Goal: Task Accomplishment & Management: Complete application form

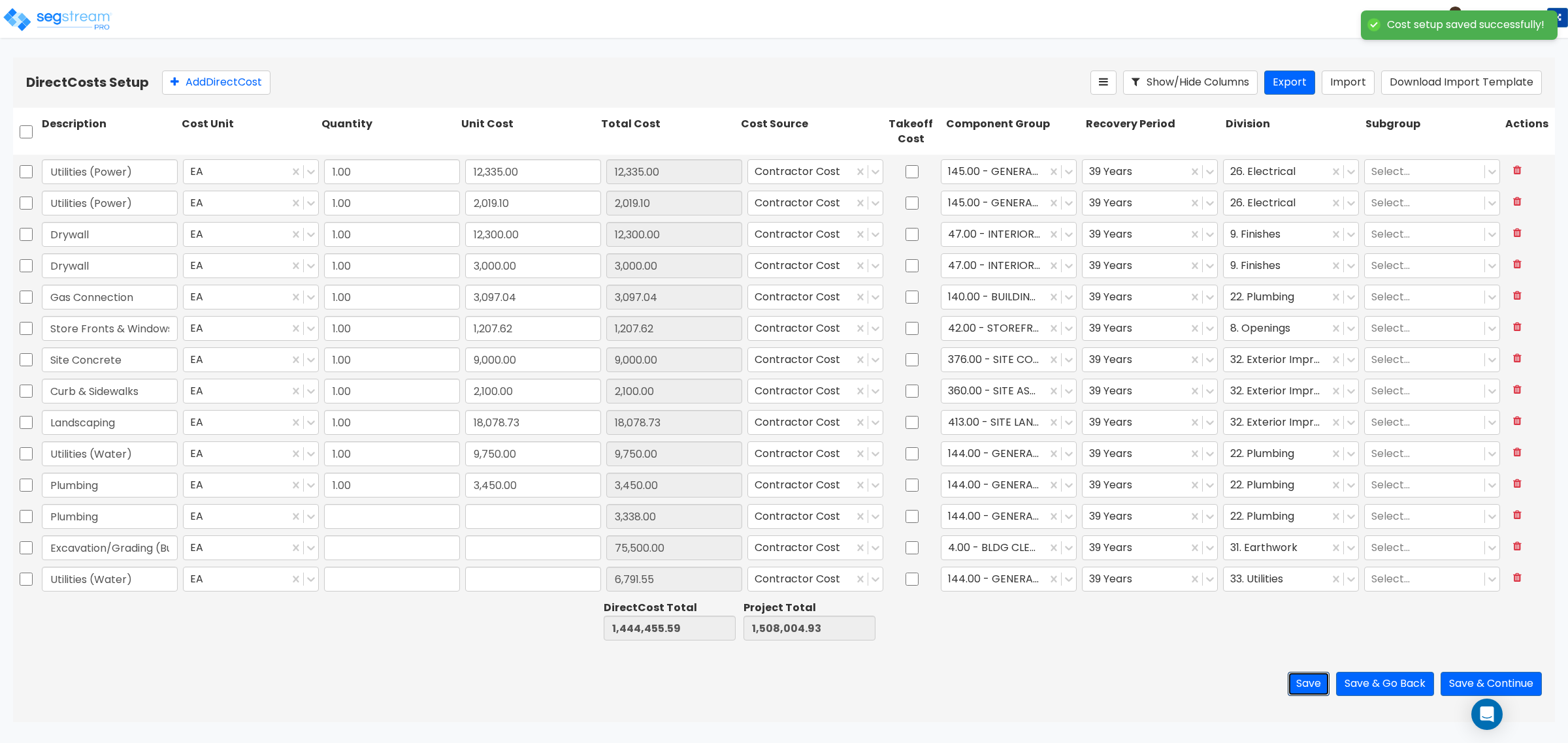
type input "107,920.00"
type input "1.00"
type input "25,059.24"
type input "1.00"
type input "44,487.00"
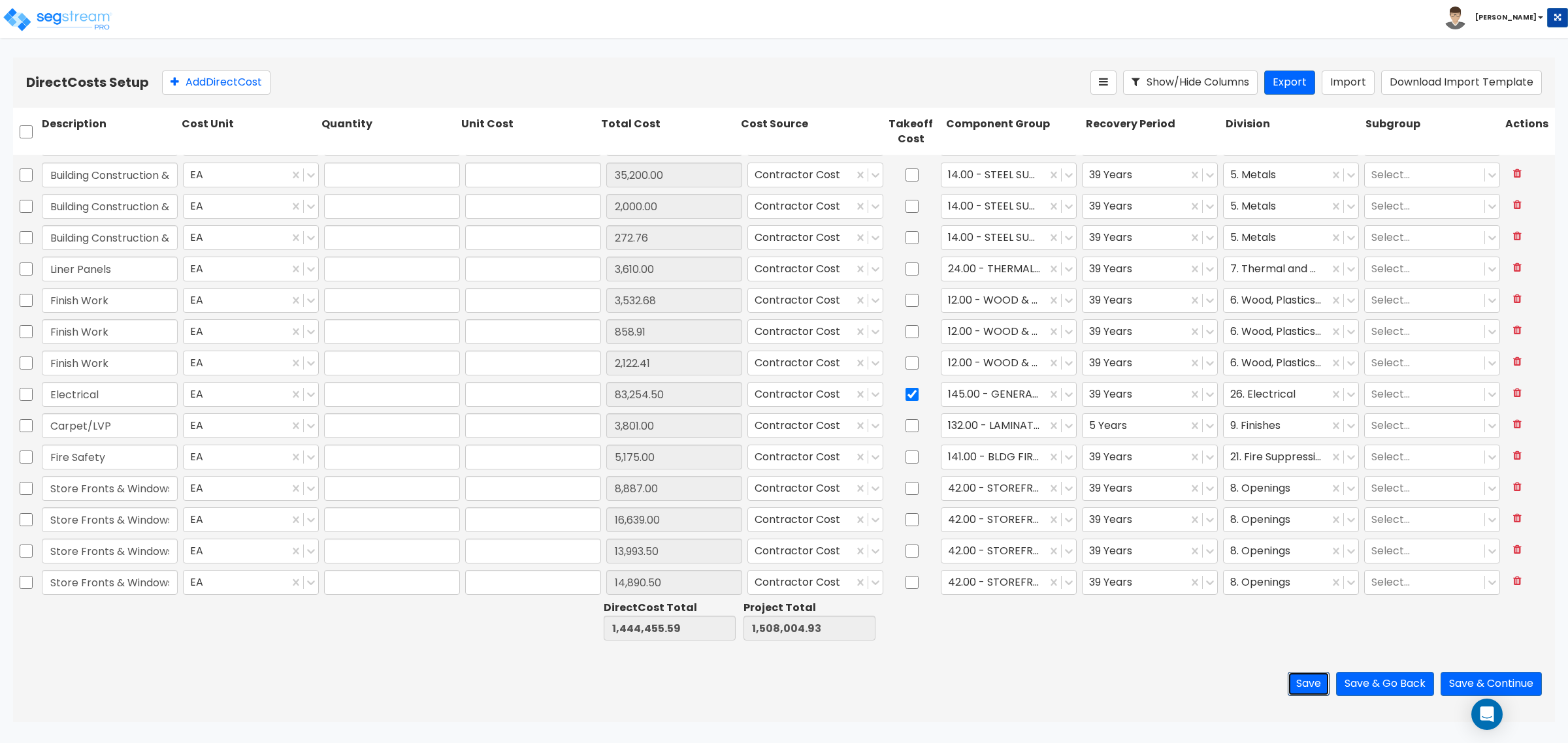
type input "1.00"
type input "19,829.50"
type input "1.00"
type input "4,200.00"
type input "1.00"
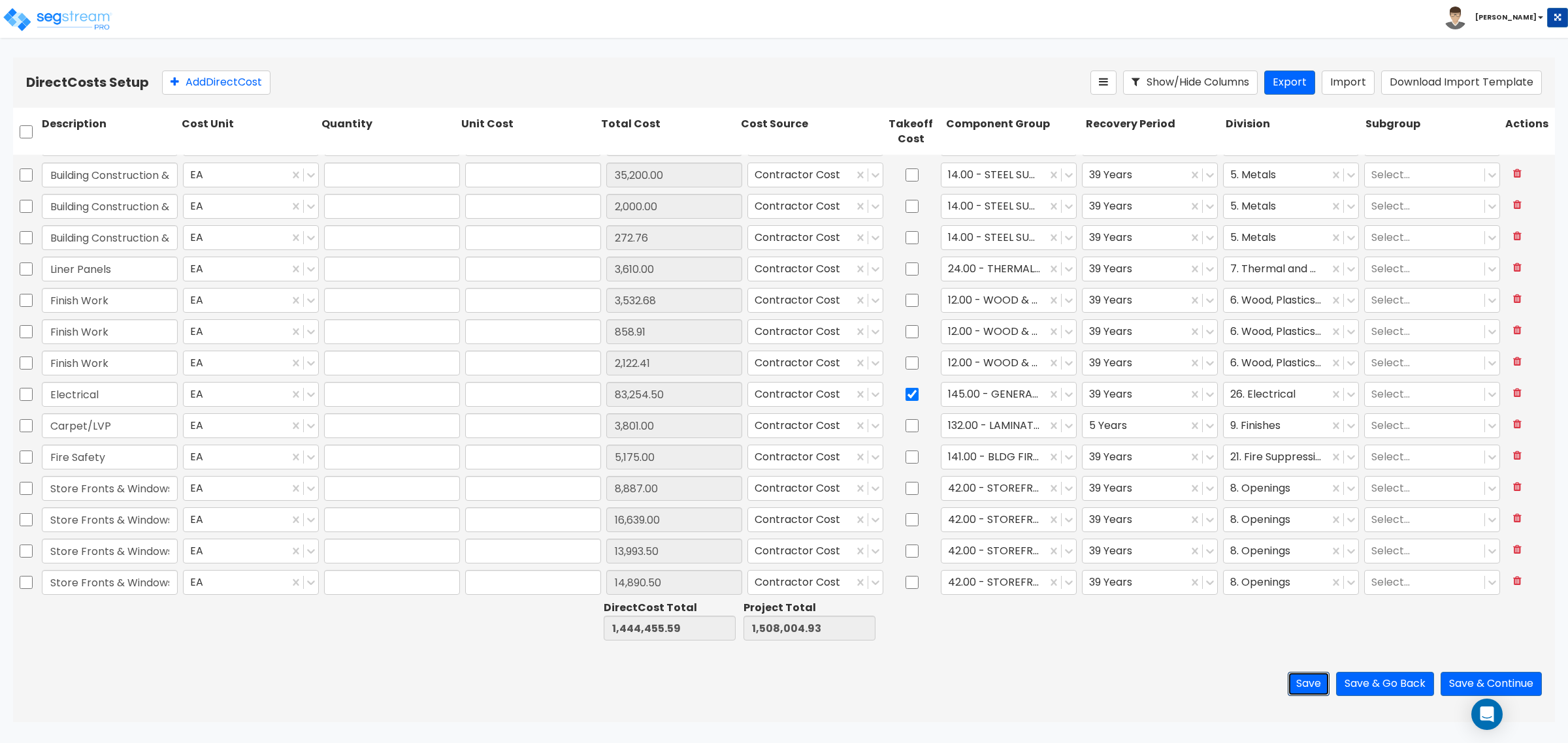
type input "34,200.00"
type input "1.00"
type input "35,200.00"
type input "1.00"
type input "2,000.00"
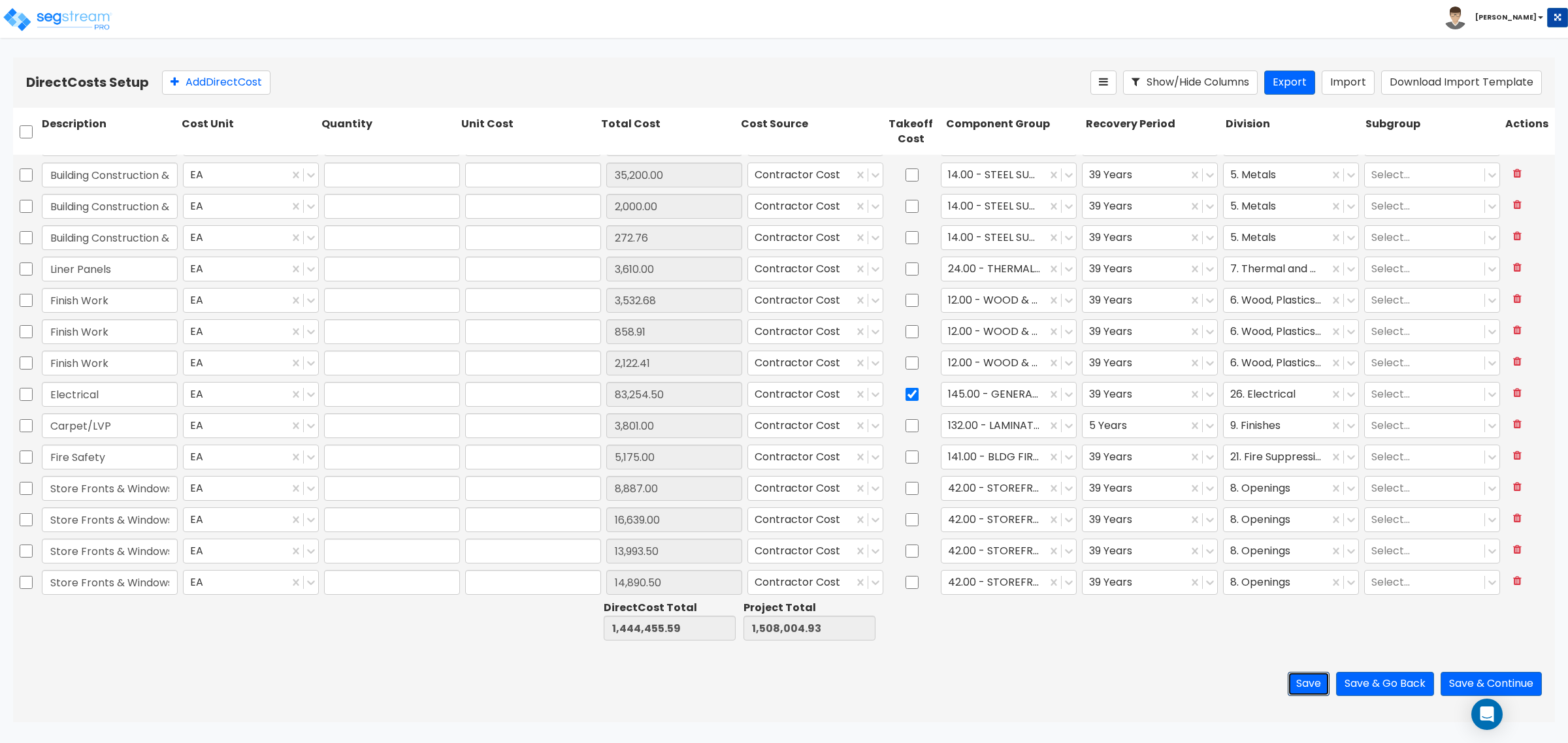
type input "1.00"
type input "272.76"
type input "1.00"
type input "3,610.00"
type input "1.00"
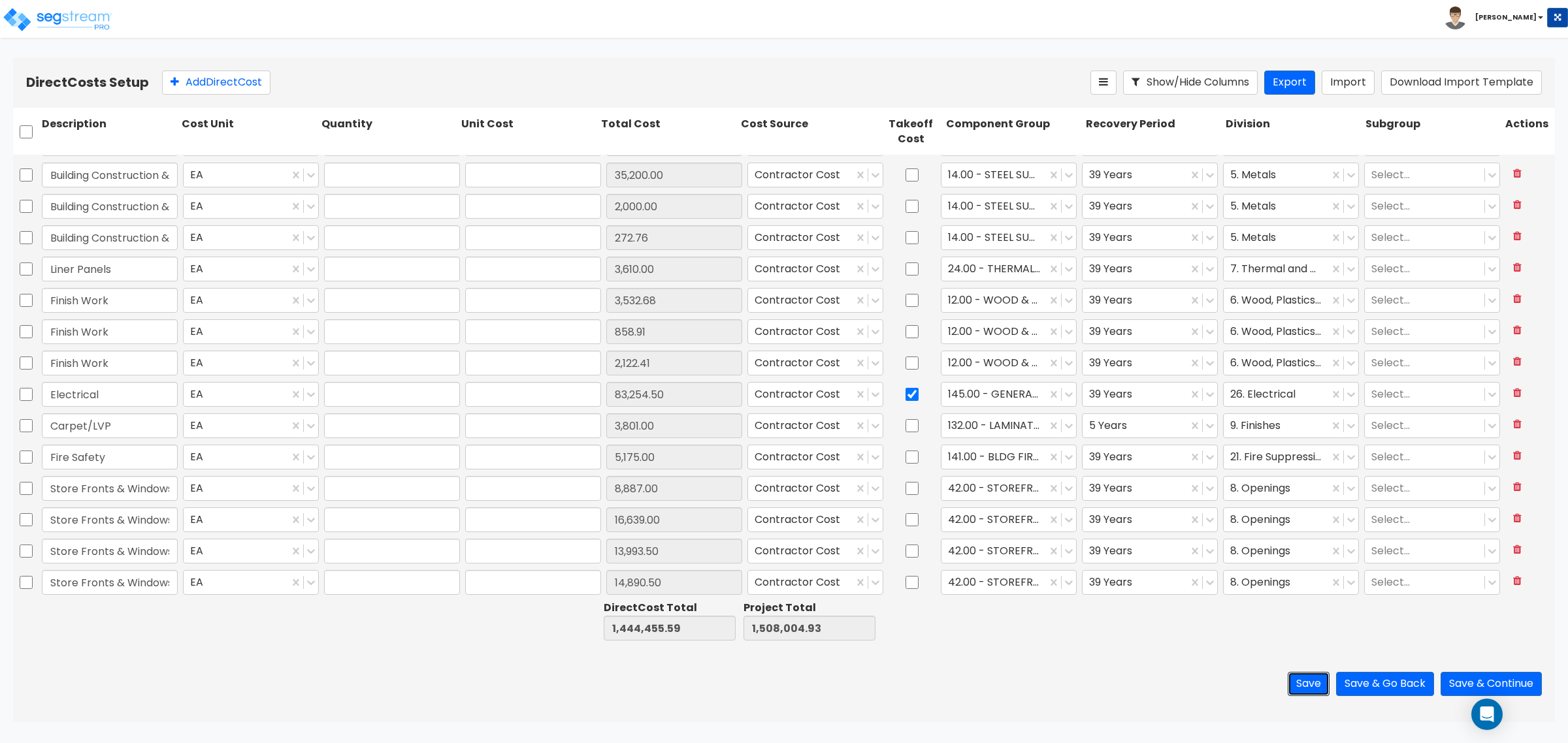
type input "3,532.68"
type input "1.00"
type input "858.91"
type input "1.00"
type input "2,122.41"
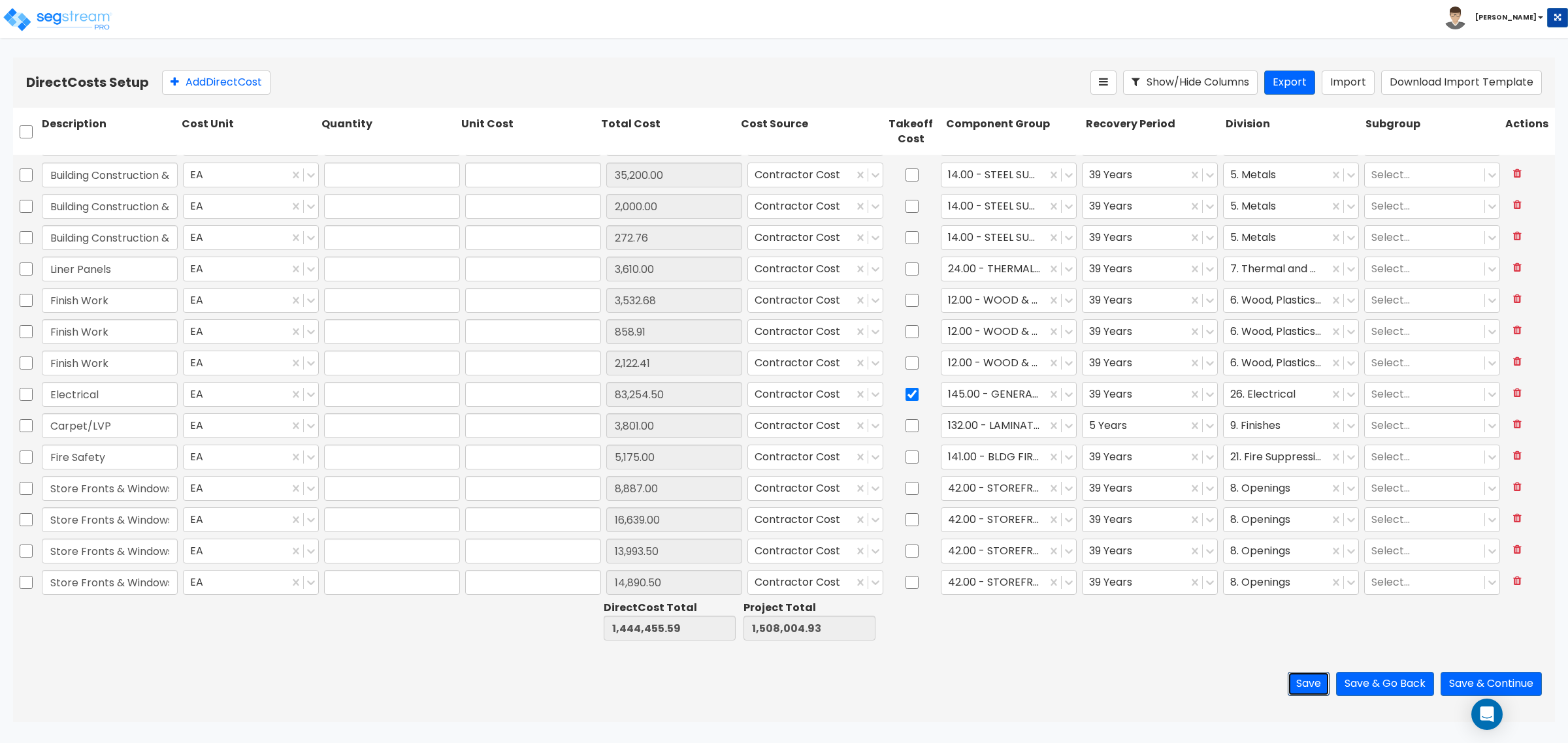
type input "1.00"
type input "83,254.50"
type input "1.00"
type input "3,801.00"
type input "1.00"
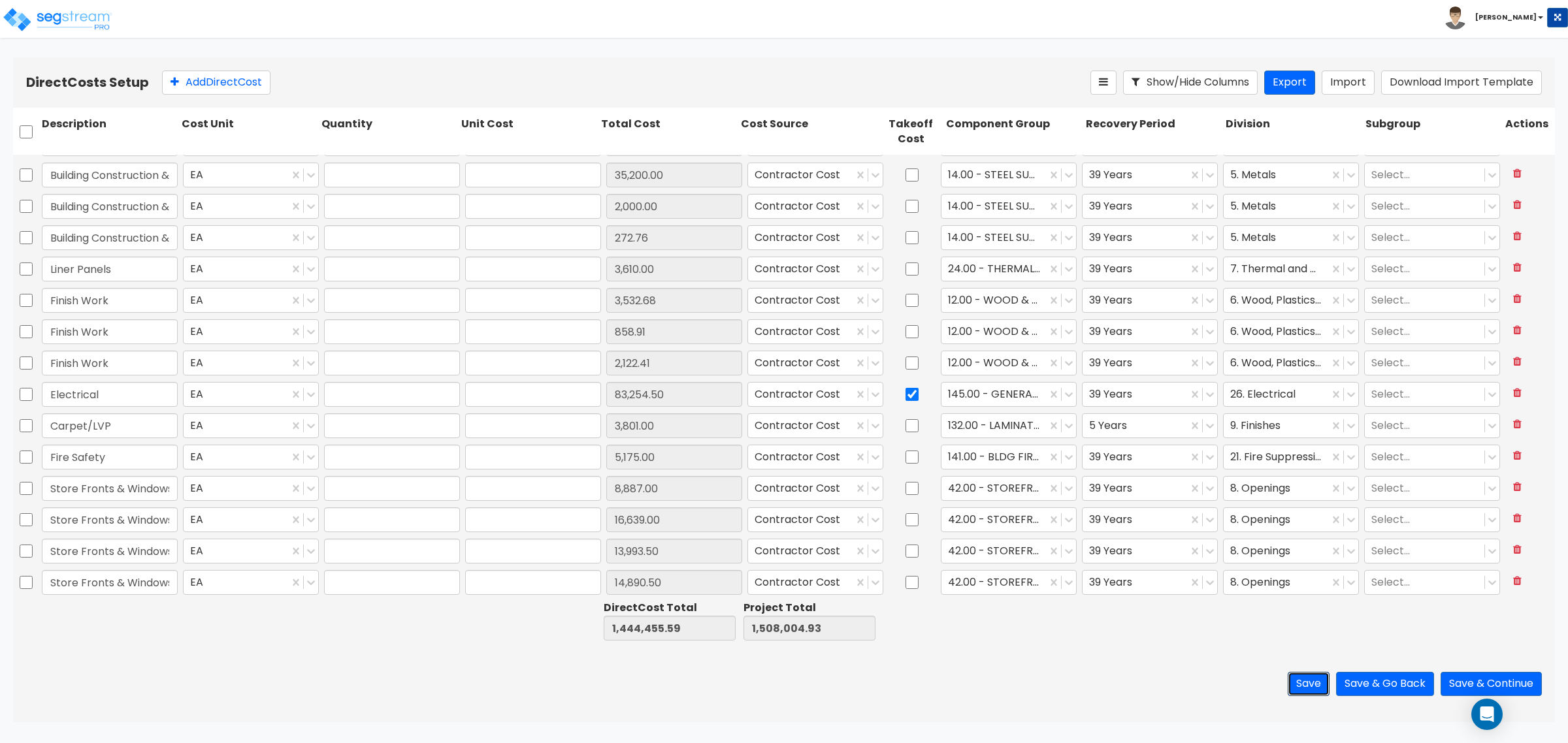
type input "5,175.00"
type input "1.00"
type input "8,887.00"
type input "1.00"
type input "16,639.00"
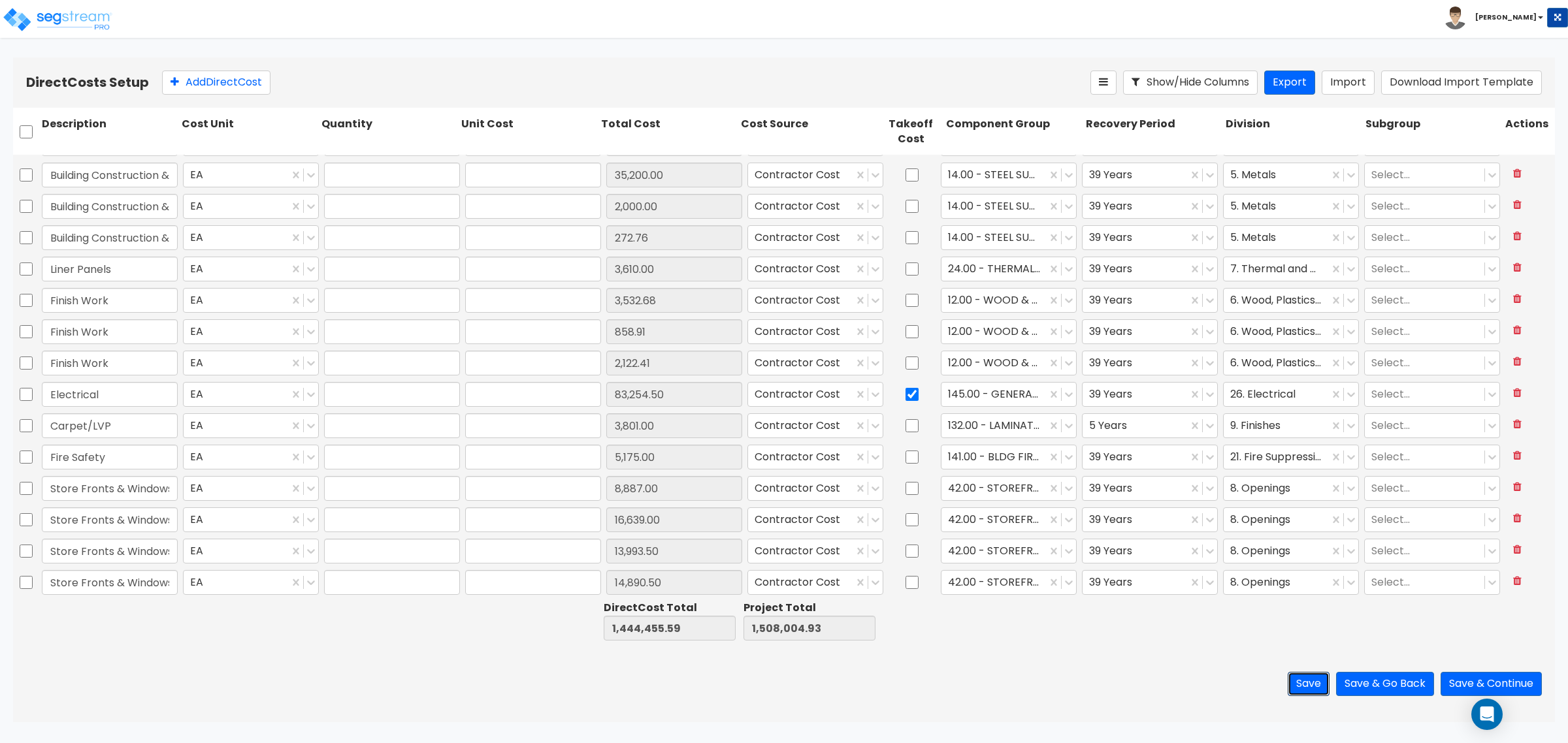
type input "1.00"
type input "13,993.50"
type input "1.00"
type input "14,890.50"
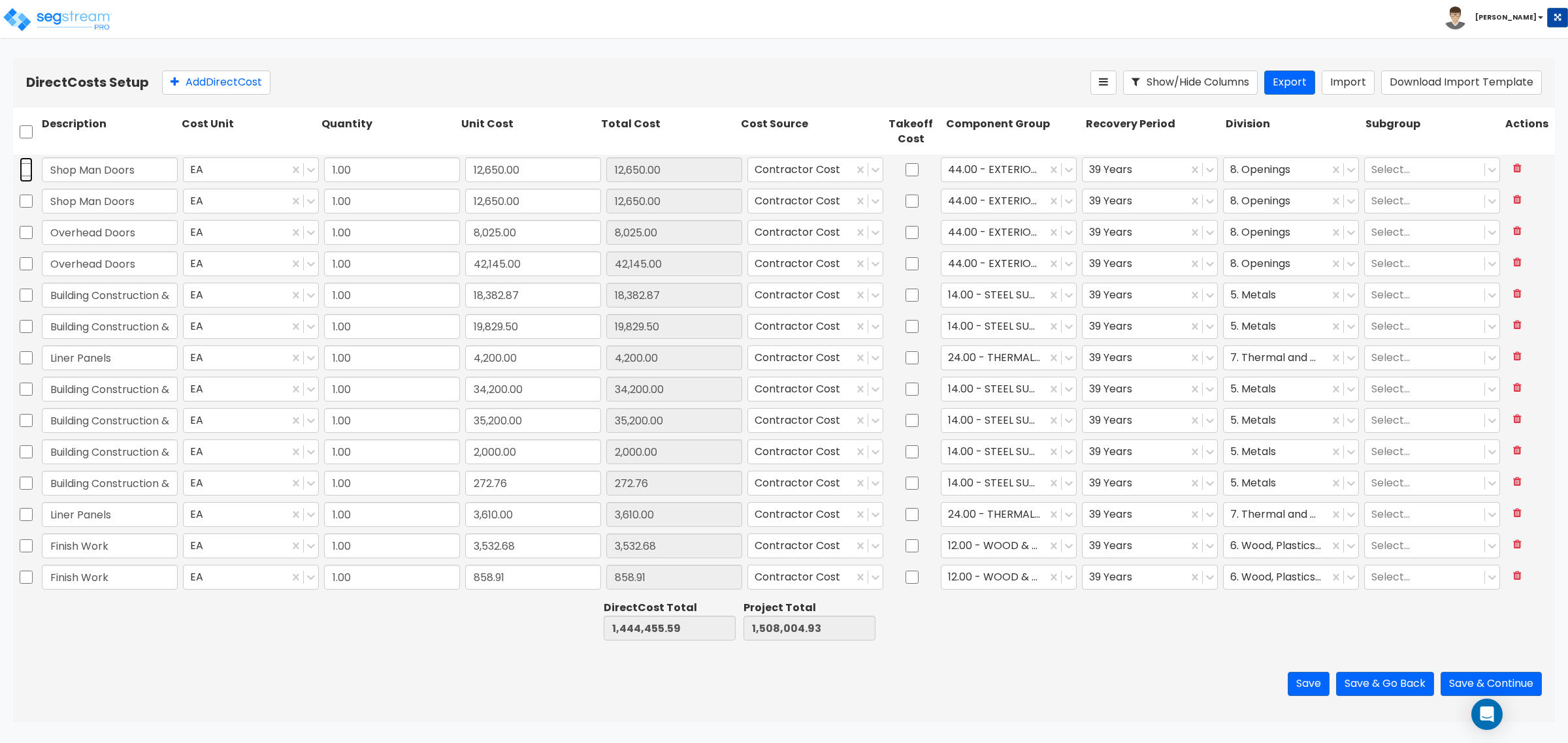
click at [26, 175] on input "checkbox" at bounding box center [26, 170] width 13 height 24
checkbox input "true"
click at [24, 204] on input "checkbox" at bounding box center [26, 201] width 13 height 24
checkbox input "true"
click at [325, 85] on icon at bounding box center [322, 82] width 15 height 13
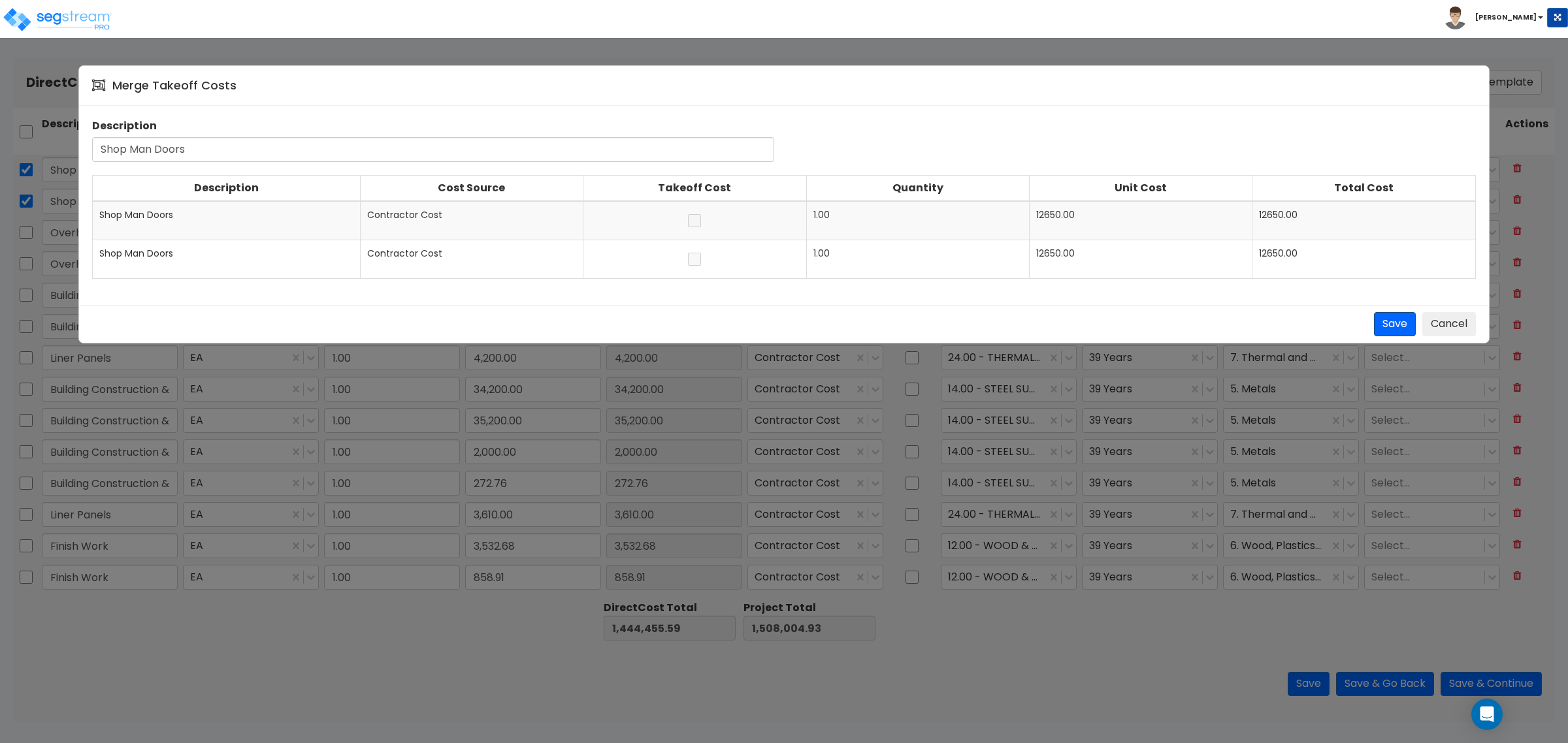
type input "Shop Man Doors"
click at [1380, 324] on button "Save" at bounding box center [1395, 324] width 42 height 24
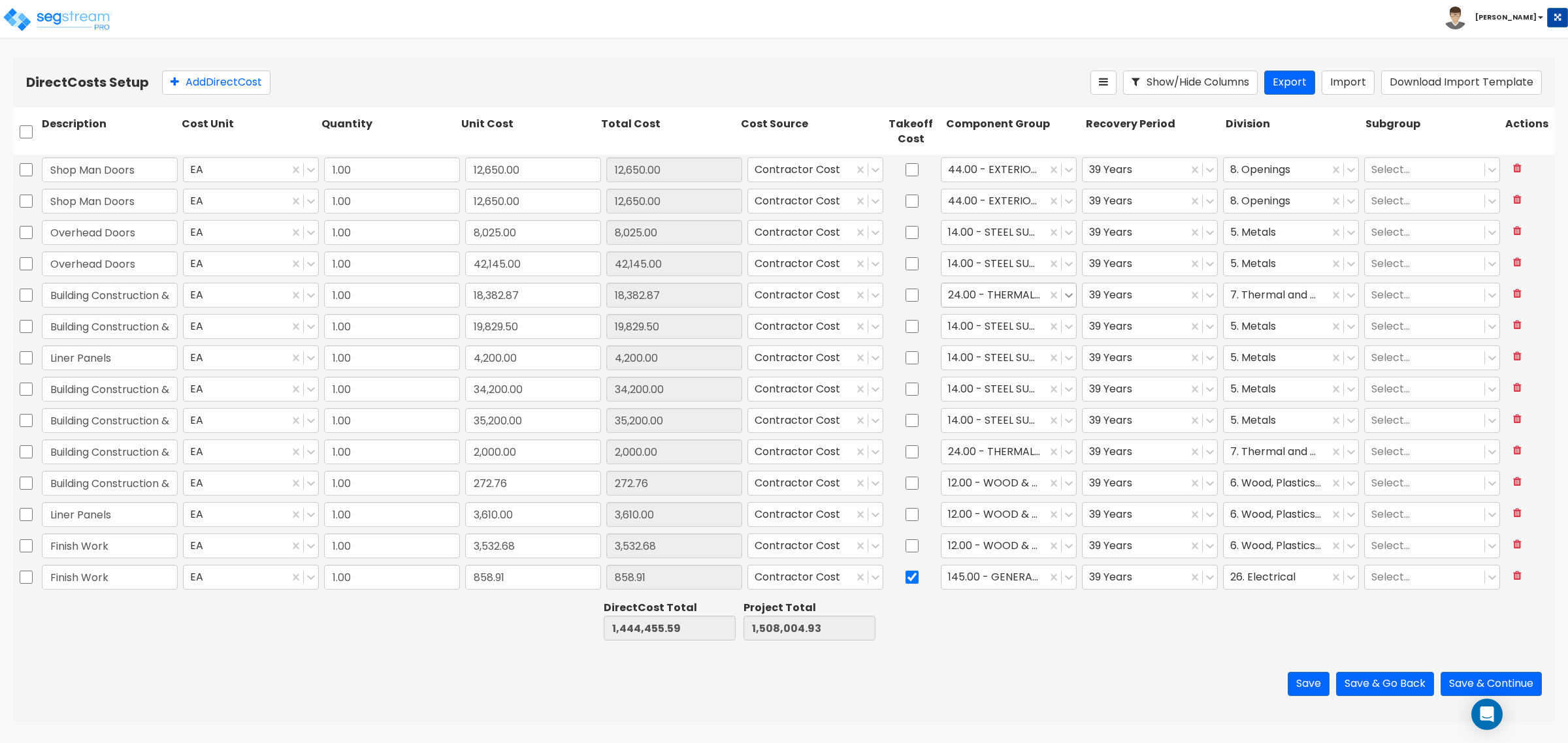
type input "34,200.00"
type input "Building Construction & Supplies"
type input "35,200.00"
type input "2,000.00"
type input "272.76"
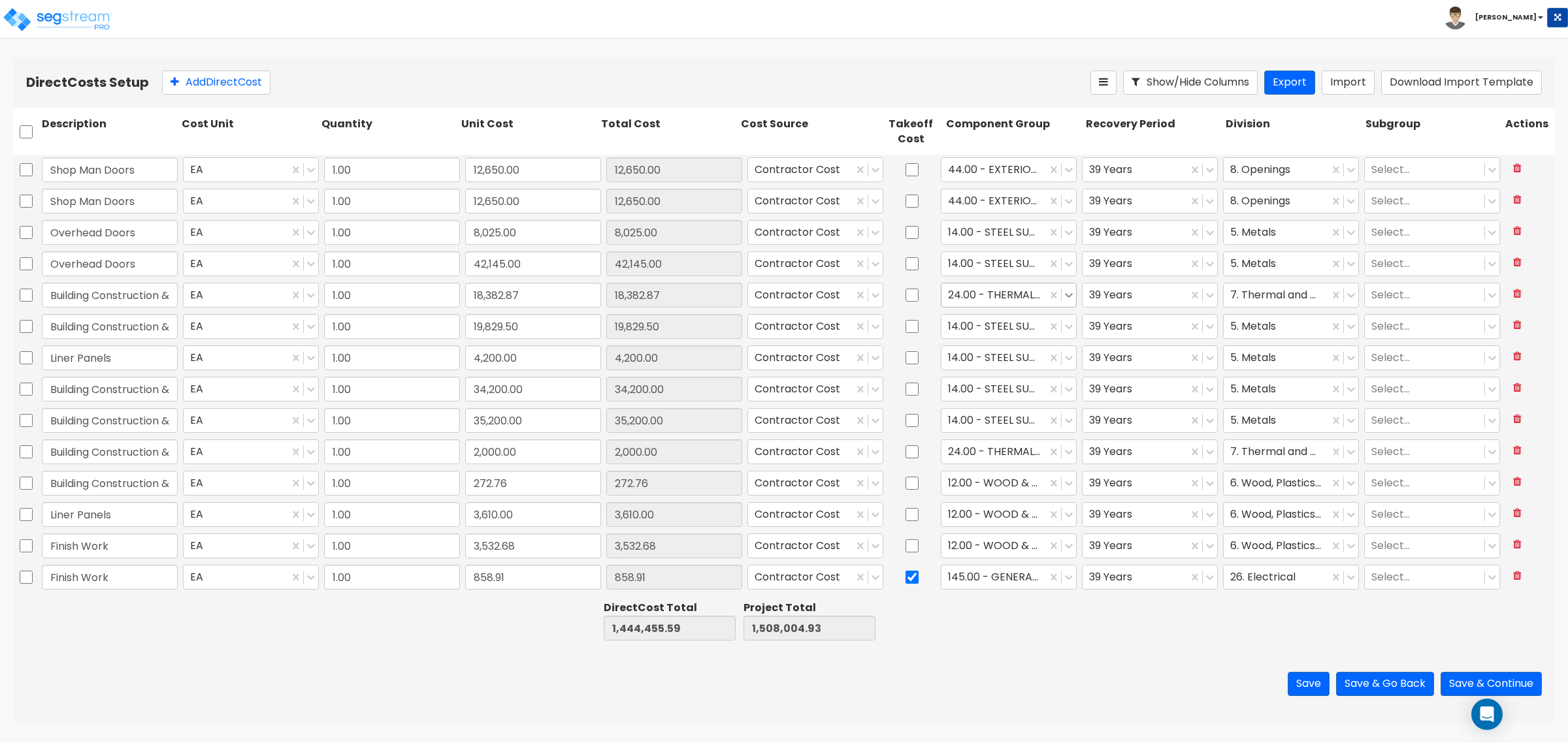
type input "Liner Panels"
type input "3,610.00"
type input "Finish Work"
type input "3,532.68"
type input "Finish Work"
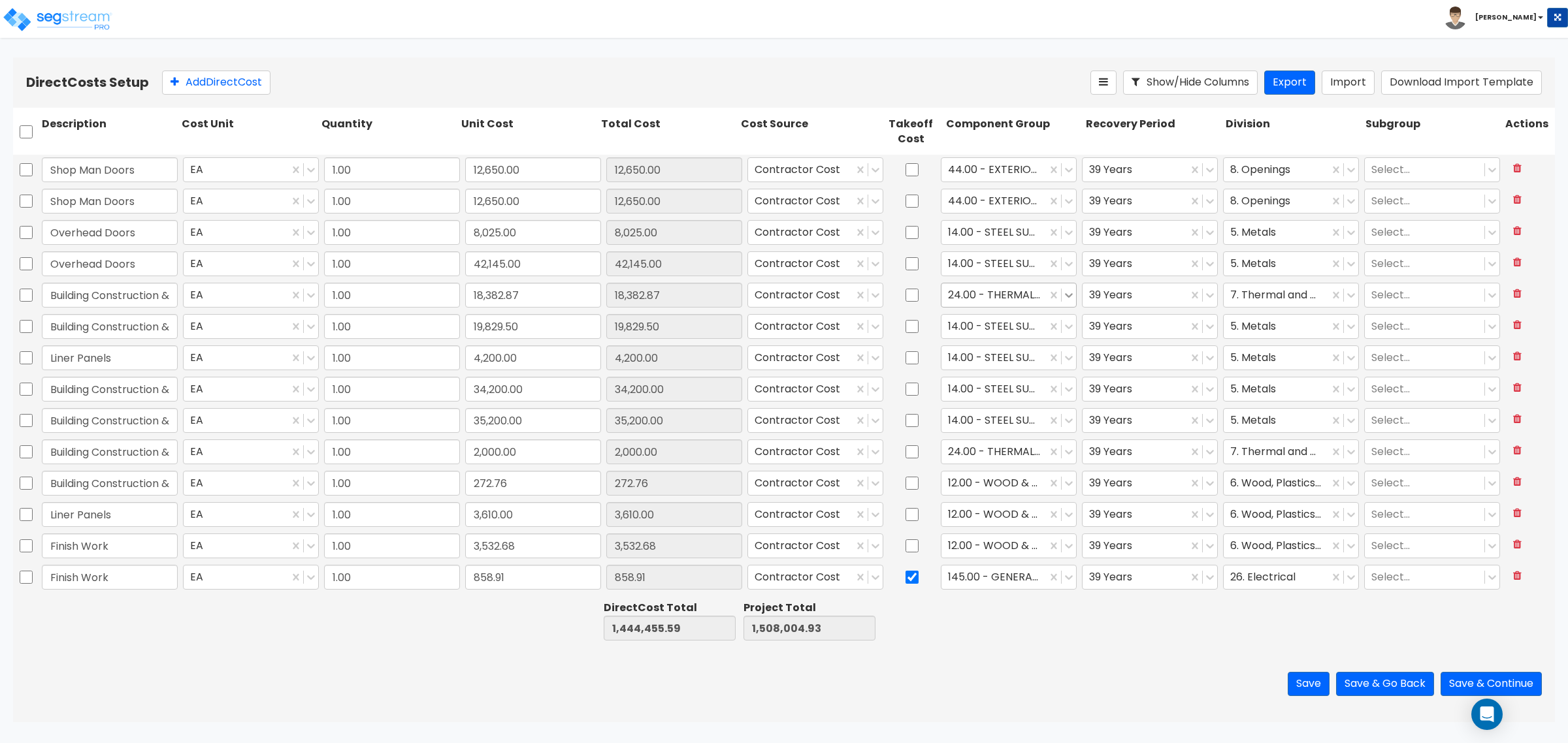
type input "858.91"
type input "2,122.41"
type input "Electrical"
type input "83,254.50"
checkbox input "true"
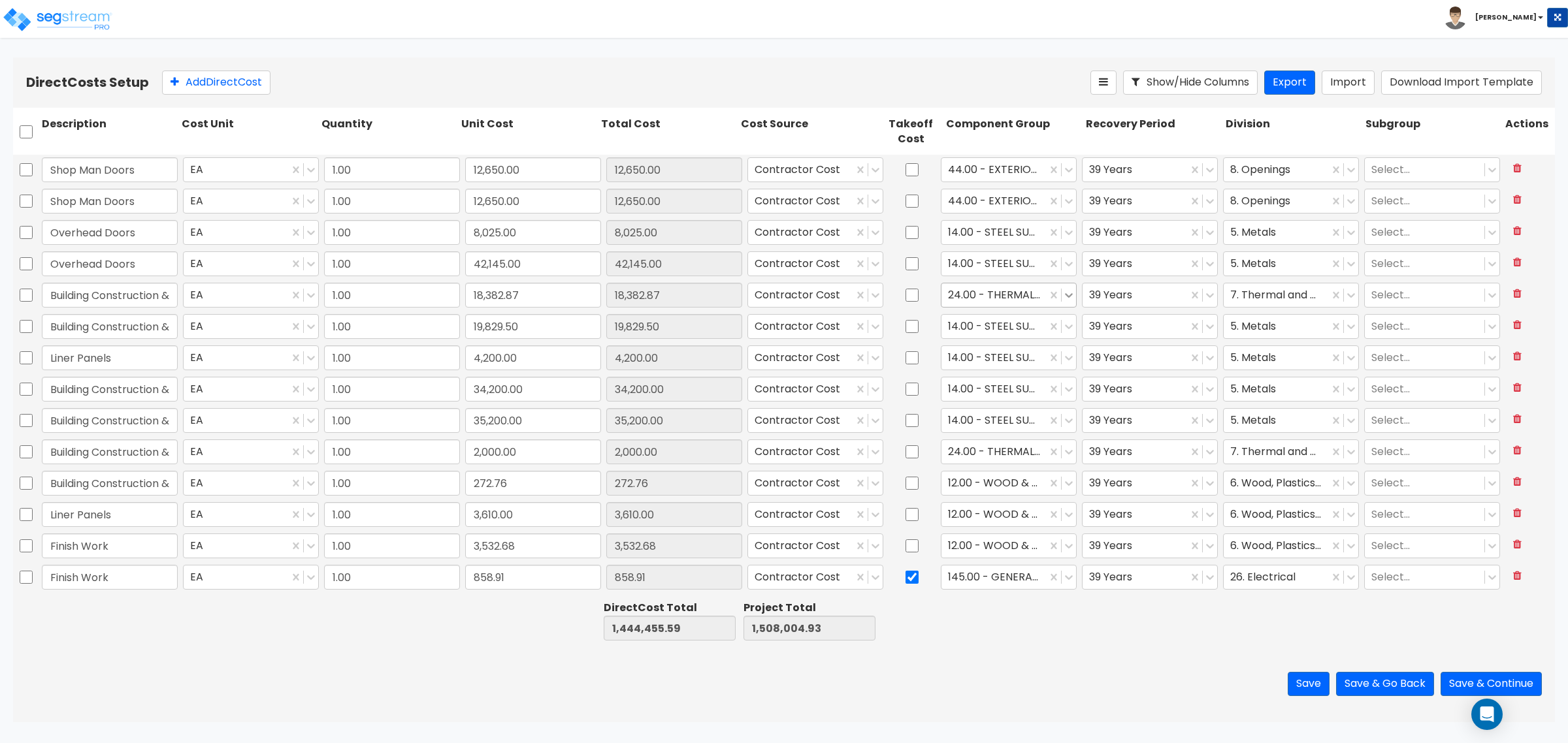
type input "Carpet/LVP"
type input "3,801.00"
click at [23, 167] on input "checkbox" at bounding box center [26, 170] width 13 height 24
click at [26, 200] on input "checkbox" at bounding box center [26, 201] width 13 height 24
click at [318, 86] on icon at bounding box center [322, 82] width 15 height 13
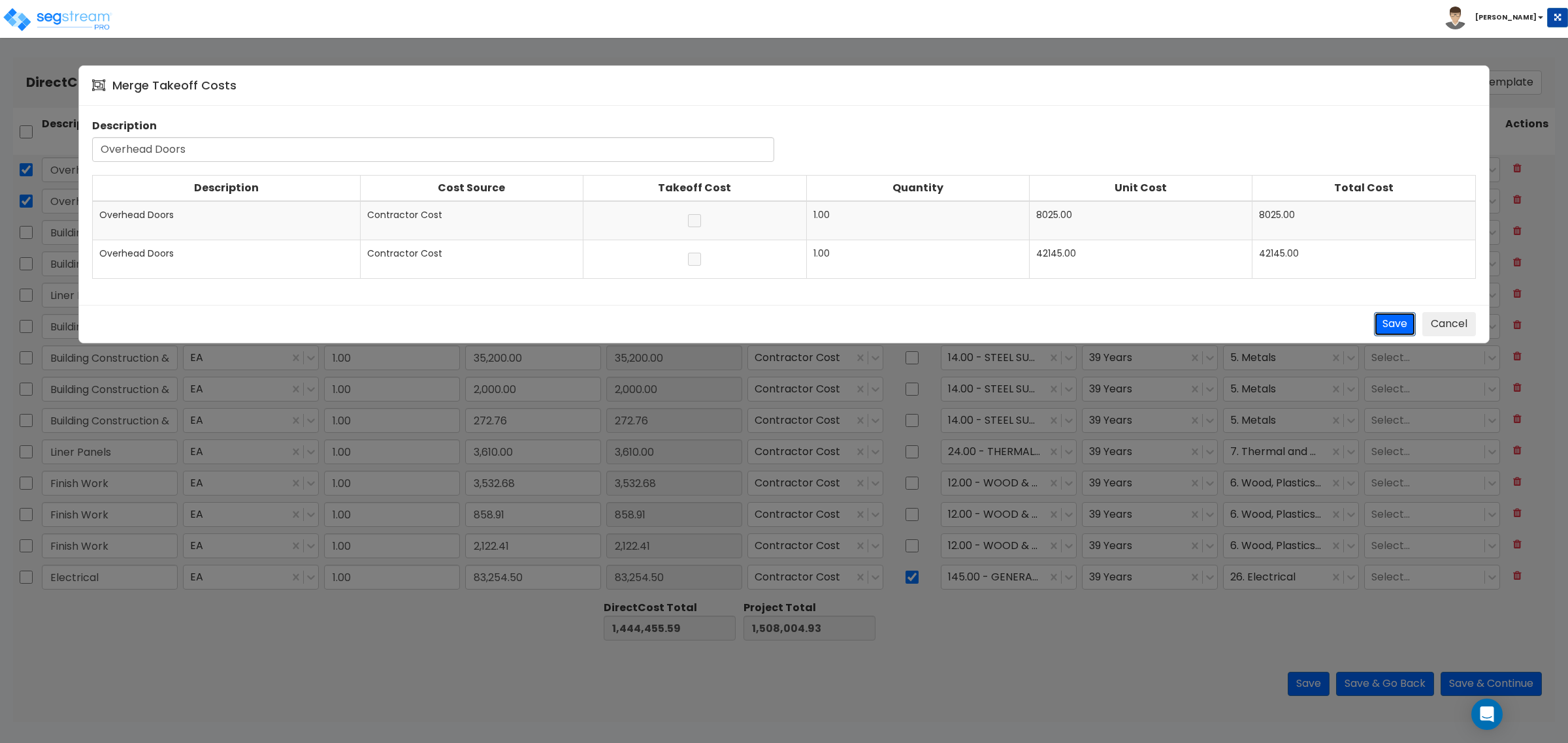
click at [1384, 325] on button "Save" at bounding box center [1395, 324] width 42 height 24
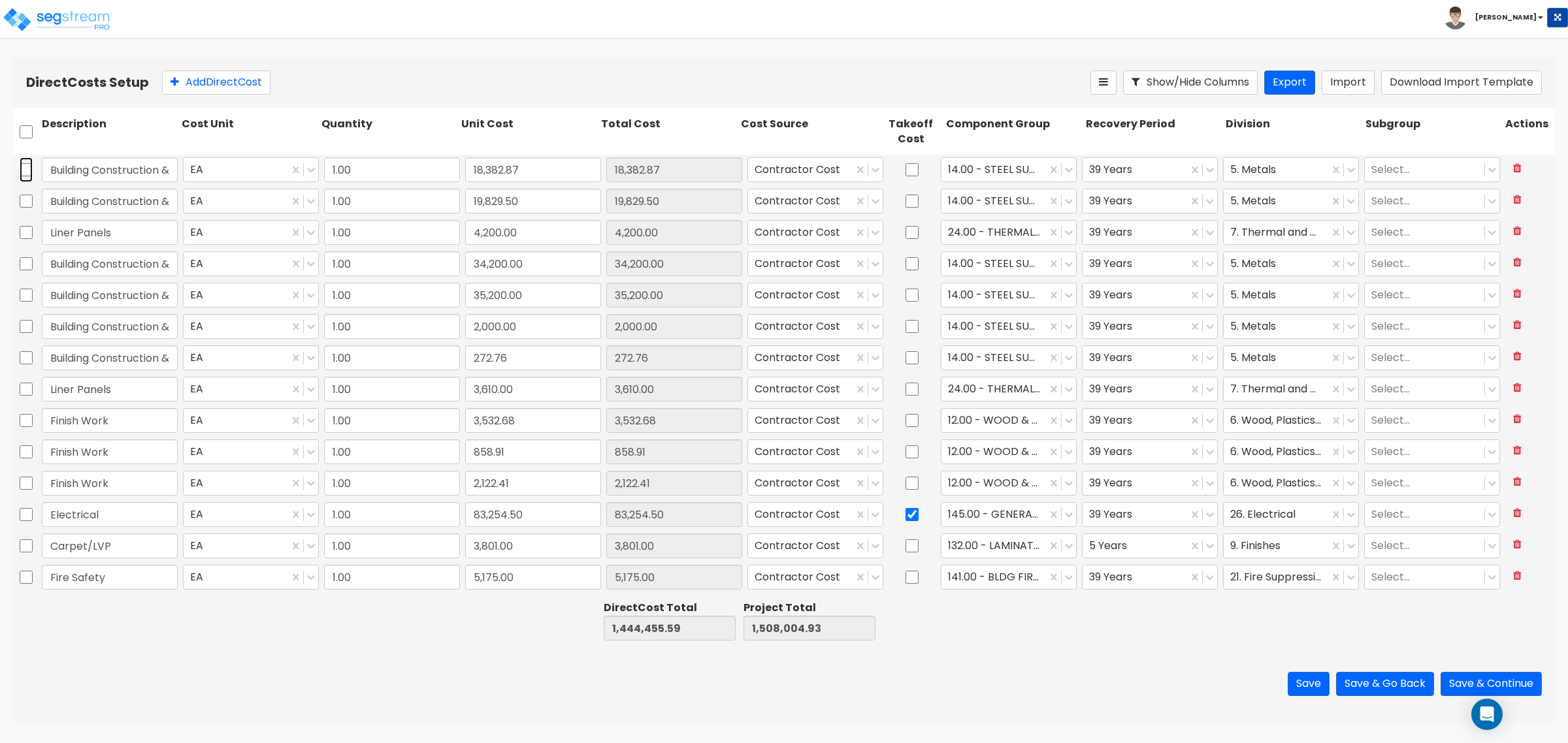
click at [29, 171] on input "checkbox" at bounding box center [26, 170] width 13 height 24
click at [26, 198] on input "checkbox" at bounding box center [26, 201] width 13 height 24
click at [24, 265] on input "checkbox" at bounding box center [26, 264] width 13 height 24
click at [24, 298] on input "checkbox" at bounding box center [26, 295] width 13 height 24
click at [28, 327] on input "checkbox" at bounding box center [26, 327] width 13 height 24
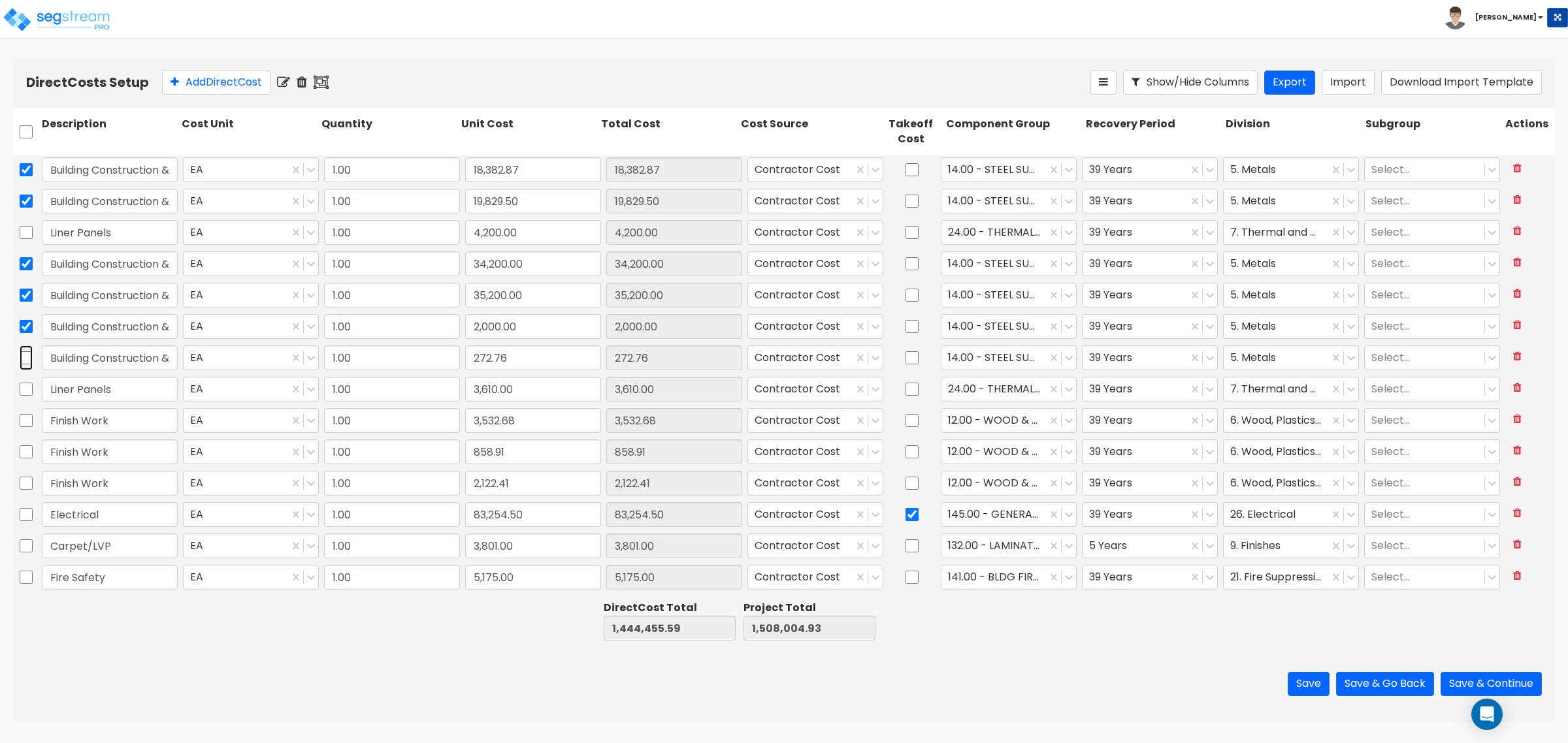
click at [26, 359] on input "checkbox" at bounding box center [26, 357] width 13 height 24
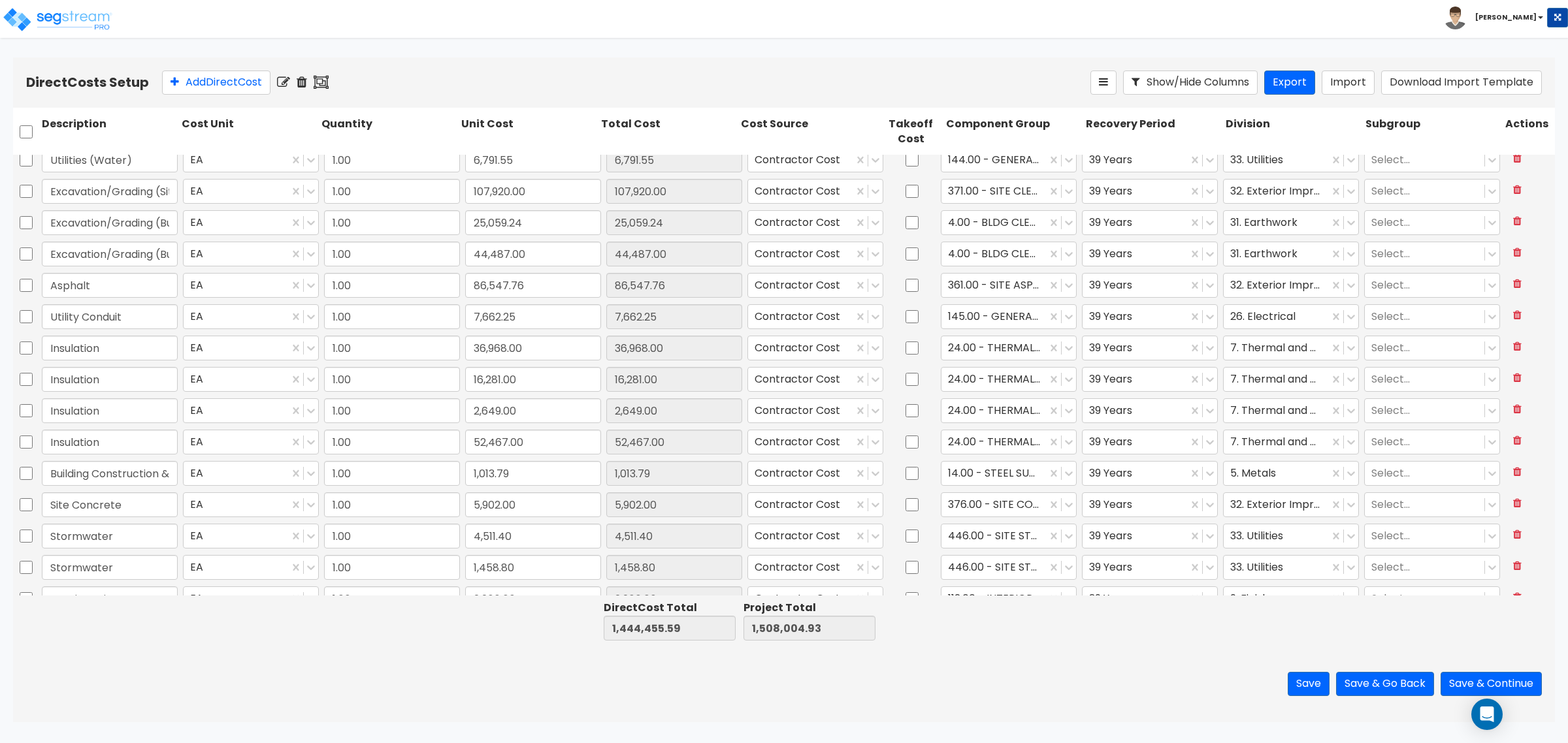
scroll to position [1388, 0]
click at [27, 412] on input "checkbox" at bounding box center [26, 412] width 13 height 24
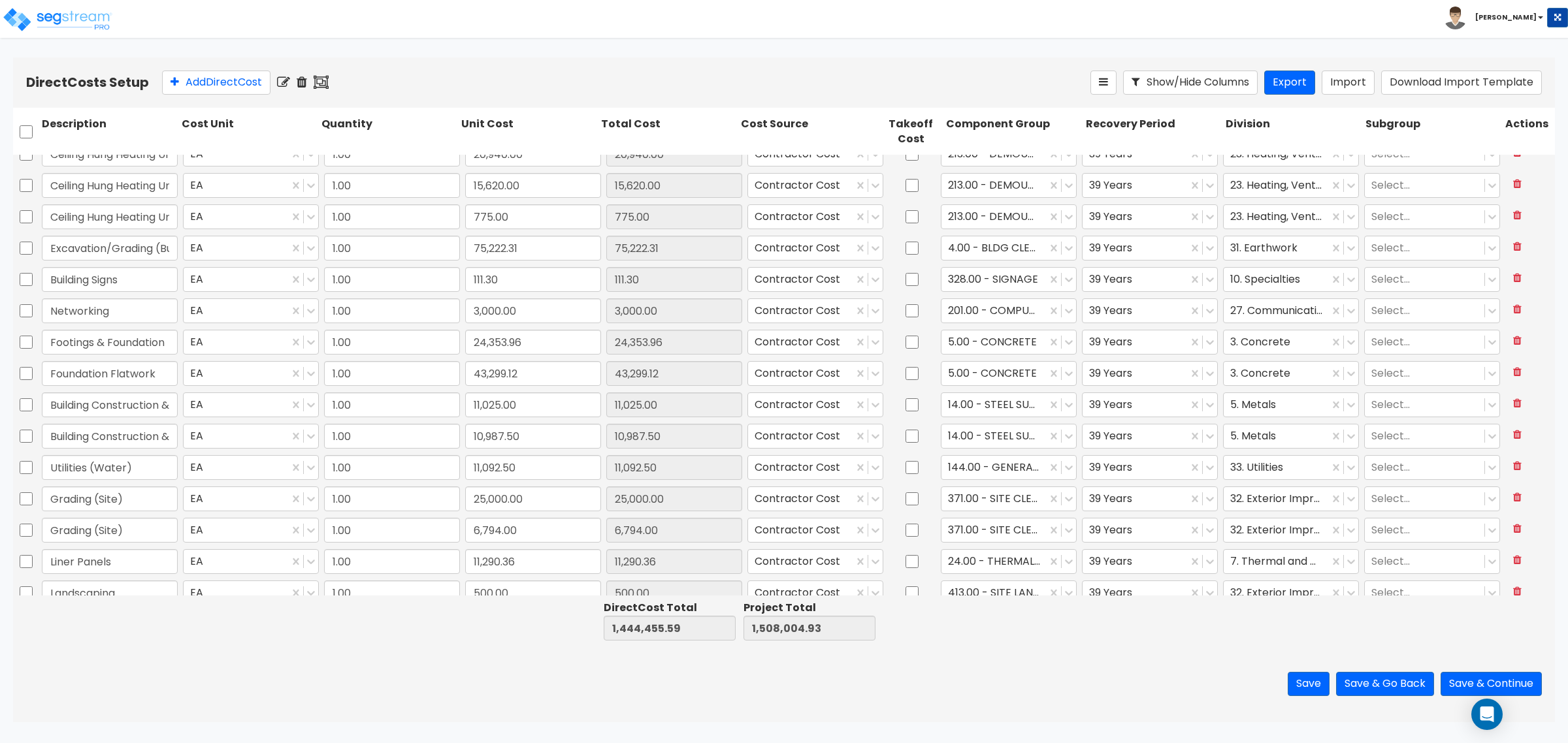
scroll to position [2123, 0]
click at [29, 399] on input "checkbox" at bounding box center [26, 398] width 13 height 24
click at [29, 425] on input "checkbox" at bounding box center [26, 429] width 13 height 24
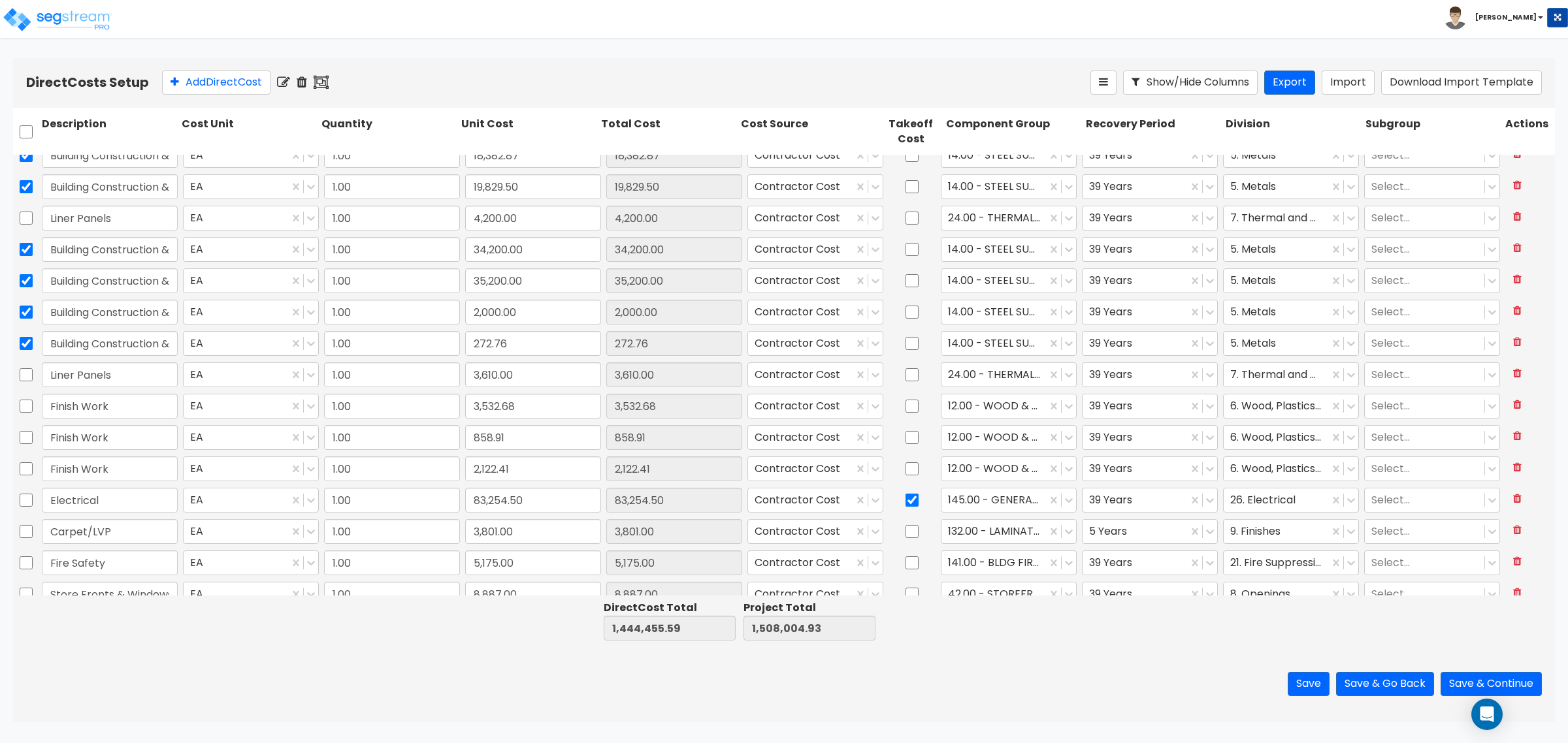
scroll to position [0, 0]
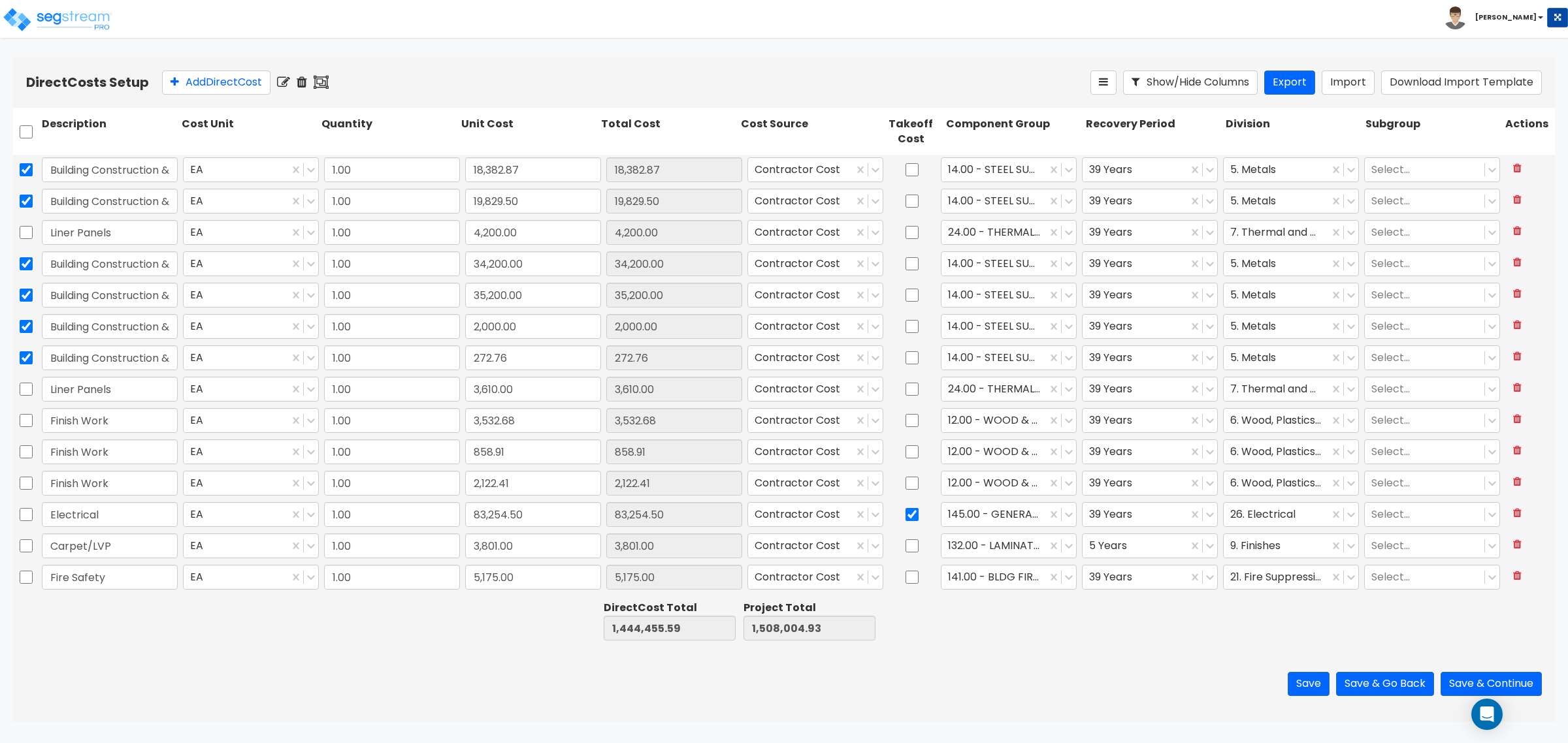
click at [325, 83] on icon at bounding box center [322, 82] width 15 height 13
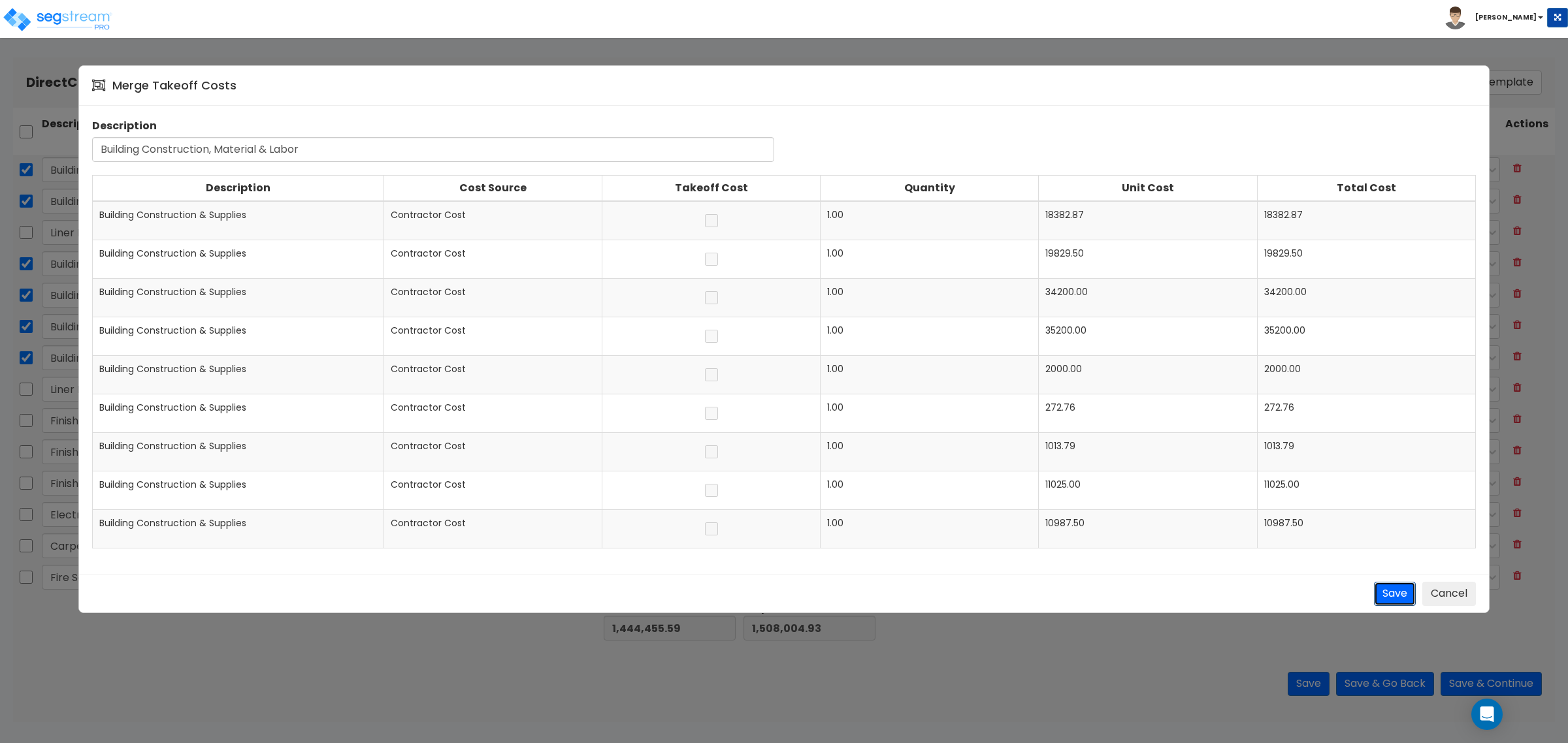
click at [1393, 595] on button "Save" at bounding box center [1395, 594] width 42 height 24
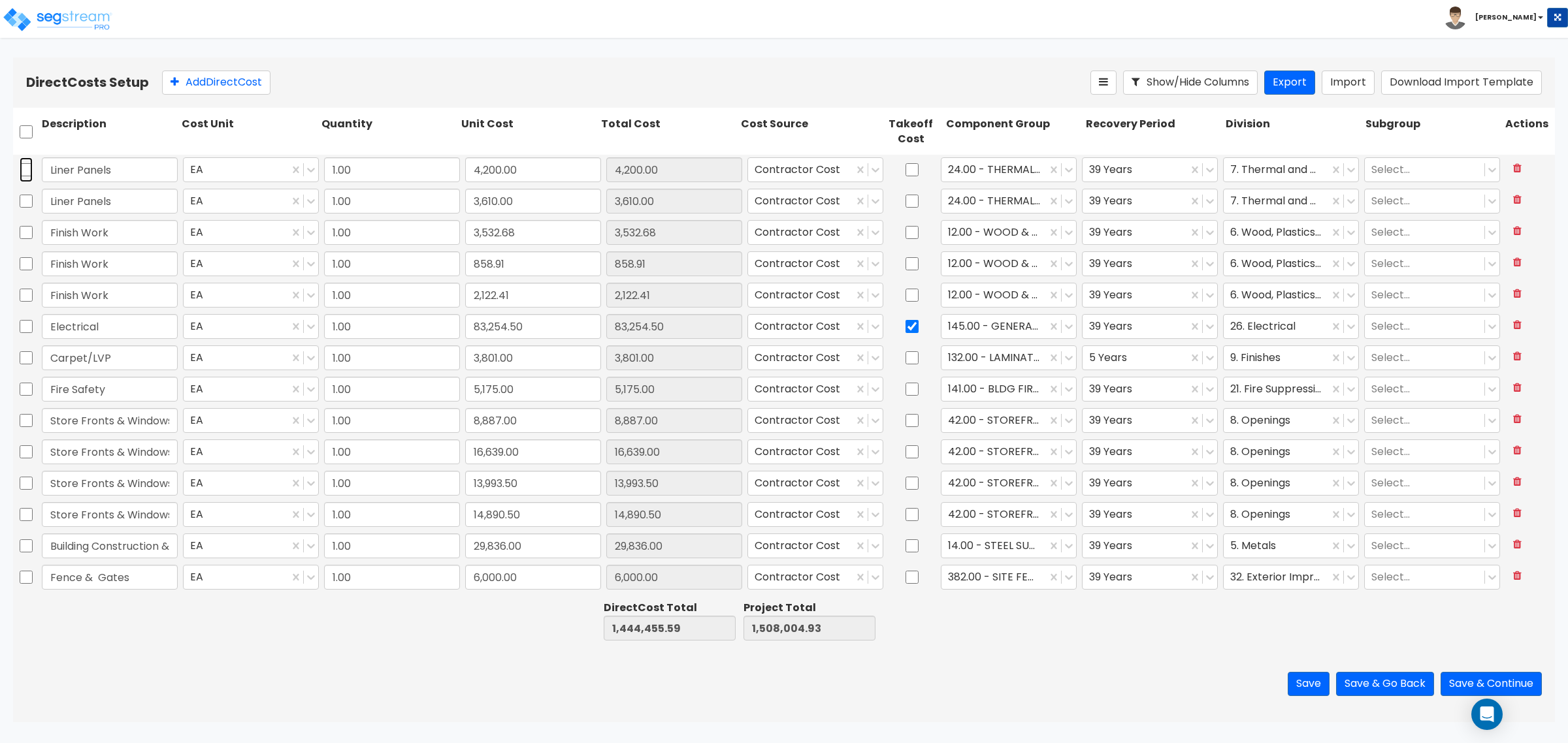
click at [21, 167] on input "checkbox" at bounding box center [26, 170] width 13 height 24
click at [28, 197] on input "checkbox" at bounding box center [26, 201] width 13 height 24
click at [318, 80] on icon at bounding box center [322, 82] width 15 height 13
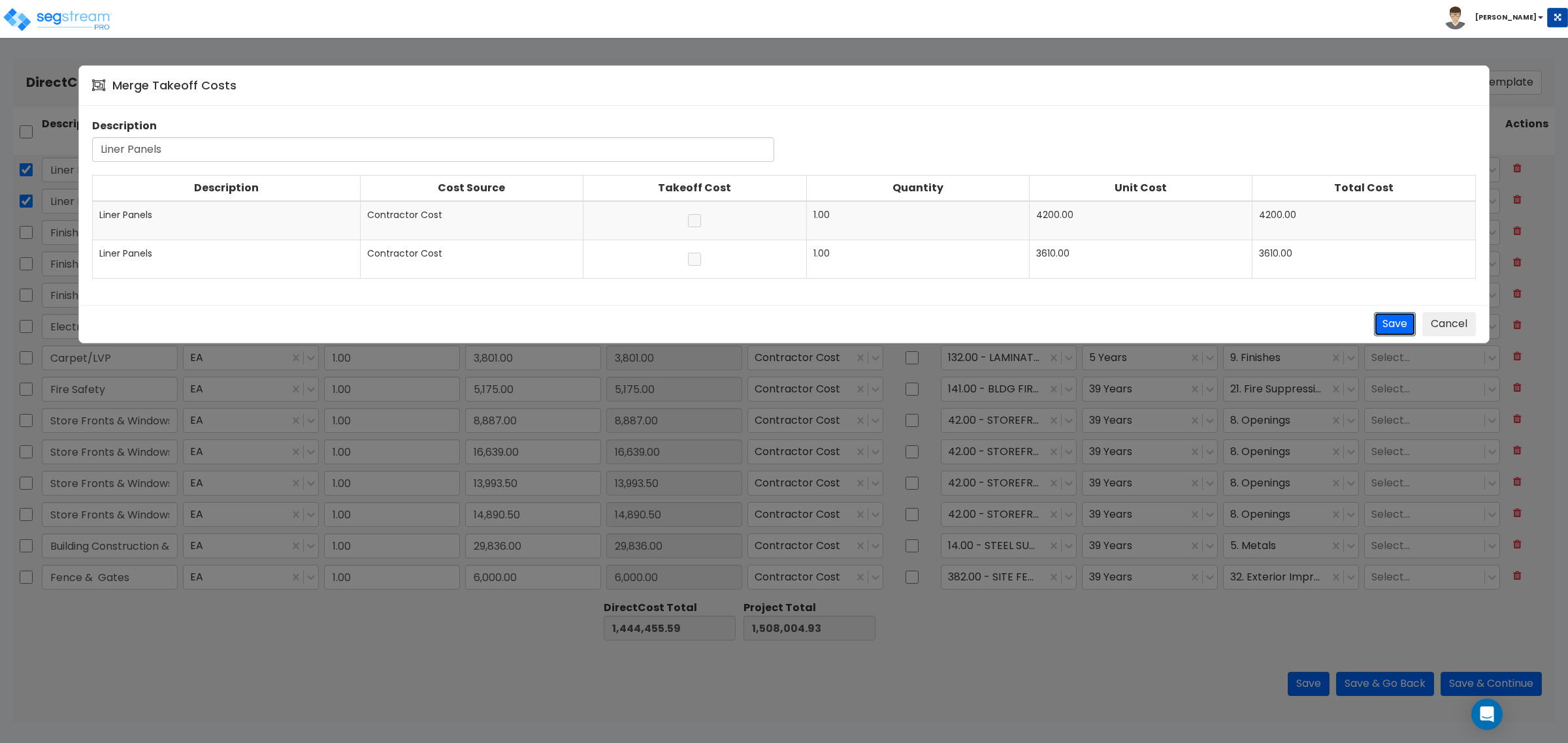
click at [1393, 321] on button "Save" at bounding box center [1395, 324] width 42 height 24
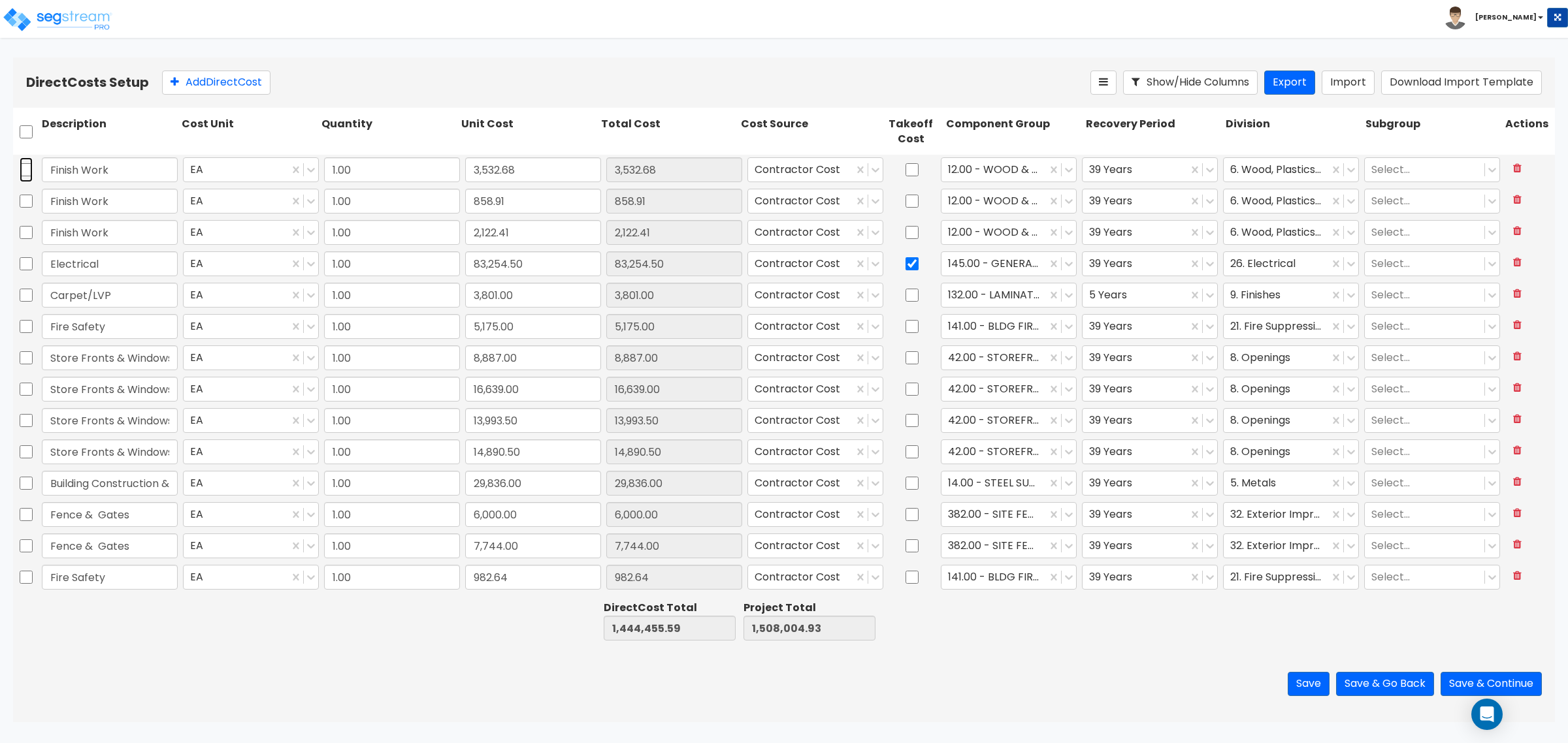
drag, startPoint x: 21, startPoint y: 171, endPoint x: 24, endPoint y: 194, distance: 23.2
click at [24, 173] on input "checkbox" at bounding box center [26, 170] width 13 height 24
click at [27, 200] on input "checkbox" at bounding box center [26, 201] width 13 height 24
click at [27, 233] on input "checkbox" at bounding box center [26, 233] width 13 height 24
click at [324, 83] on icon at bounding box center [322, 82] width 15 height 13
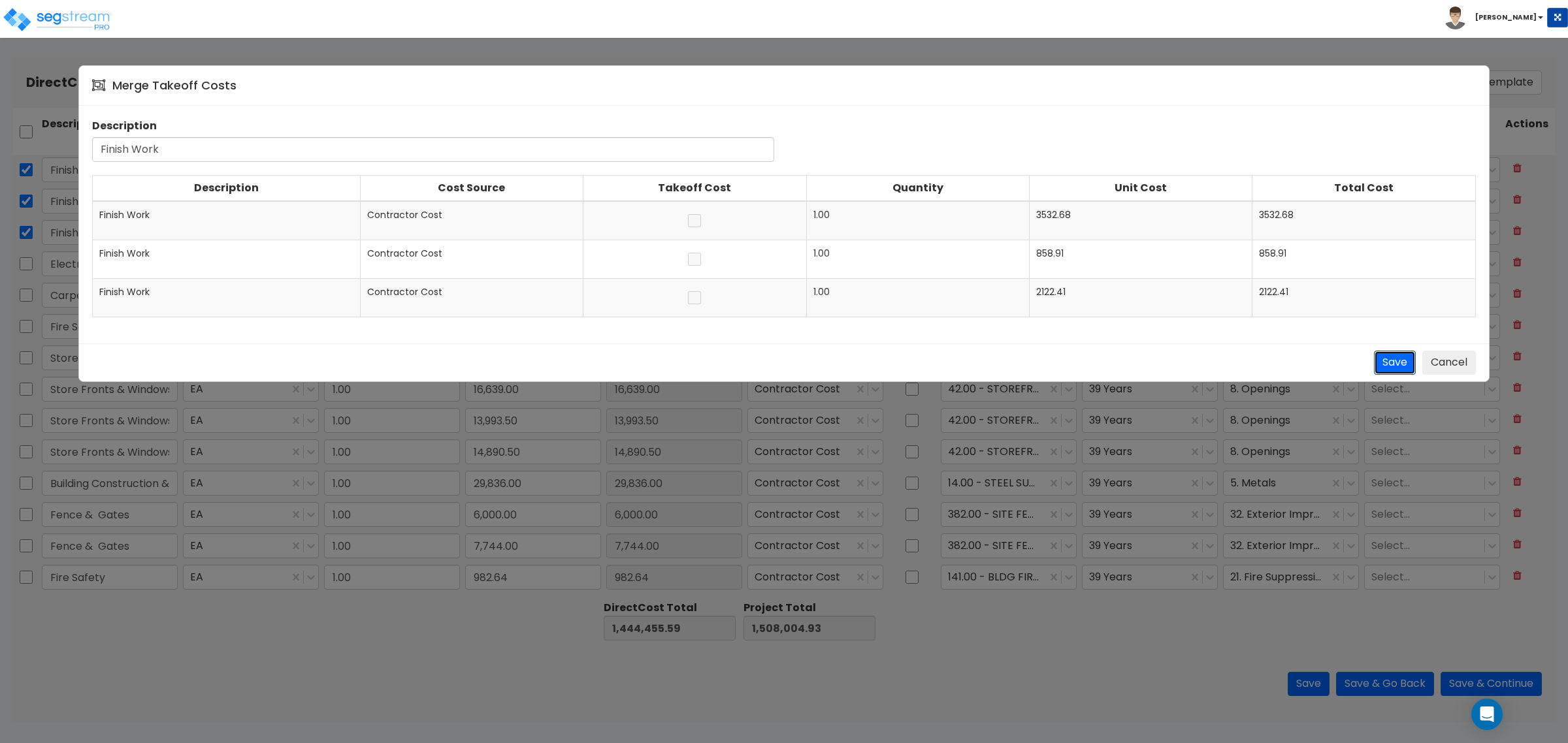
click at [1413, 363] on button "Save" at bounding box center [1395, 363] width 42 height 24
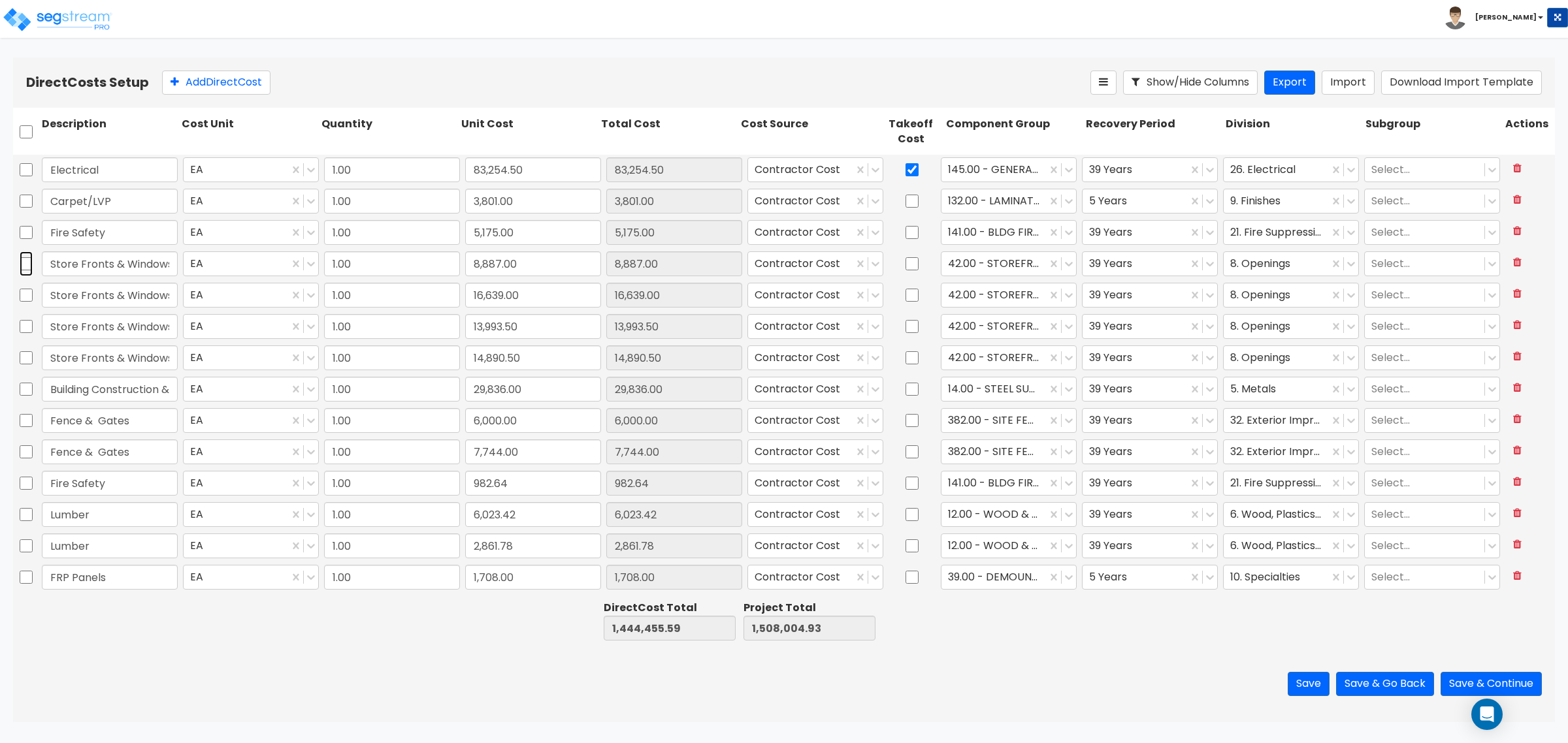
click at [26, 263] on input "checkbox" at bounding box center [26, 264] width 13 height 24
click at [28, 292] on input "checkbox" at bounding box center [26, 295] width 13 height 24
click at [26, 328] on input "checkbox" at bounding box center [26, 327] width 13 height 24
click at [27, 360] on input "checkbox" at bounding box center [26, 357] width 13 height 24
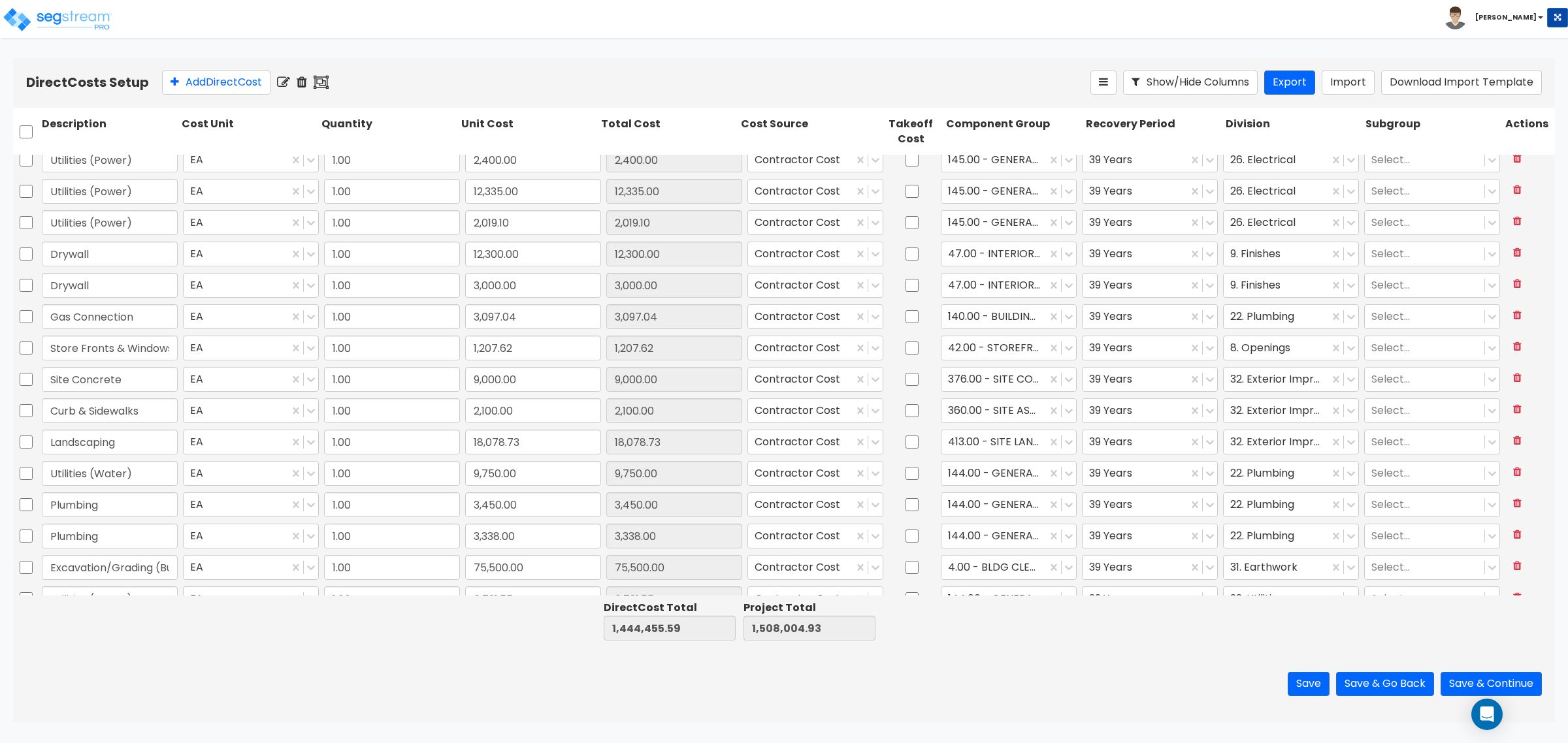
scroll to position [572, 0]
click at [30, 318] on input "checkbox" at bounding box center [26, 319] width 13 height 24
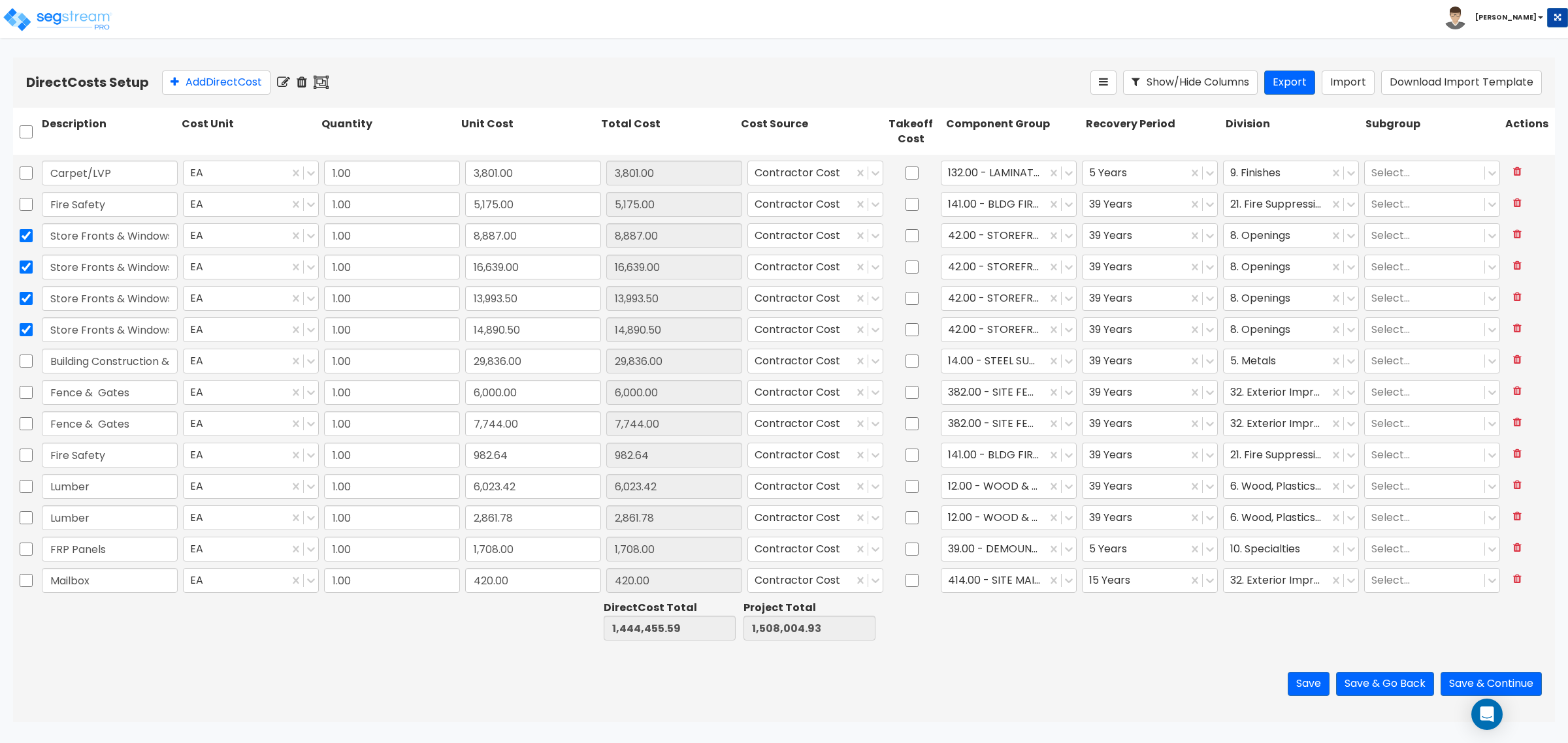
scroll to position [0, 0]
click at [328, 82] on icon at bounding box center [322, 82] width 15 height 13
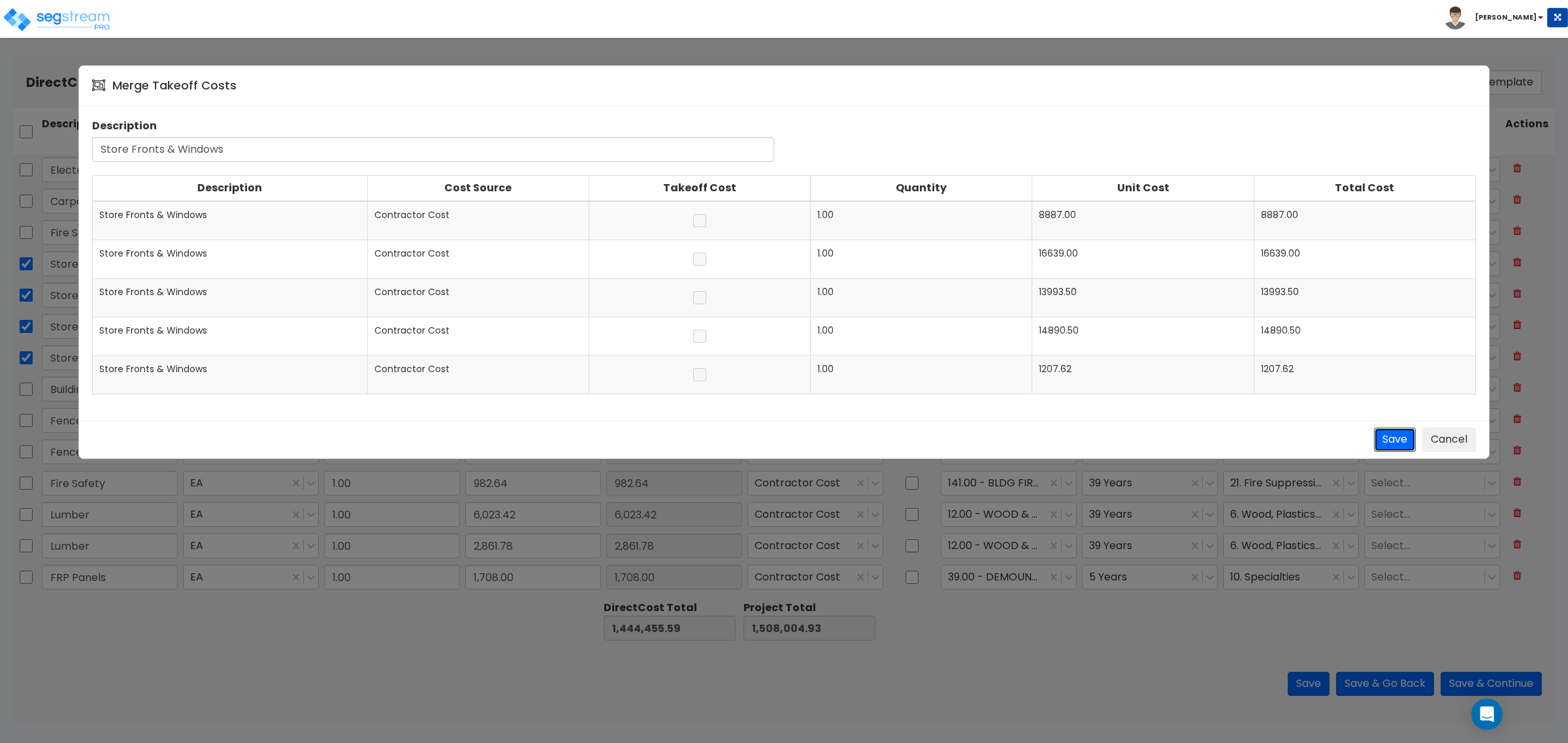
click at [1395, 442] on button "Save" at bounding box center [1395, 440] width 42 height 24
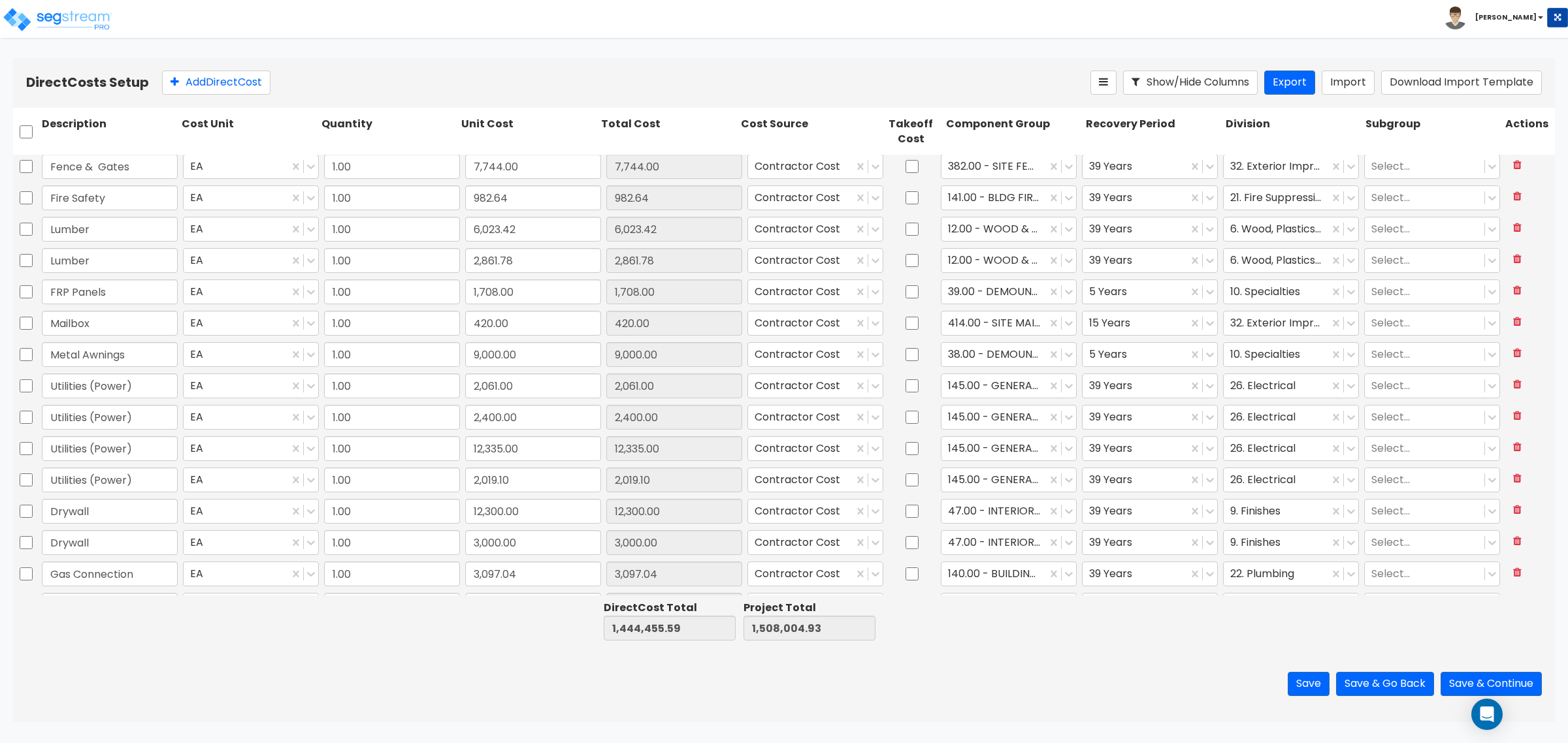
scroll to position [163, 0]
click at [26, 383] on input "checkbox" at bounding box center [26, 383] width 13 height 24
drag, startPoint x: 27, startPoint y: 409, endPoint x: 31, endPoint y: 438, distance: 29.3
click at [27, 410] on input "checkbox" at bounding box center [26, 414] width 13 height 24
click at [28, 448] on input "checkbox" at bounding box center [26, 445] width 13 height 24
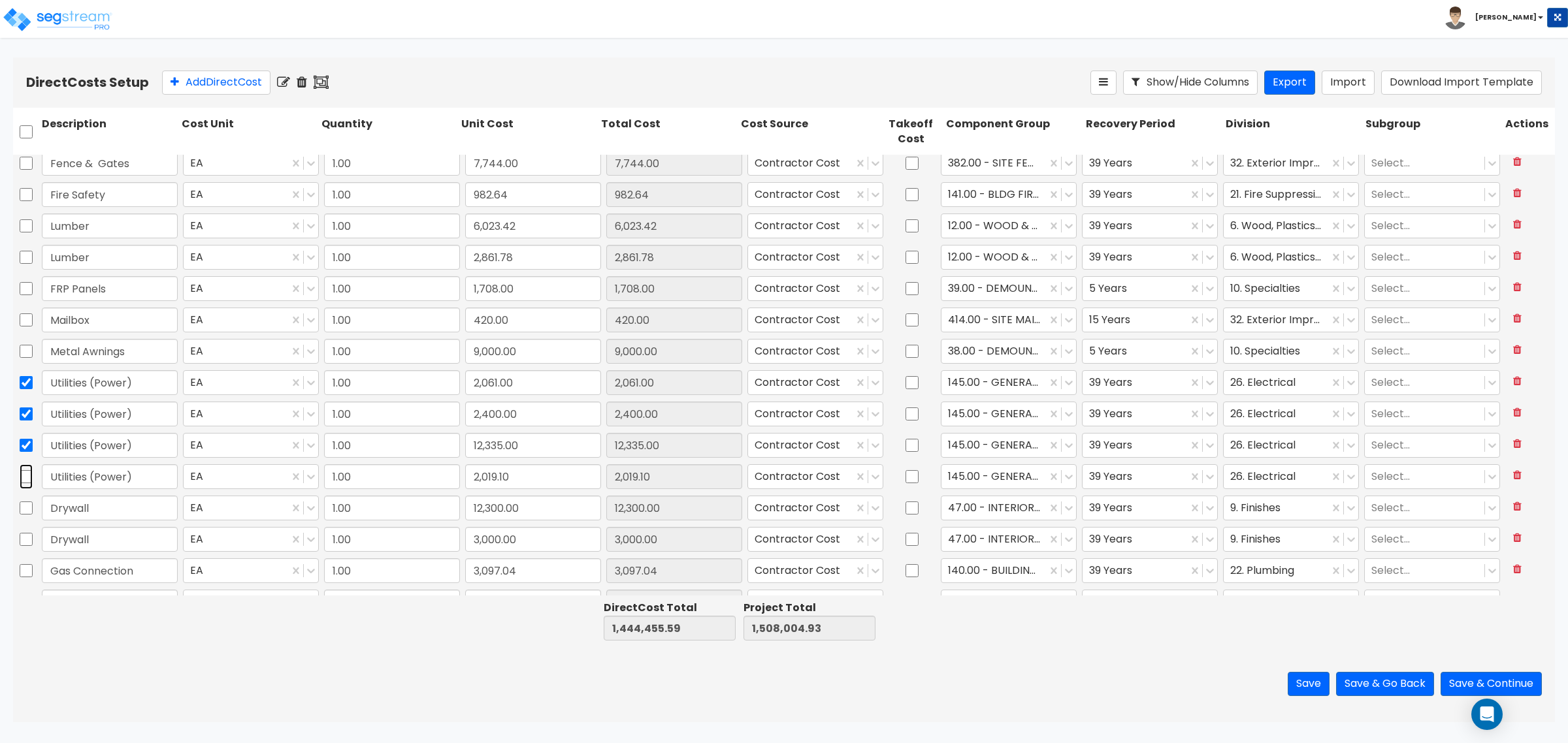
click at [28, 477] on input "checkbox" at bounding box center [26, 477] width 13 height 24
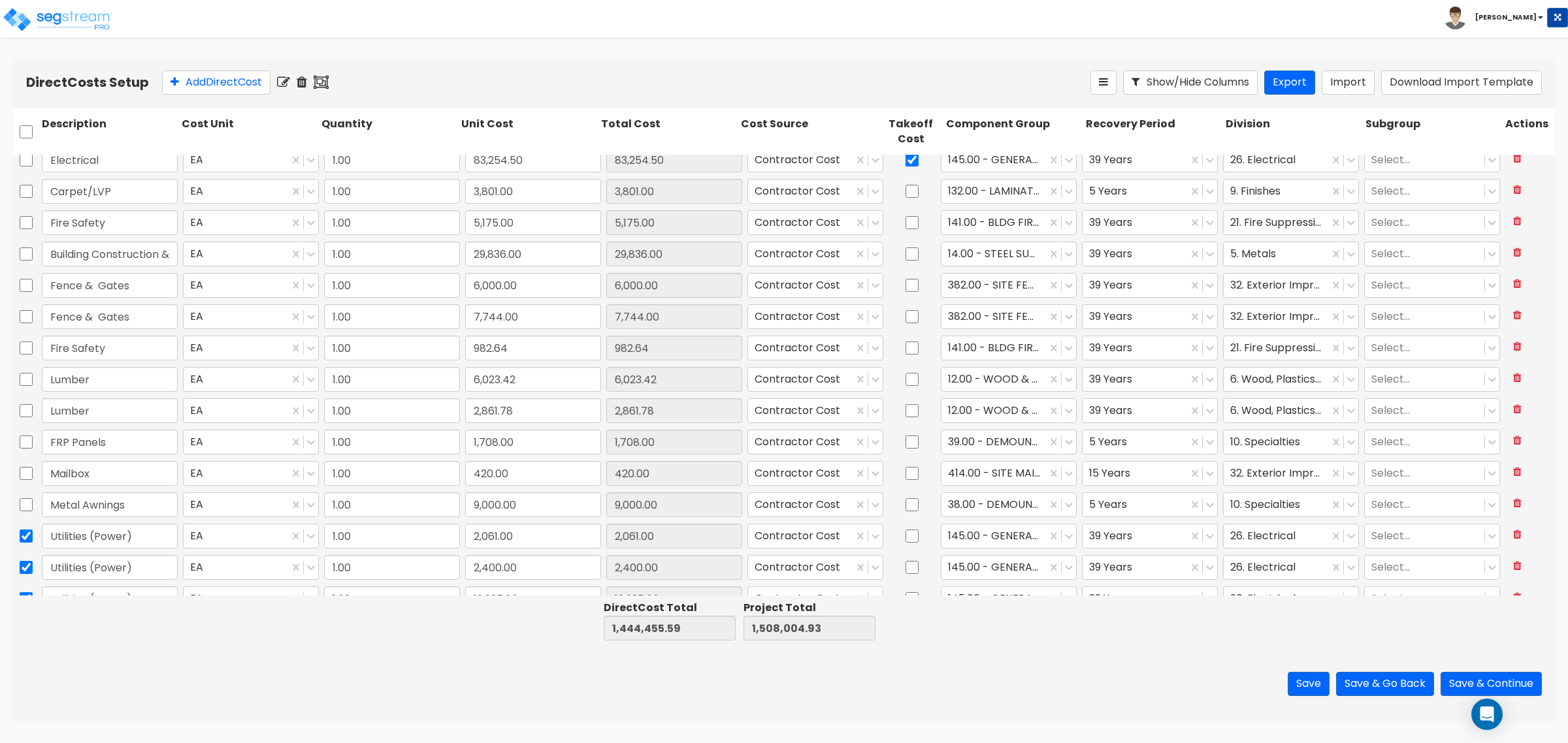
scroll to position [0, 0]
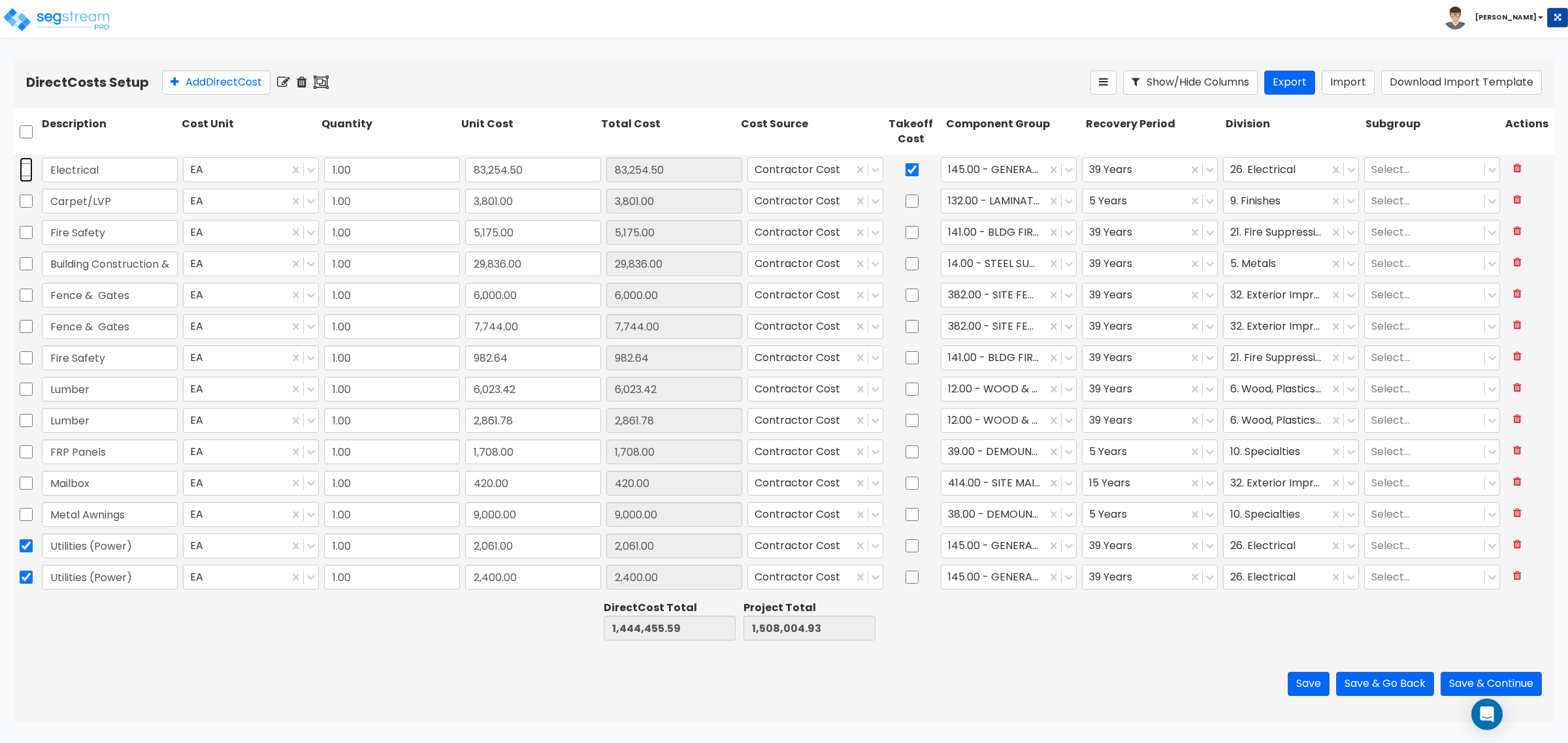
click at [30, 170] on input "checkbox" at bounding box center [26, 170] width 13 height 24
click at [324, 83] on icon at bounding box center [322, 82] width 15 height 13
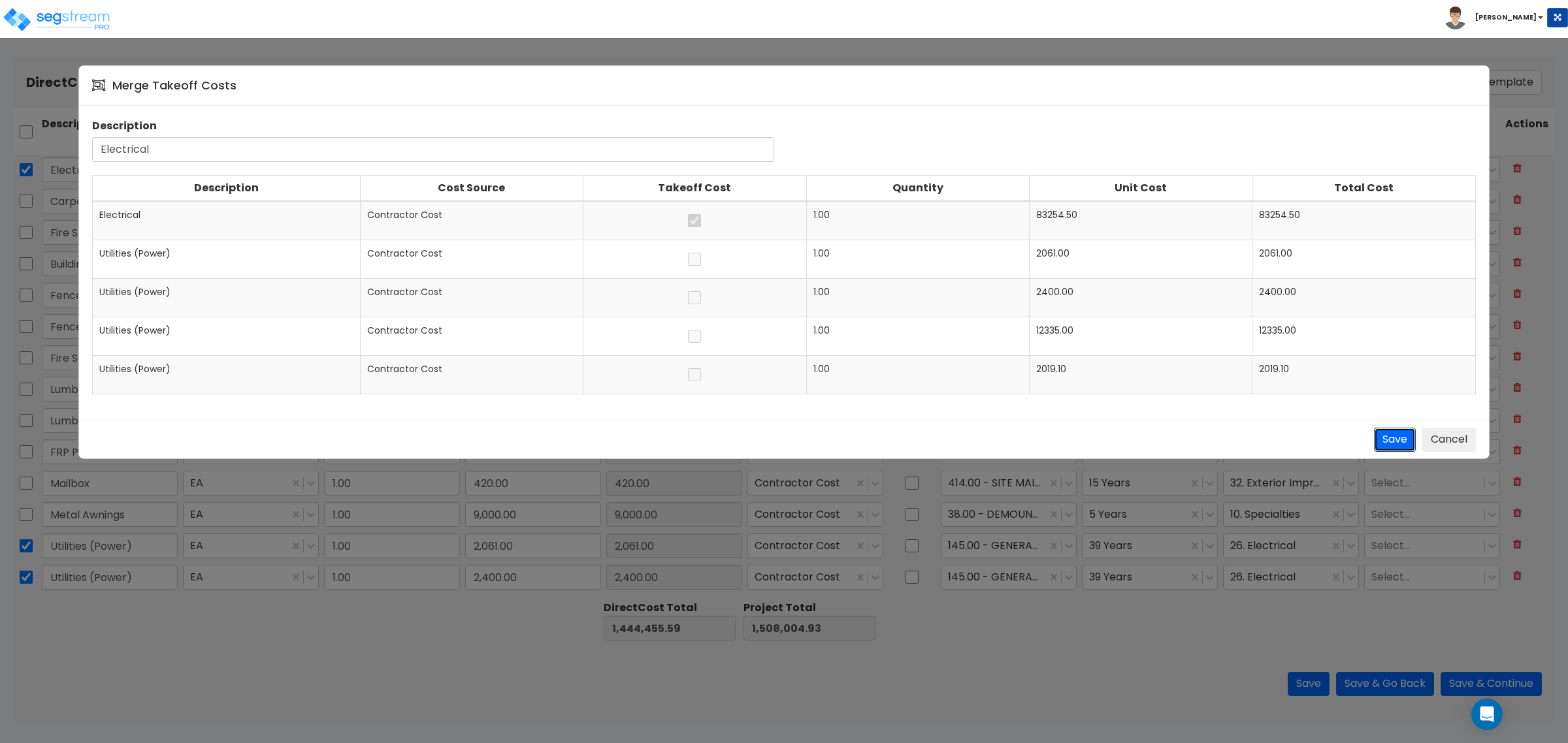
click at [1393, 444] on button "Save" at bounding box center [1395, 440] width 42 height 24
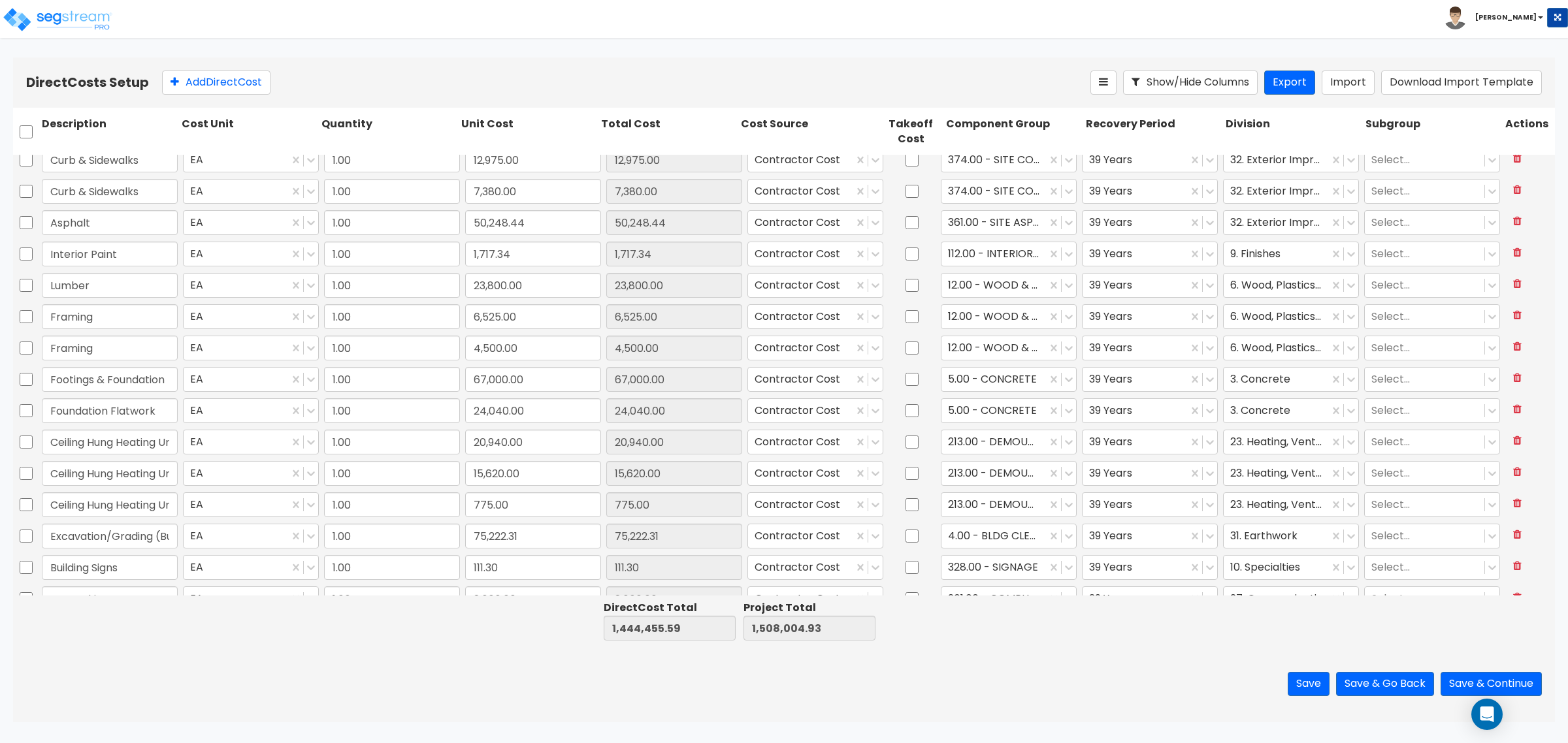
scroll to position [1143, 0]
click at [23, 439] on input "checkbox" at bounding box center [26, 438] width 13 height 24
click at [28, 466] on input "checkbox" at bounding box center [26, 469] width 13 height 24
drag, startPoint x: 30, startPoint y: 500, endPoint x: 34, endPoint y: 514, distance: 14.6
click at [29, 500] on input "checkbox" at bounding box center [26, 500] width 13 height 24
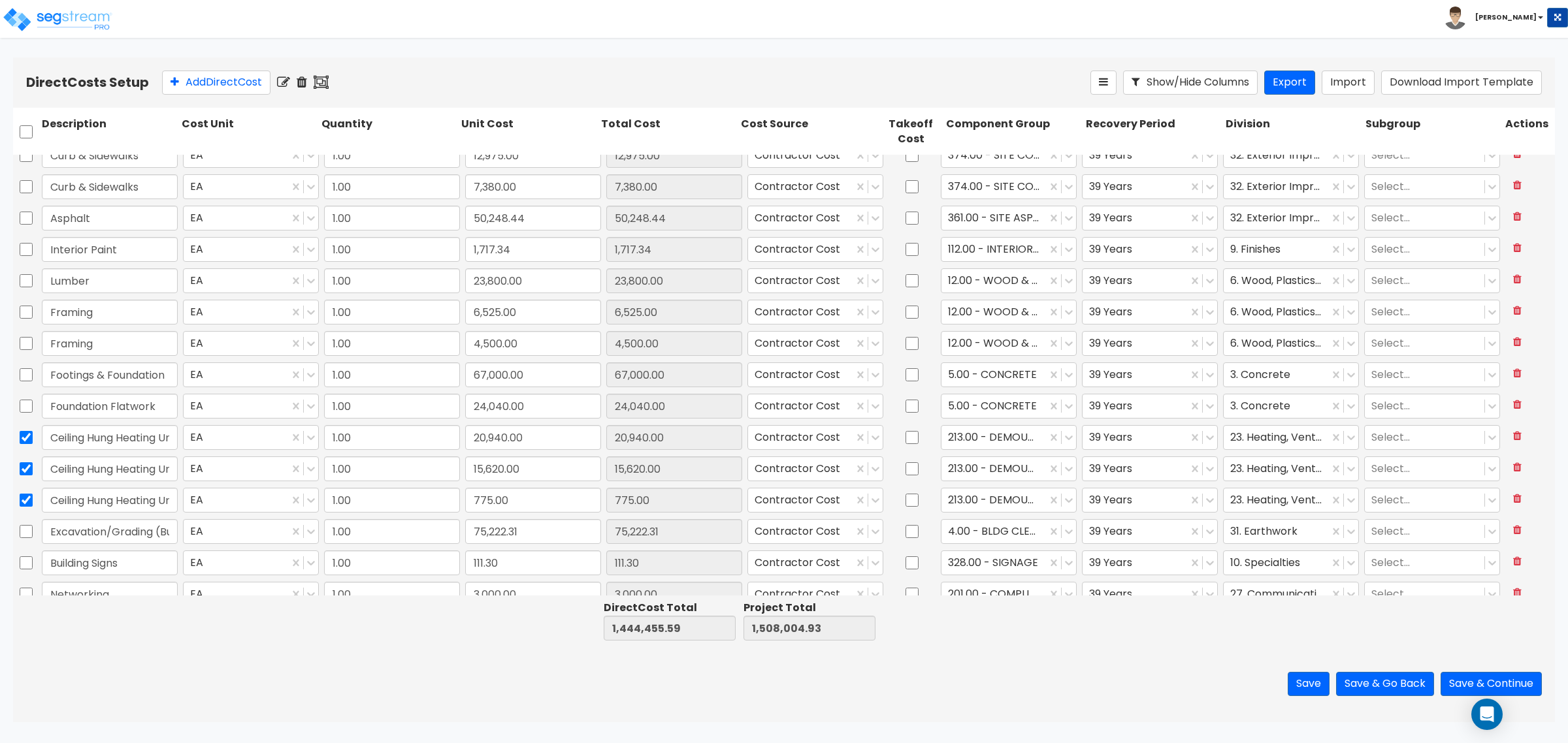
click at [323, 80] on icon at bounding box center [322, 82] width 15 height 13
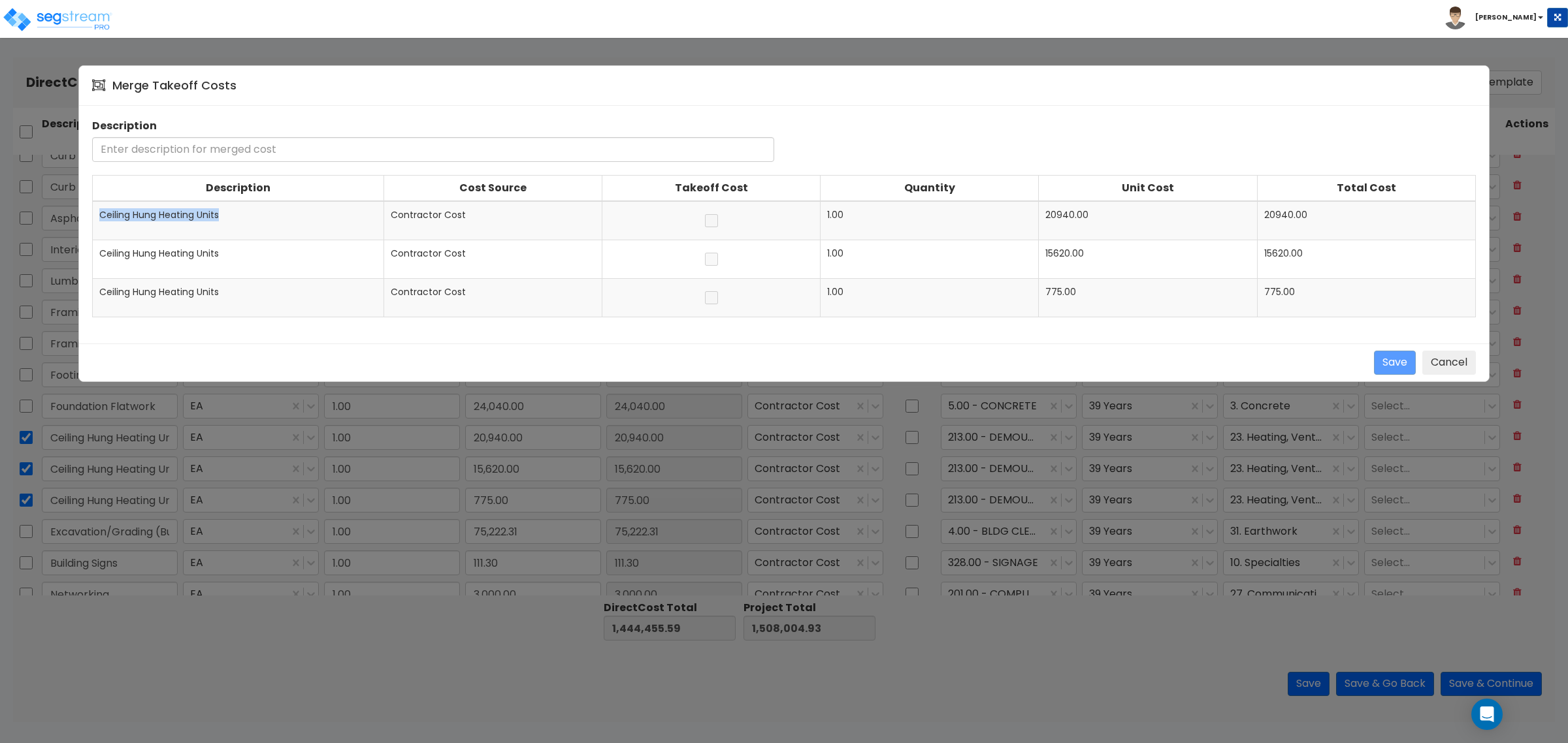
drag, startPoint x: 243, startPoint y: 213, endPoint x: 93, endPoint y: 212, distance: 150.0
click at [93, 212] on td "Ceiling Hung Heating Units" at bounding box center [238, 220] width 292 height 39
copy span "Ceiling Hung Heating Units"
click at [162, 148] on input "text" at bounding box center [433, 149] width 682 height 24
paste input "Ceiling Hung Heating Units"
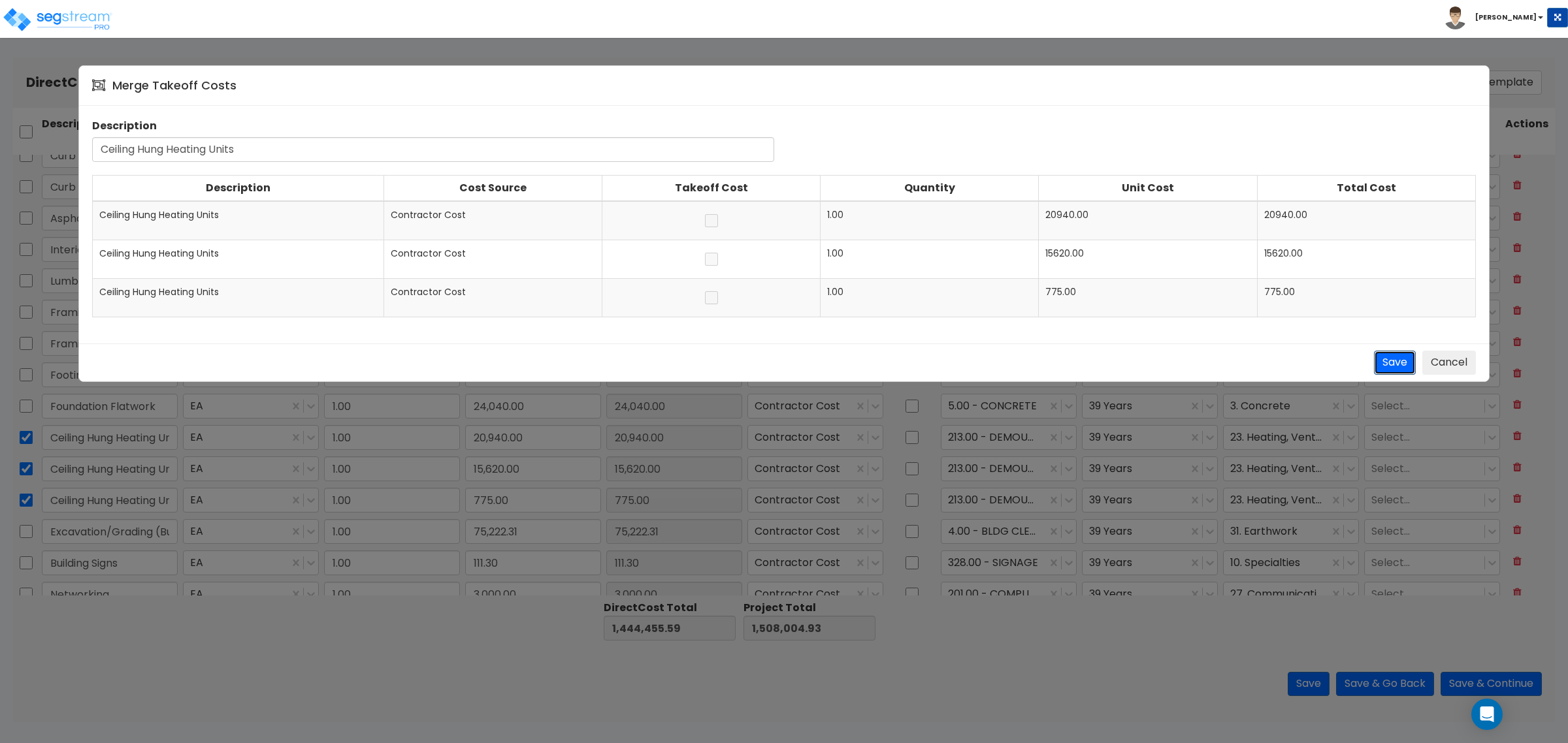
click at [1379, 359] on button "Save" at bounding box center [1395, 363] width 42 height 24
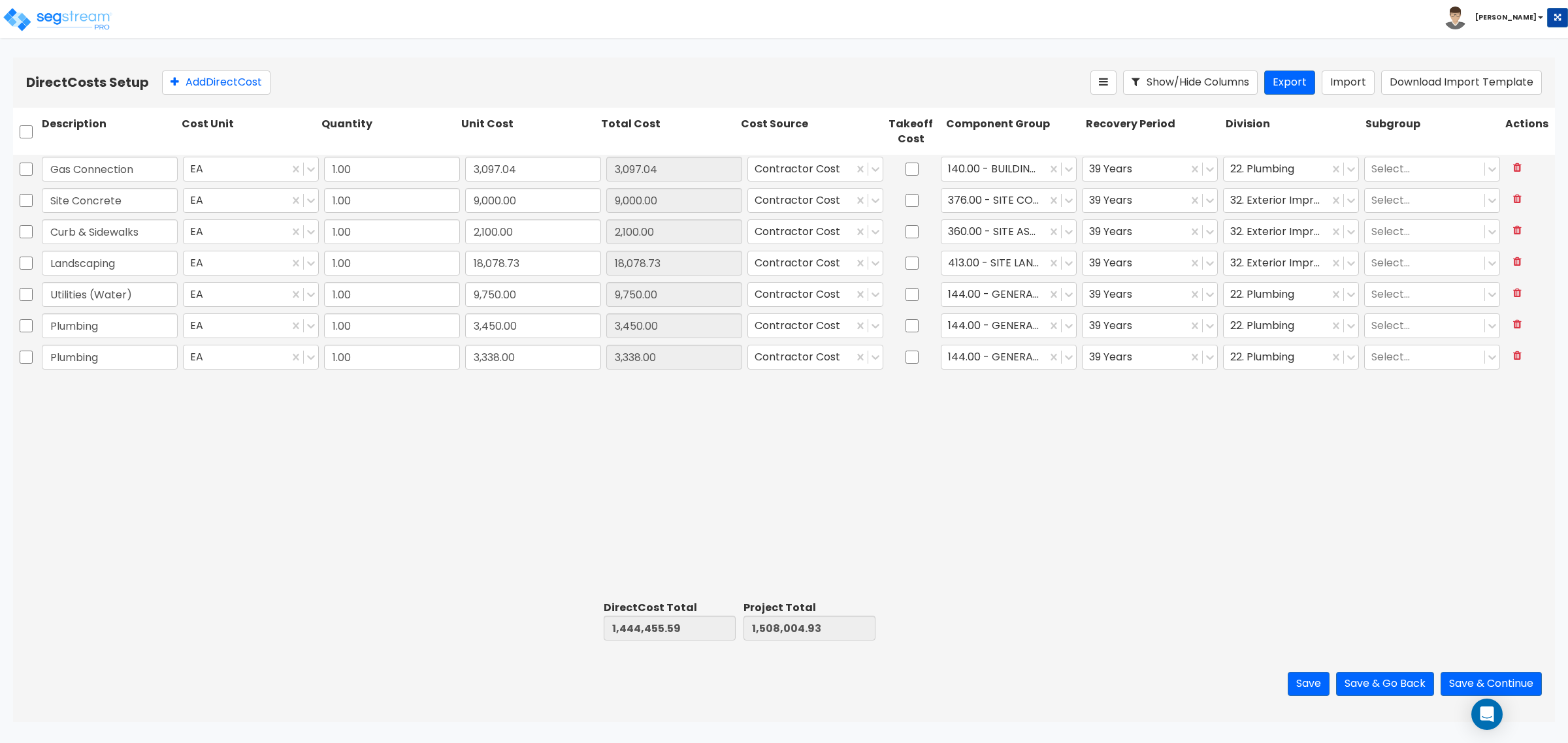
scroll to position [0, 0]
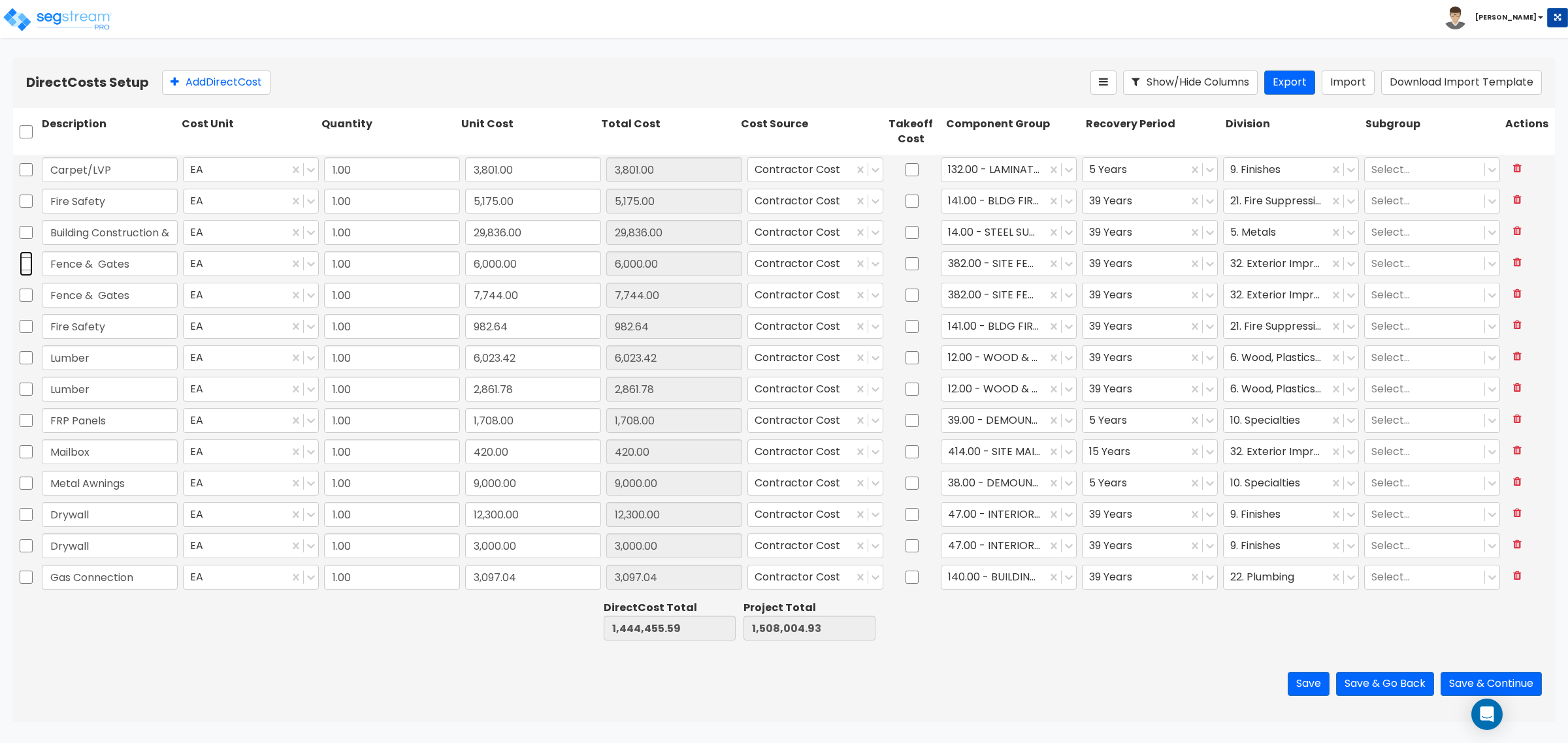
click at [27, 262] on input "checkbox" at bounding box center [26, 264] width 13 height 24
click at [26, 295] on input "checkbox" at bounding box center [26, 295] width 13 height 24
click at [325, 79] on icon at bounding box center [322, 82] width 15 height 13
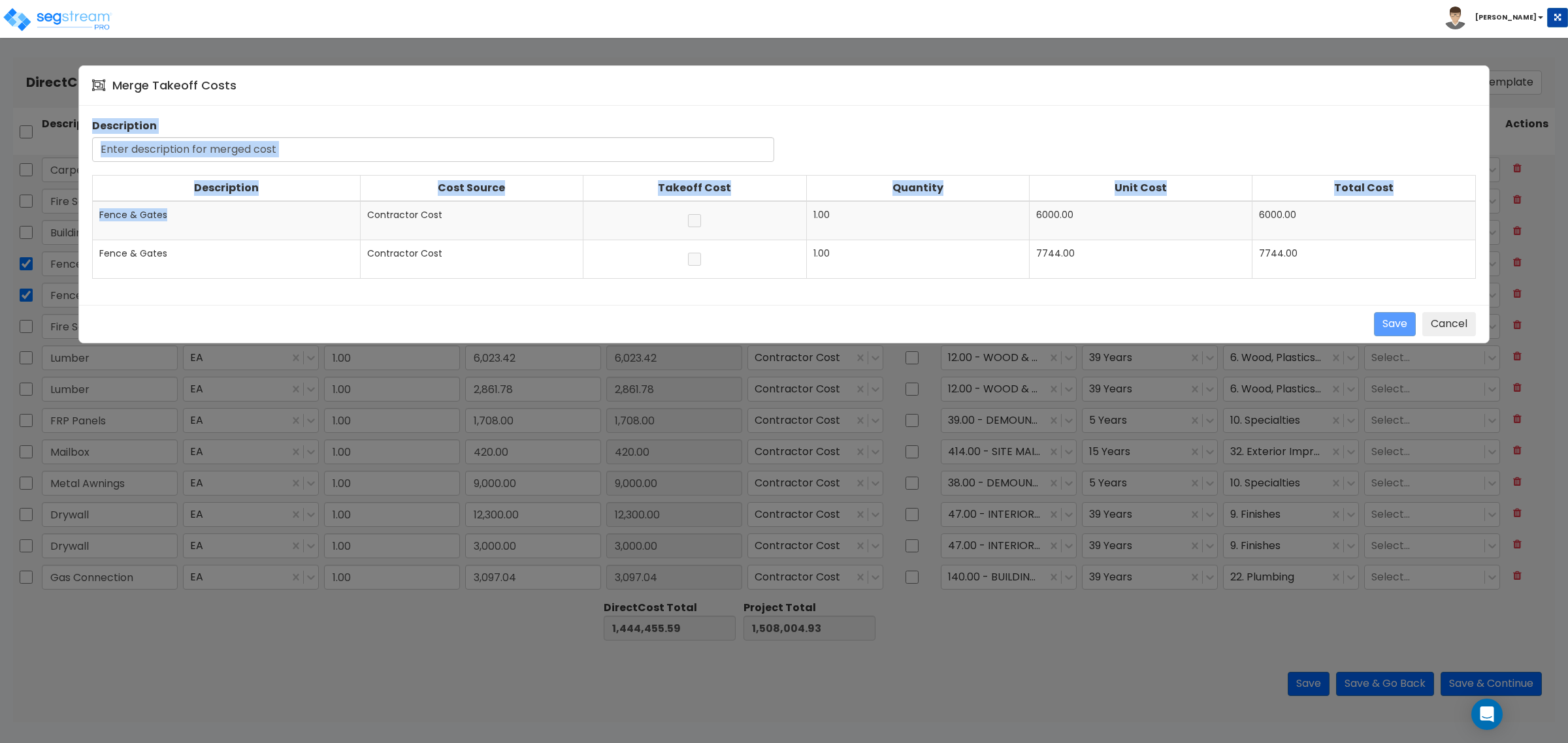
drag, startPoint x: 194, startPoint y: 213, endPoint x: 88, endPoint y: 216, distance: 106.0
click at [88, 216] on div "Description Description Cost Source Takeoff Cost Quantity Unit Cost Total Cost …" at bounding box center [784, 205] width 1410 height 200
click at [116, 211] on span "Fence & Gates" at bounding box center [133, 214] width 68 height 13
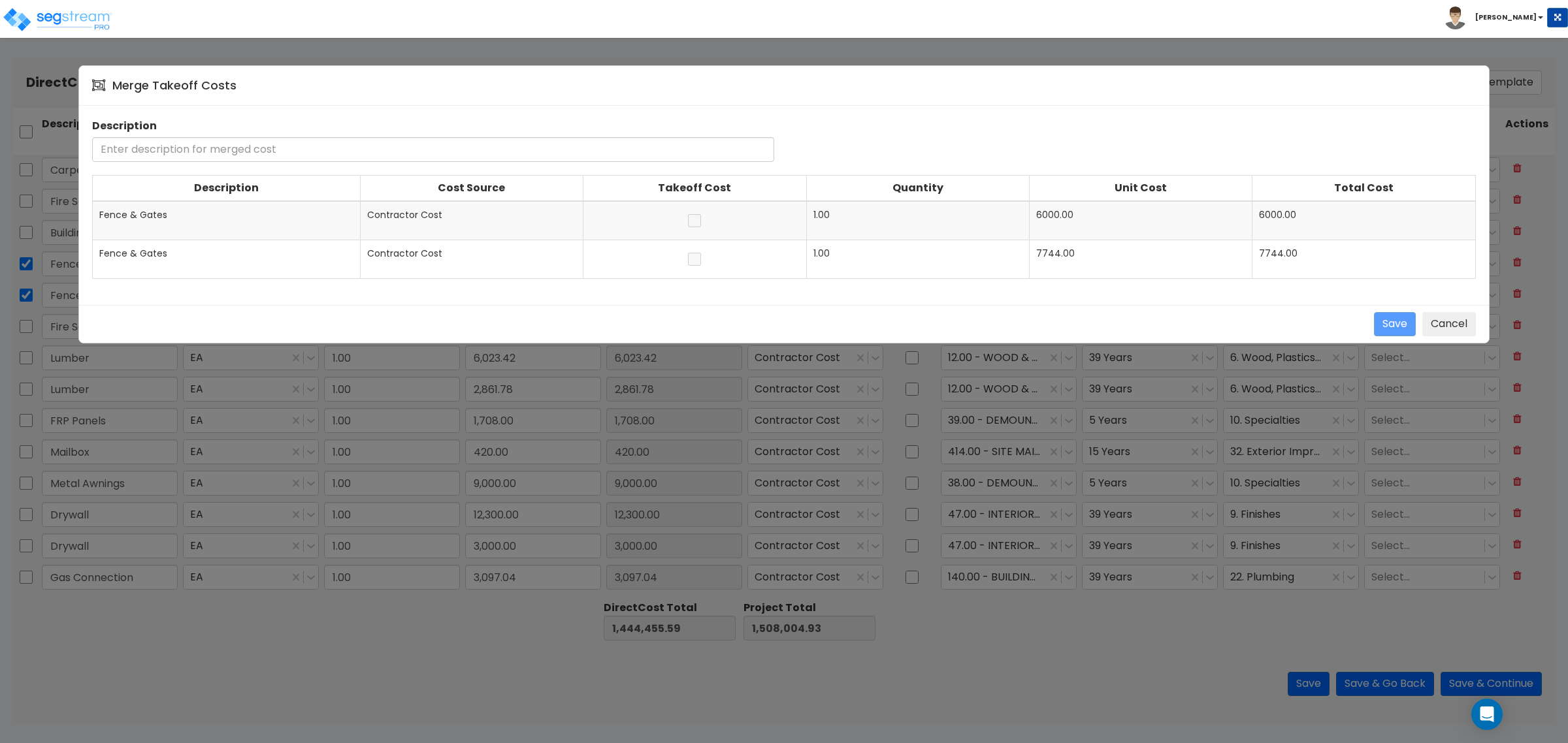
click at [121, 214] on span "Fence & Gates" at bounding box center [133, 214] width 68 height 13
click at [172, 219] on td "Fence & Gates" at bounding box center [227, 220] width 268 height 39
drag, startPoint x: 171, startPoint y: 219, endPoint x: 99, endPoint y: 220, distance: 72.0
click at [99, 220] on td "Fence & Gates" at bounding box center [227, 220] width 268 height 39
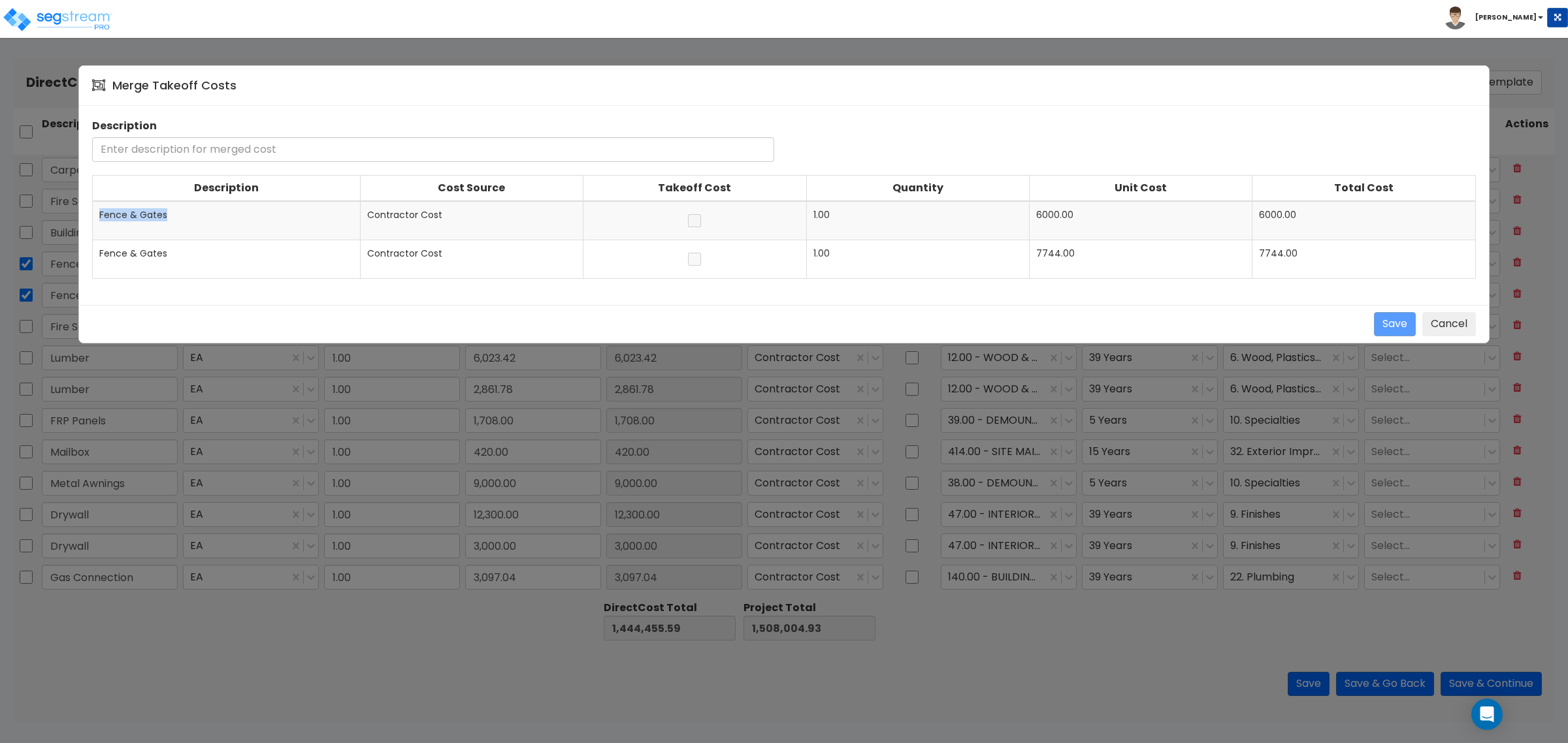
copy span "Fence & Gates"
click at [158, 139] on input "text" at bounding box center [433, 149] width 682 height 24
paste input "Fence & Gates"
click at [1384, 321] on button "Save" at bounding box center [1395, 324] width 42 height 24
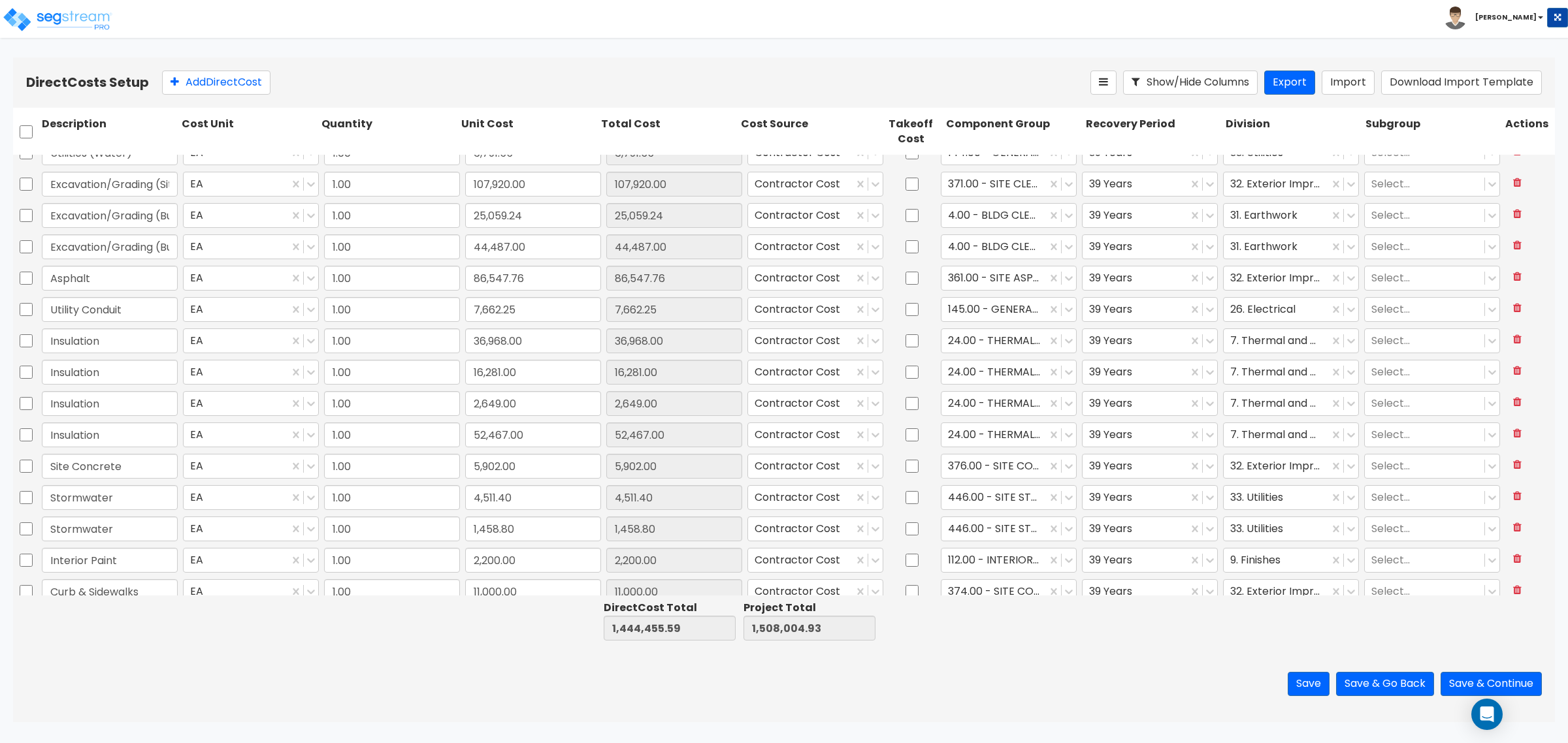
scroll to position [653, 0]
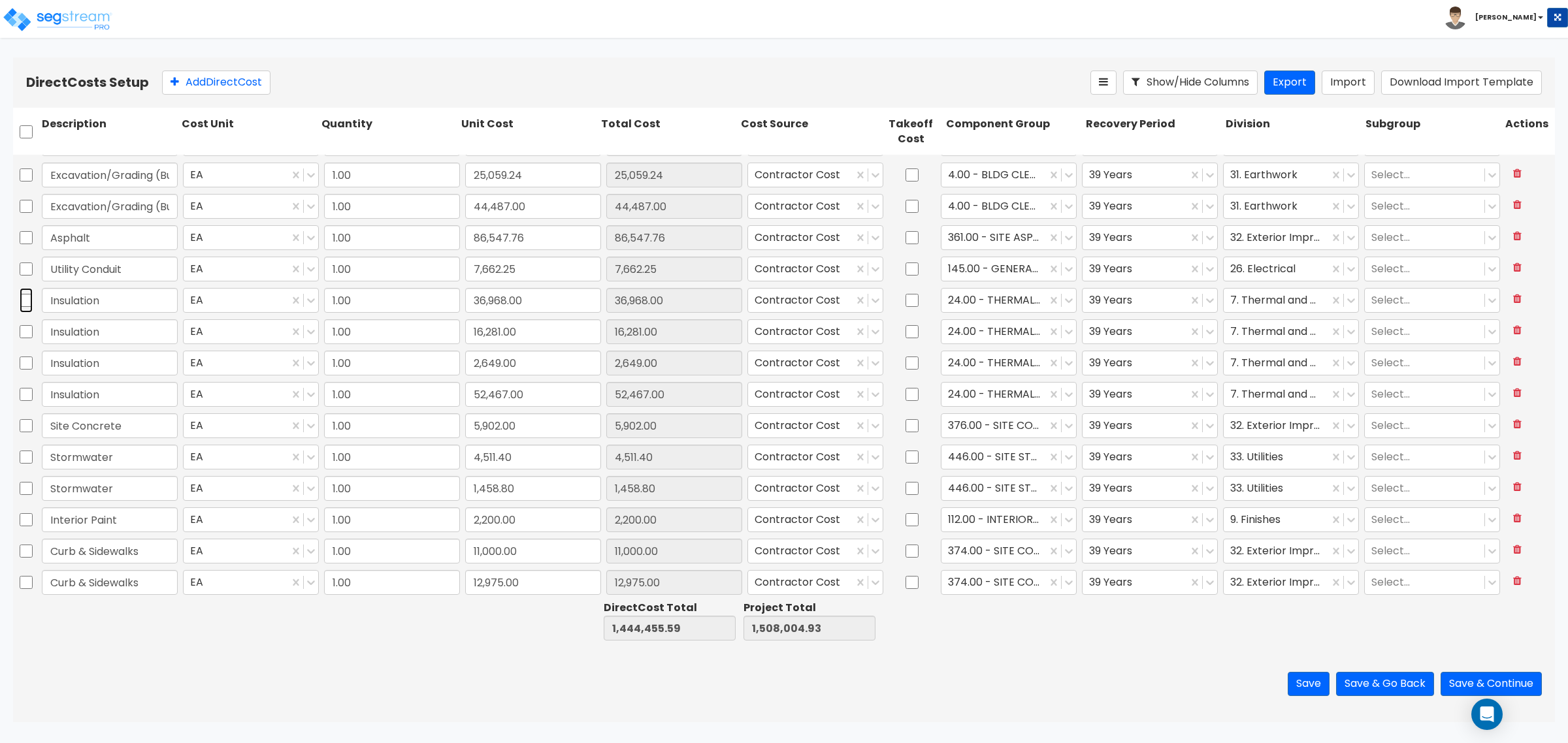
click at [24, 299] on input "checkbox" at bounding box center [26, 300] width 13 height 24
click at [28, 333] on input "checkbox" at bounding box center [26, 331] width 13 height 24
drag, startPoint x: 26, startPoint y: 360, endPoint x: 26, endPoint y: 383, distance: 23.0
click at [26, 360] on input "checkbox" at bounding box center [26, 363] width 13 height 24
click at [24, 399] on input "checkbox" at bounding box center [26, 394] width 13 height 24
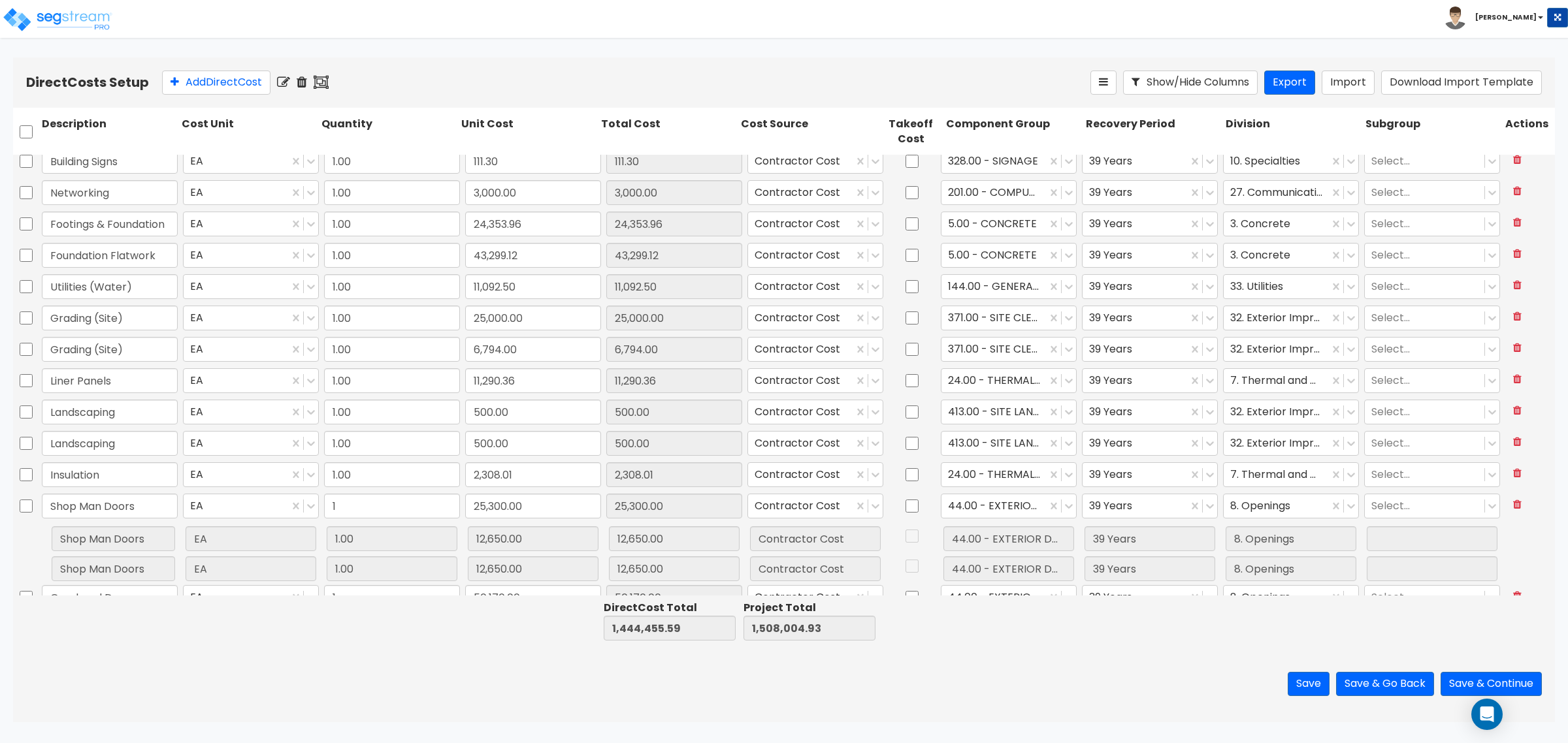
scroll to position [1469, 0]
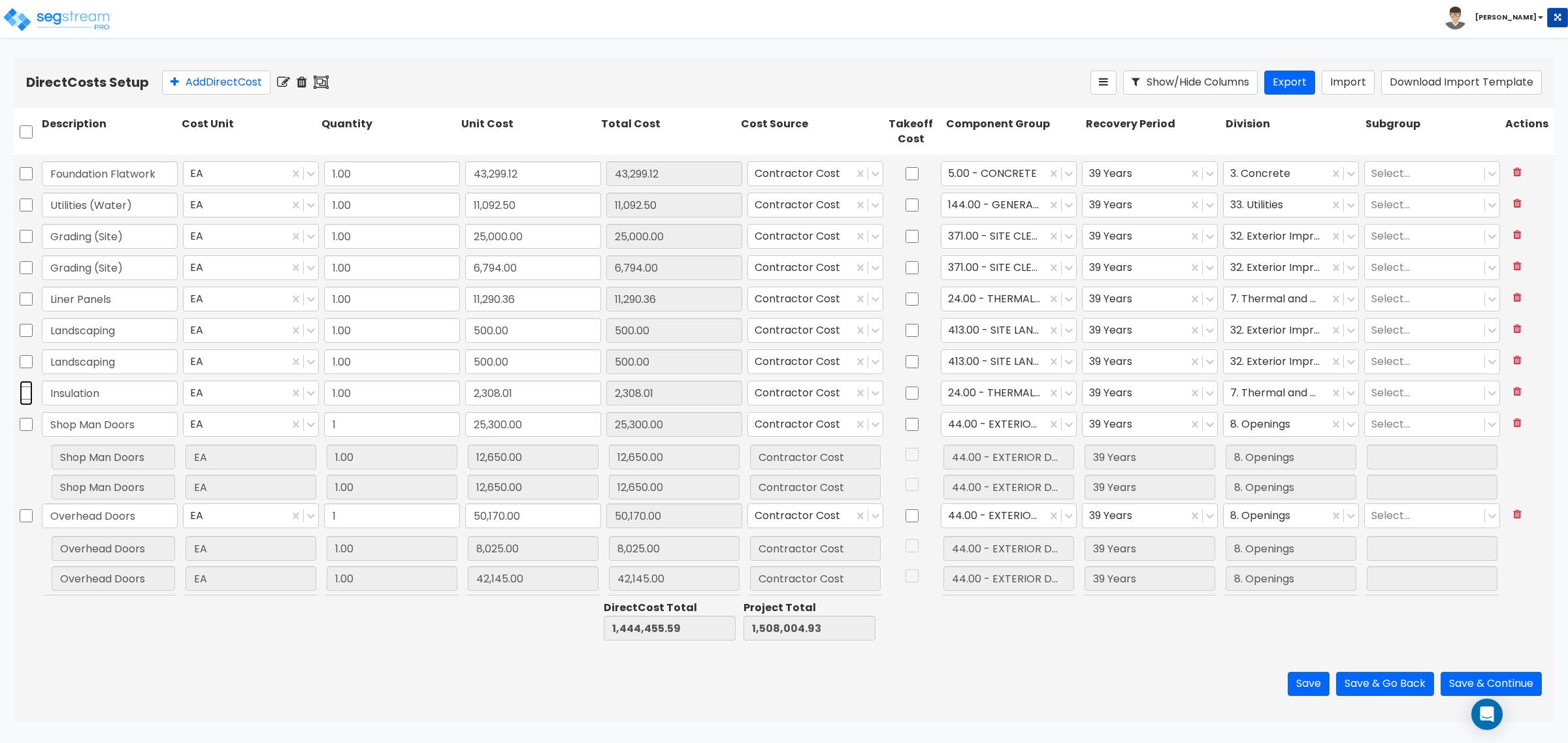
click at [24, 393] on input "checkbox" at bounding box center [26, 393] width 13 height 24
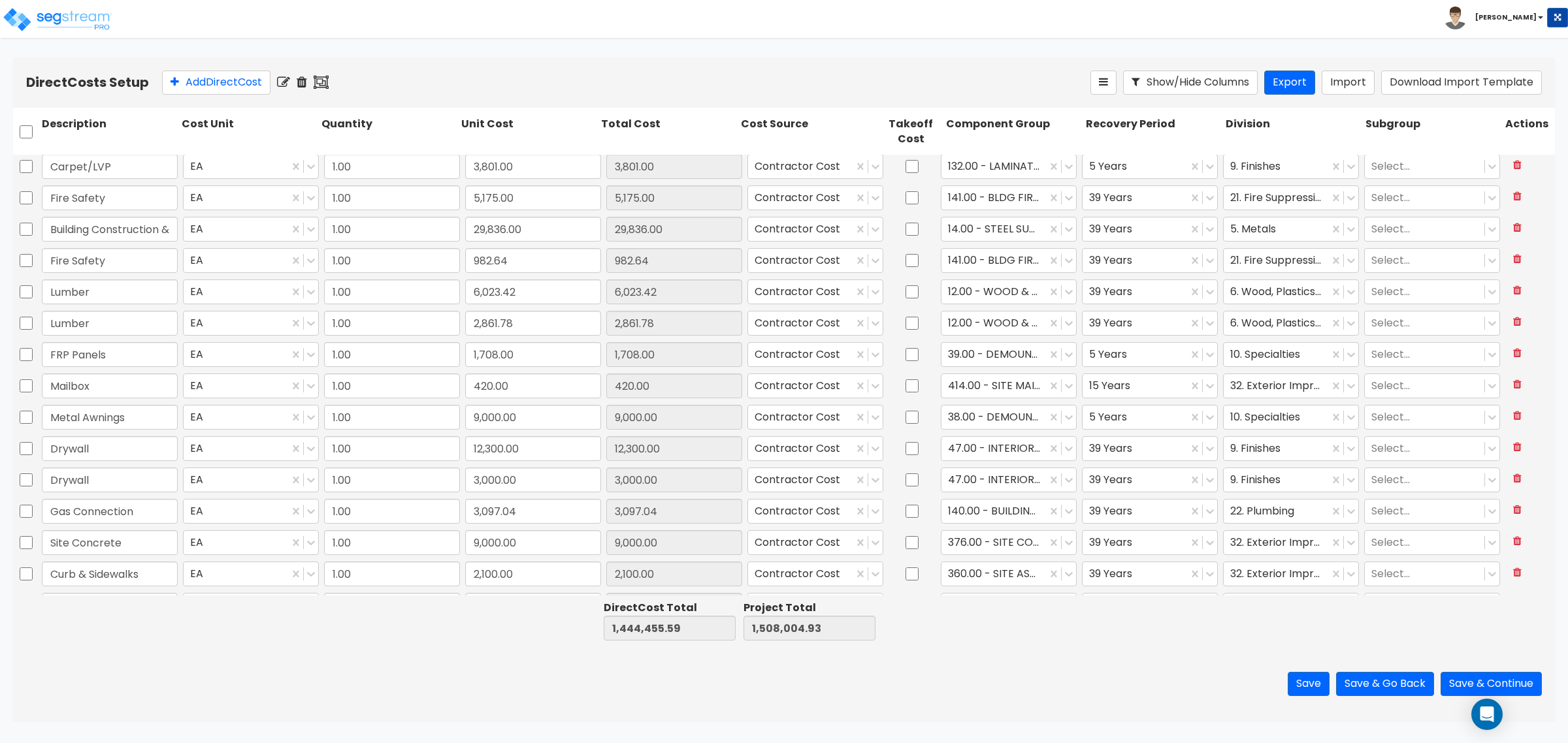
scroll to position [0, 0]
click at [328, 86] on icon at bounding box center [322, 82] width 15 height 13
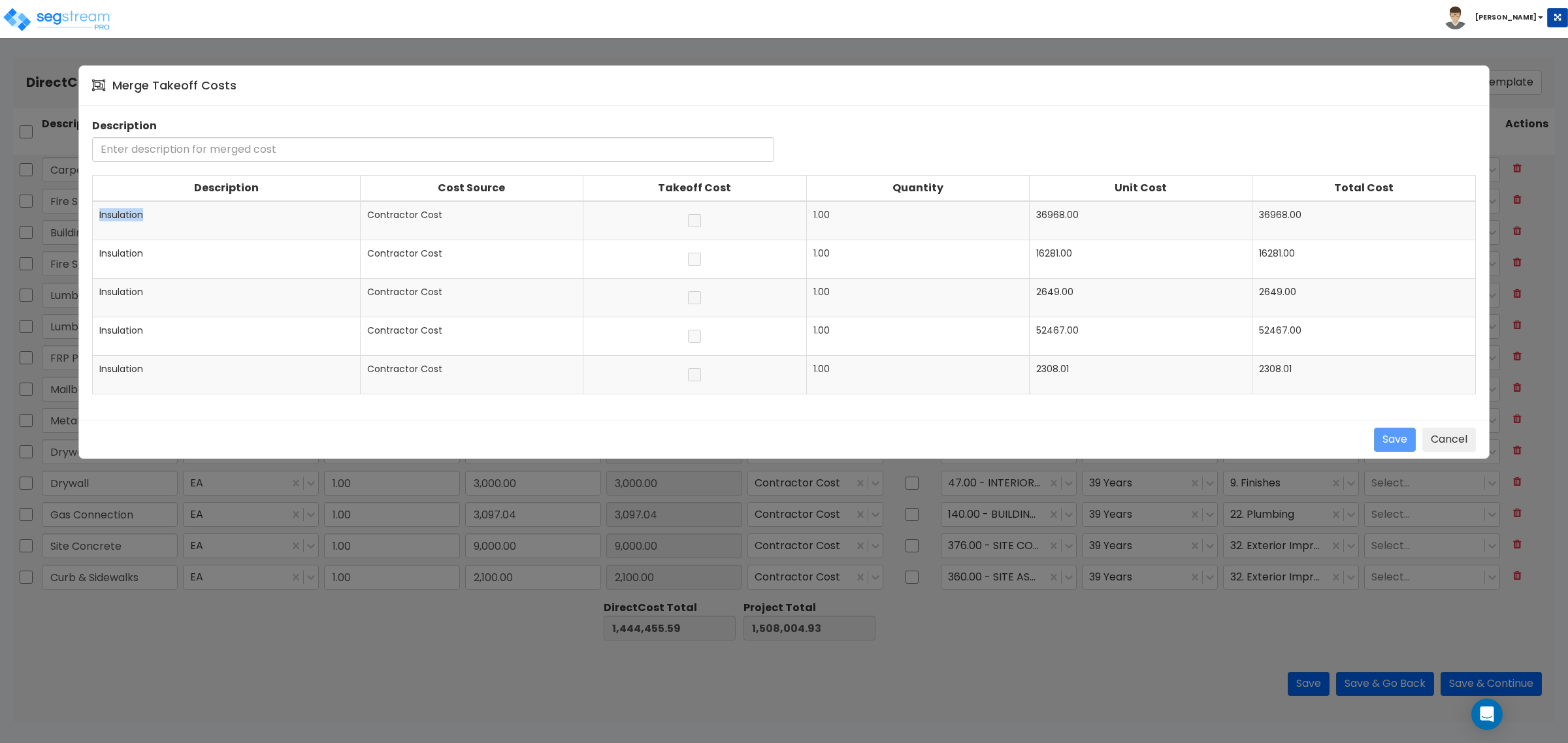
drag, startPoint x: 144, startPoint y: 217, endPoint x: 96, endPoint y: 213, distance: 48.2
click at [96, 213] on td "Insulation" at bounding box center [227, 220] width 268 height 39
copy span "Insulation"
click at [151, 152] on input "text" at bounding box center [433, 149] width 682 height 24
paste input "Insulation"
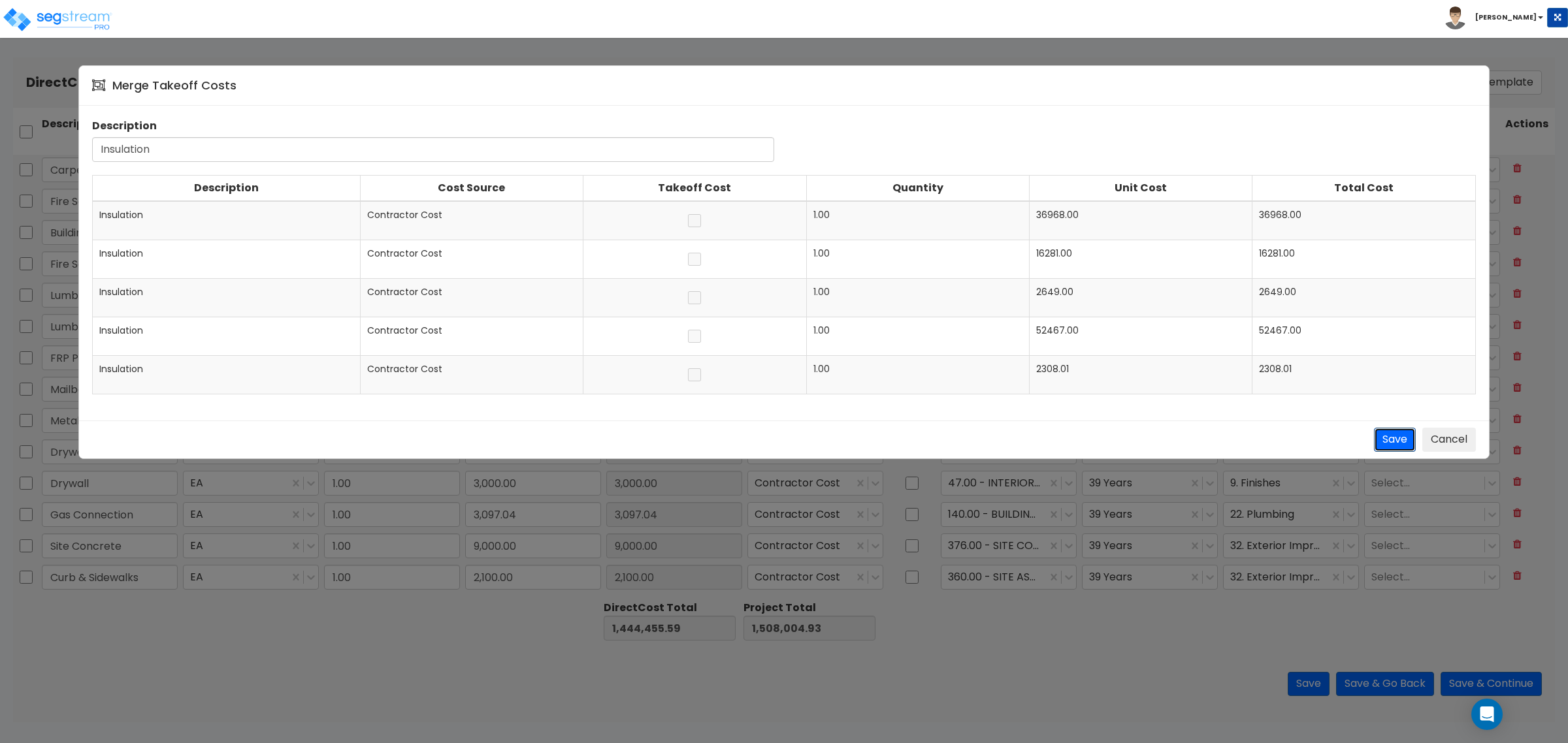
click at [1383, 442] on button "Save" at bounding box center [1395, 440] width 42 height 24
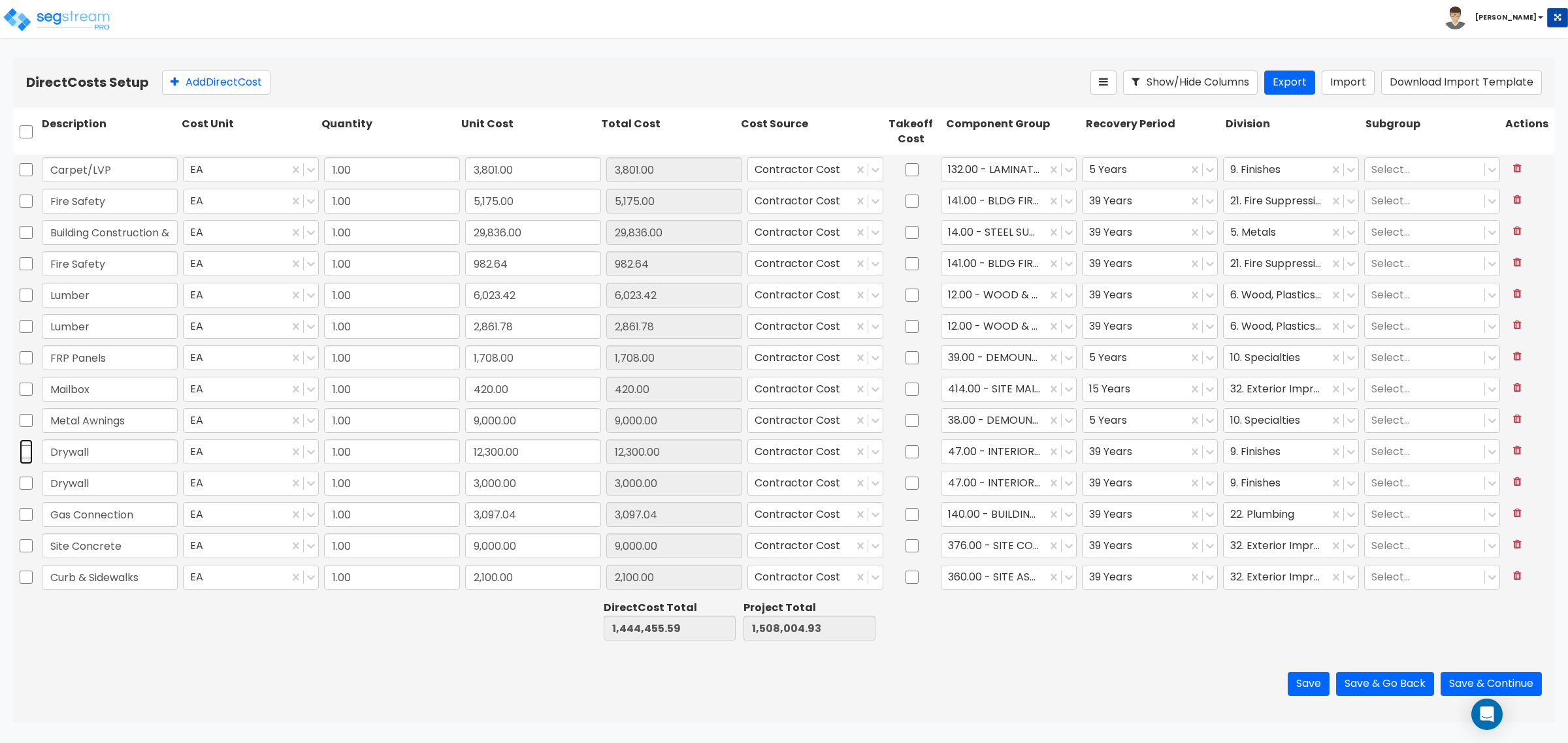
click at [24, 451] on input "checkbox" at bounding box center [26, 451] width 13 height 24
click at [24, 485] on input "checkbox" at bounding box center [26, 483] width 13 height 24
click at [324, 78] on icon at bounding box center [322, 82] width 15 height 13
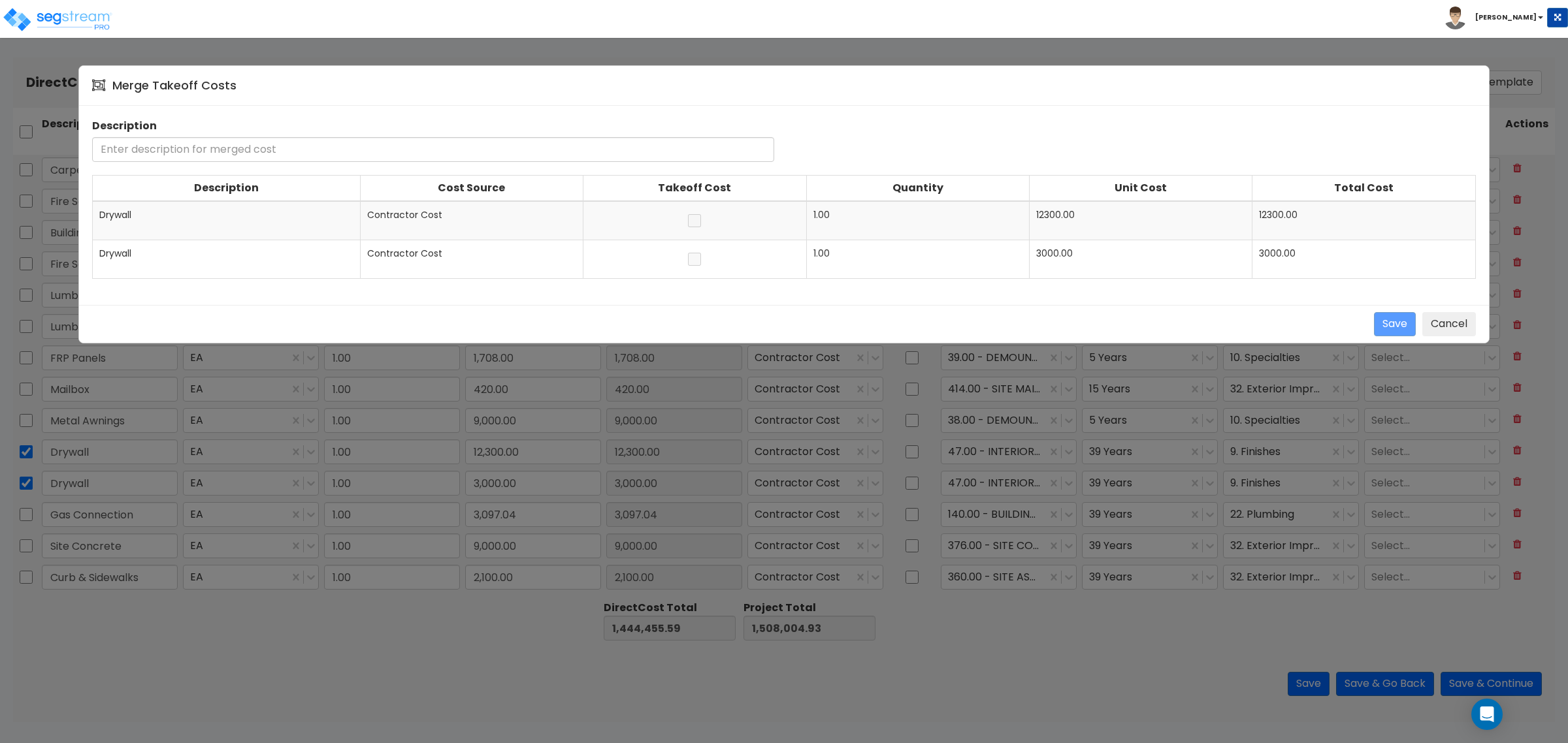
click at [124, 213] on span "Drywall" at bounding box center [116, 214] width 32 height 13
copy span "Drywall"
click at [147, 142] on input "text" at bounding box center [433, 149] width 682 height 24
paste input "Drywall"
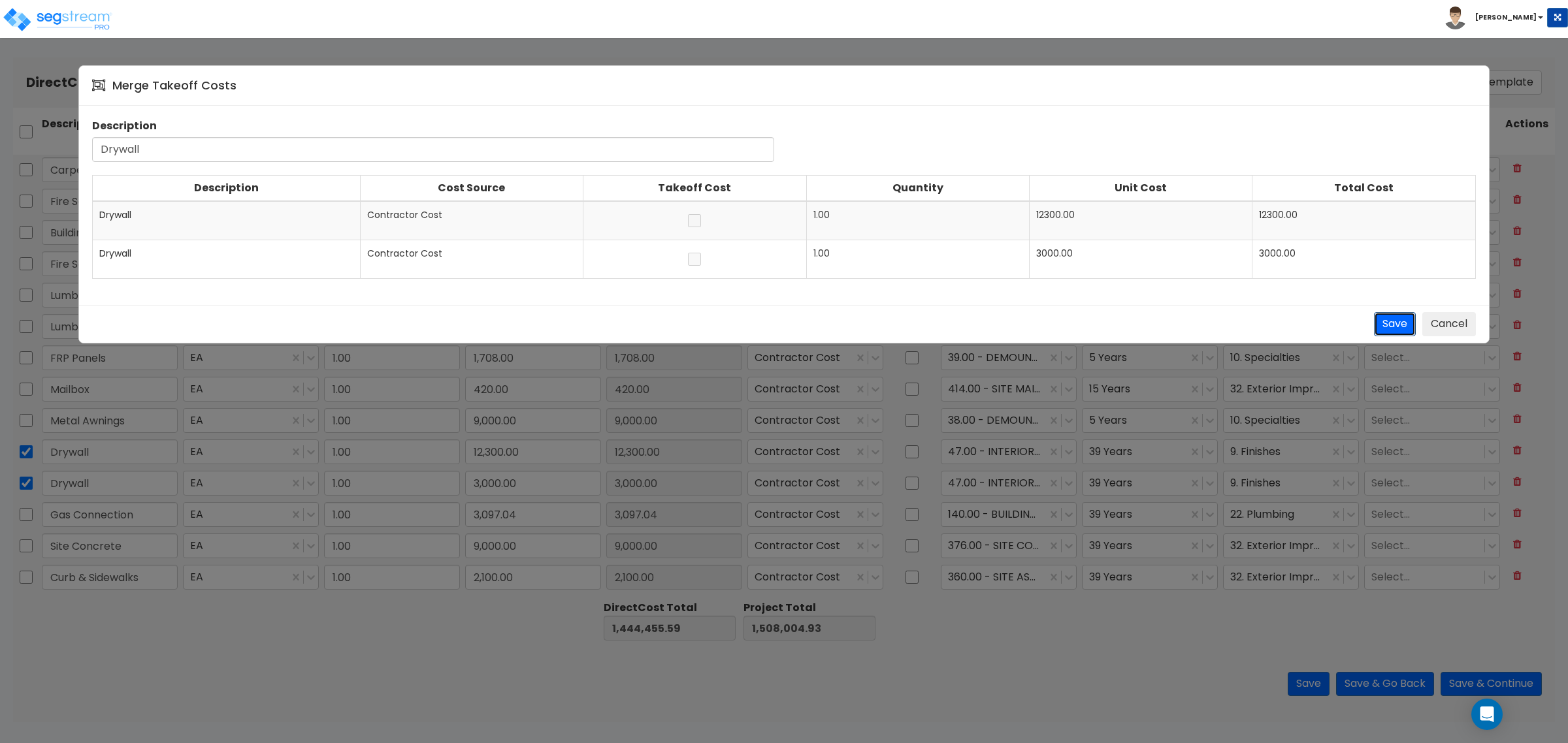
click at [1396, 328] on button "Save" at bounding box center [1395, 324] width 42 height 24
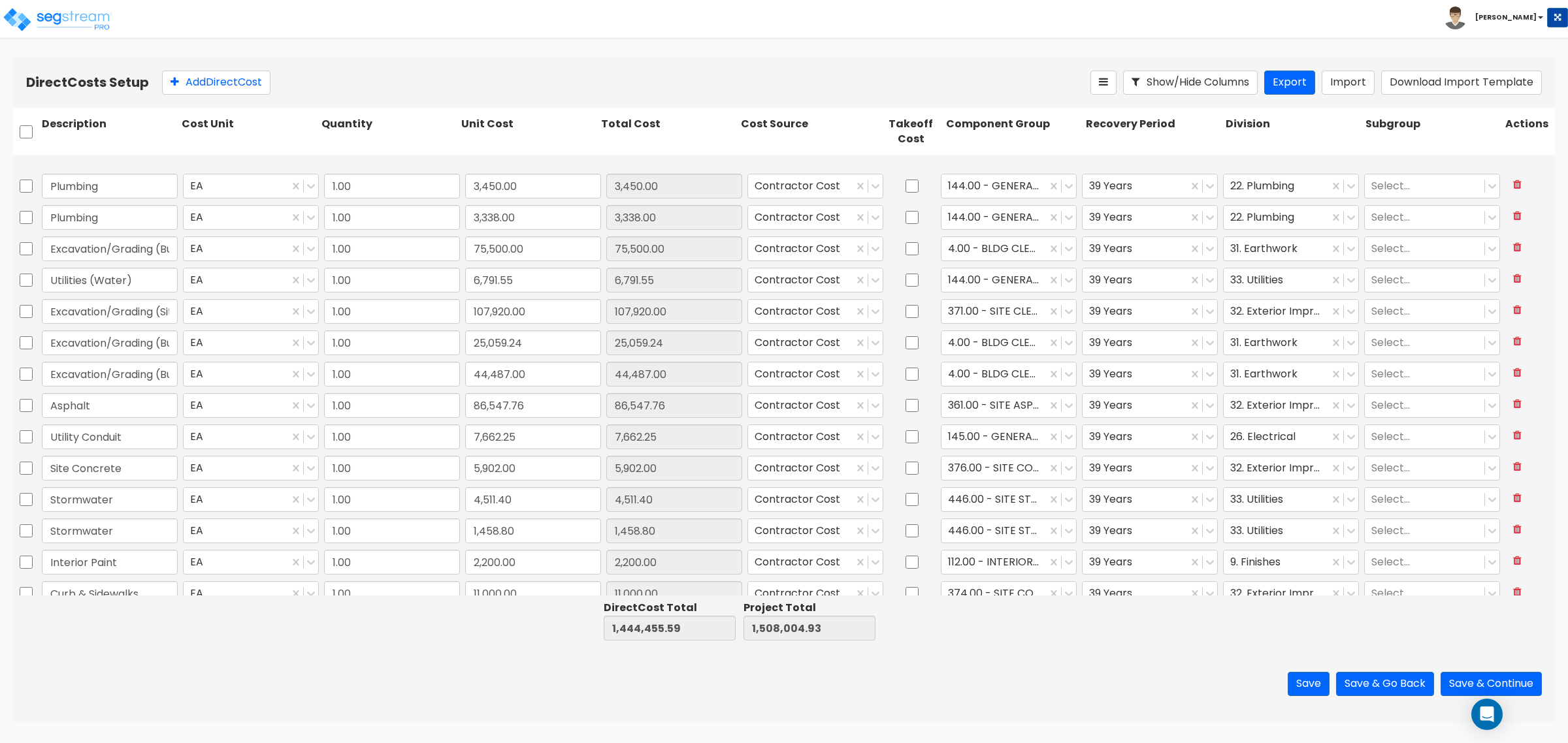
scroll to position [490, 0]
drag, startPoint x: 26, startPoint y: 273, endPoint x: 26, endPoint y: 301, distance: 28.0
click at [26, 274] on input "checkbox" at bounding box center [26, 275] width 13 height 24
click at [27, 308] on input "checkbox" at bounding box center [26, 307] width 13 height 24
click at [21, 183] on input "checkbox" at bounding box center [26, 181] width 13 height 24
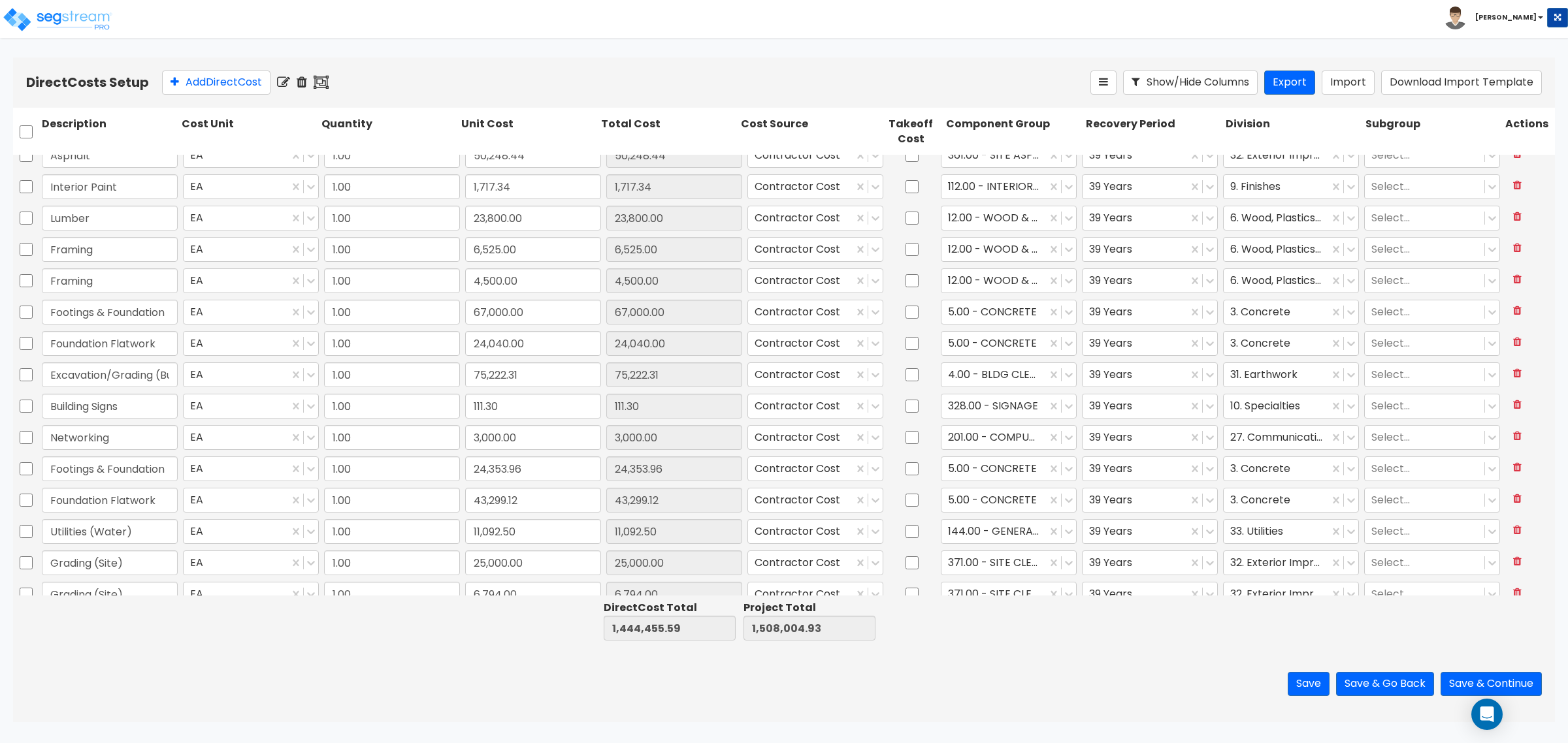
scroll to position [979, 0]
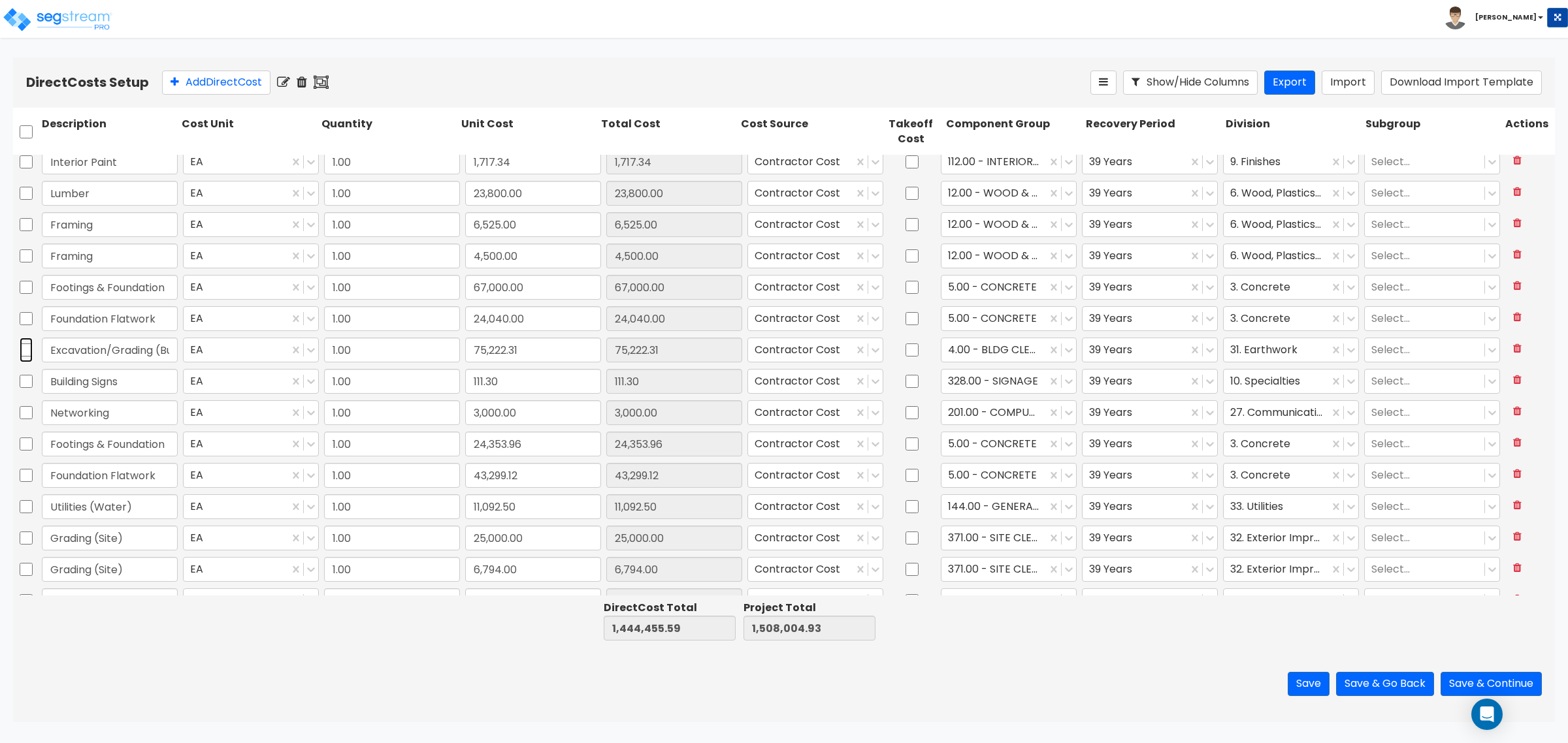
click at [26, 350] on input "checkbox" at bounding box center [26, 350] width 13 height 24
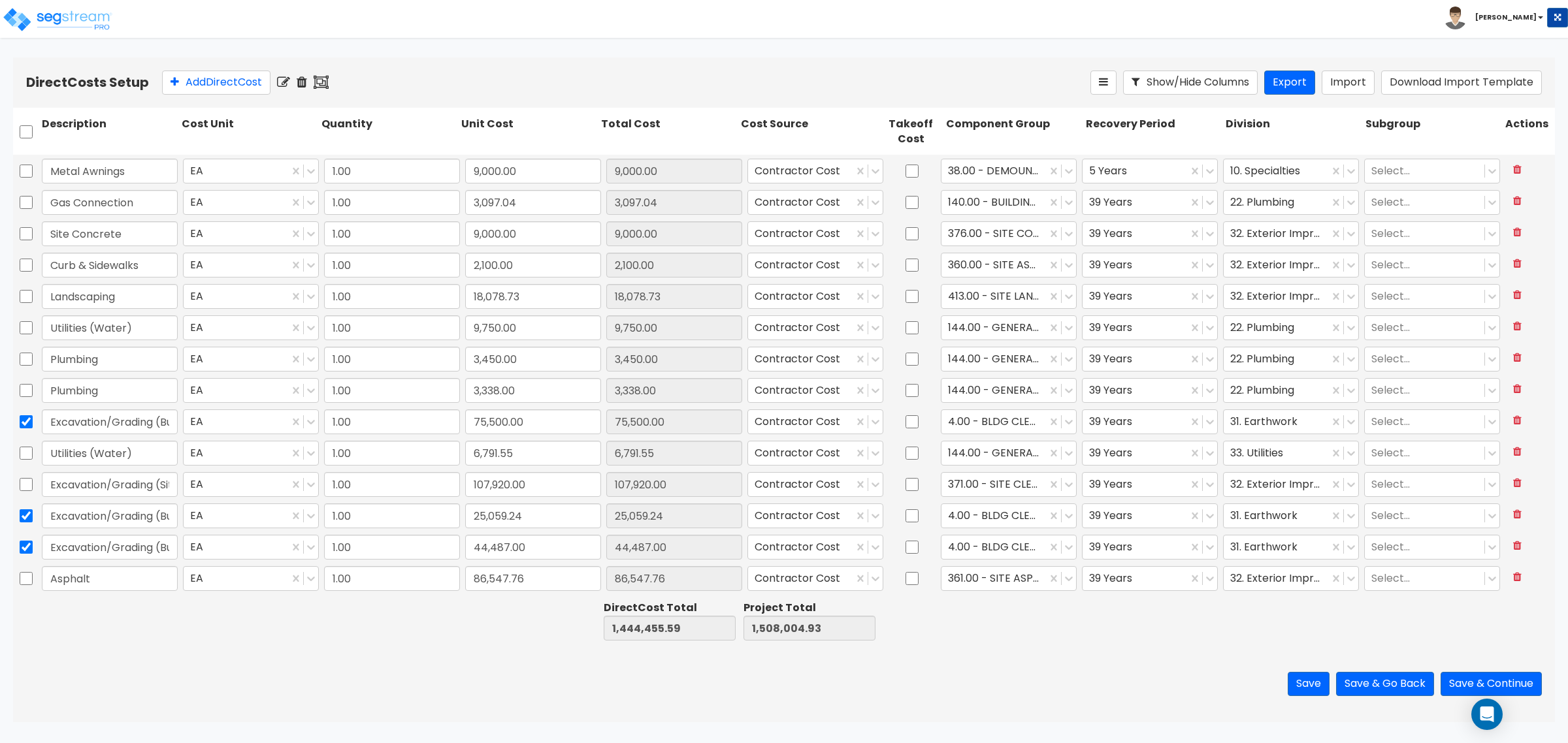
scroll to position [327, 0]
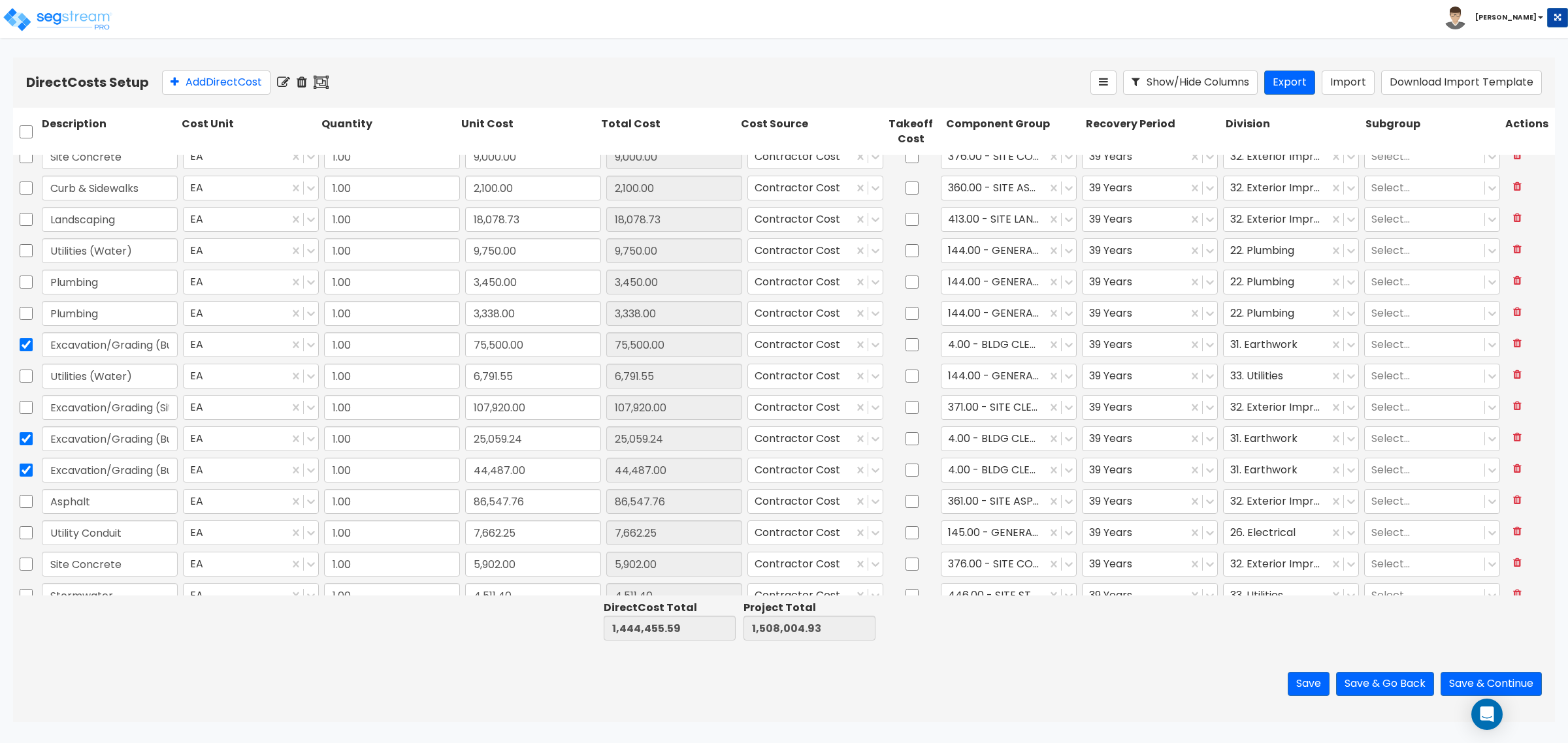
click at [322, 82] on icon at bounding box center [322, 82] width 15 height 13
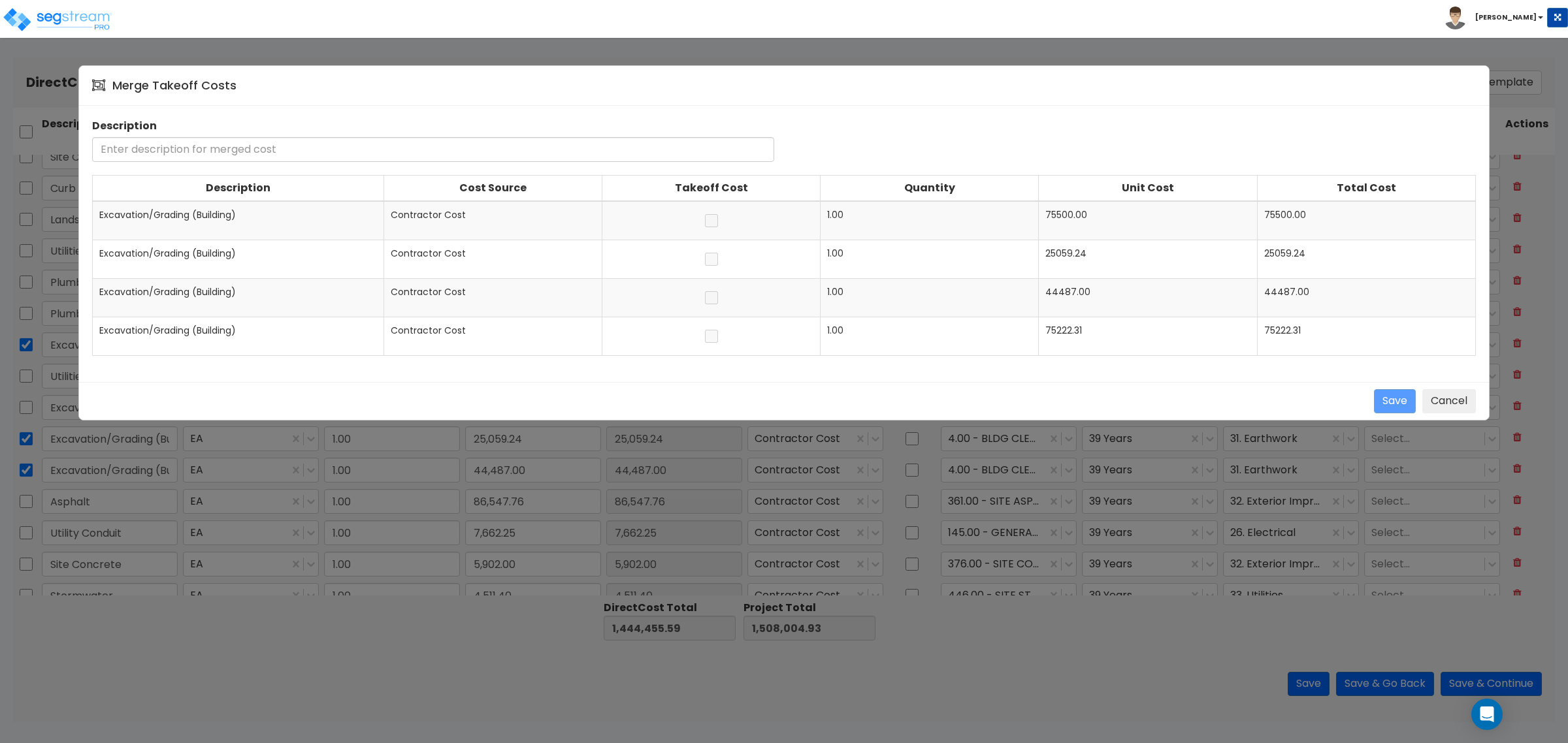
click at [216, 210] on span "Excavation/Grading (Building)" at bounding box center [168, 214] width 136 height 13
click at [216, 210] on span "Excavation/Grading (Building)" at bounding box center [168, 214] width 136 height 13
copy span "Excavation/Grading (Building)"
click at [237, 145] on input "text" at bounding box center [433, 149] width 682 height 24
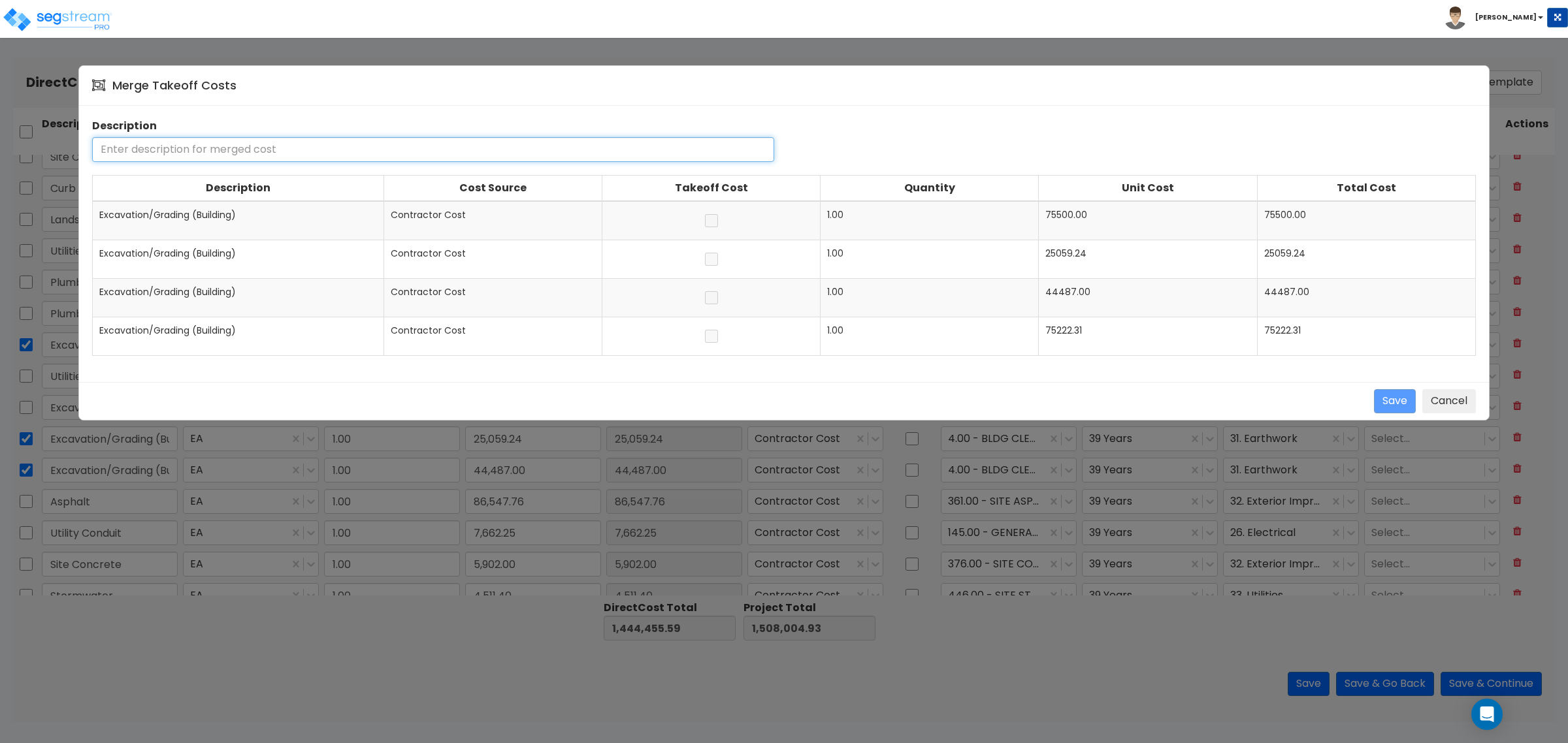
paste input "Excavation/Grading (Building)"
click at [1396, 409] on button "Save" at bounding box center [1395, 402] width 42 height 24
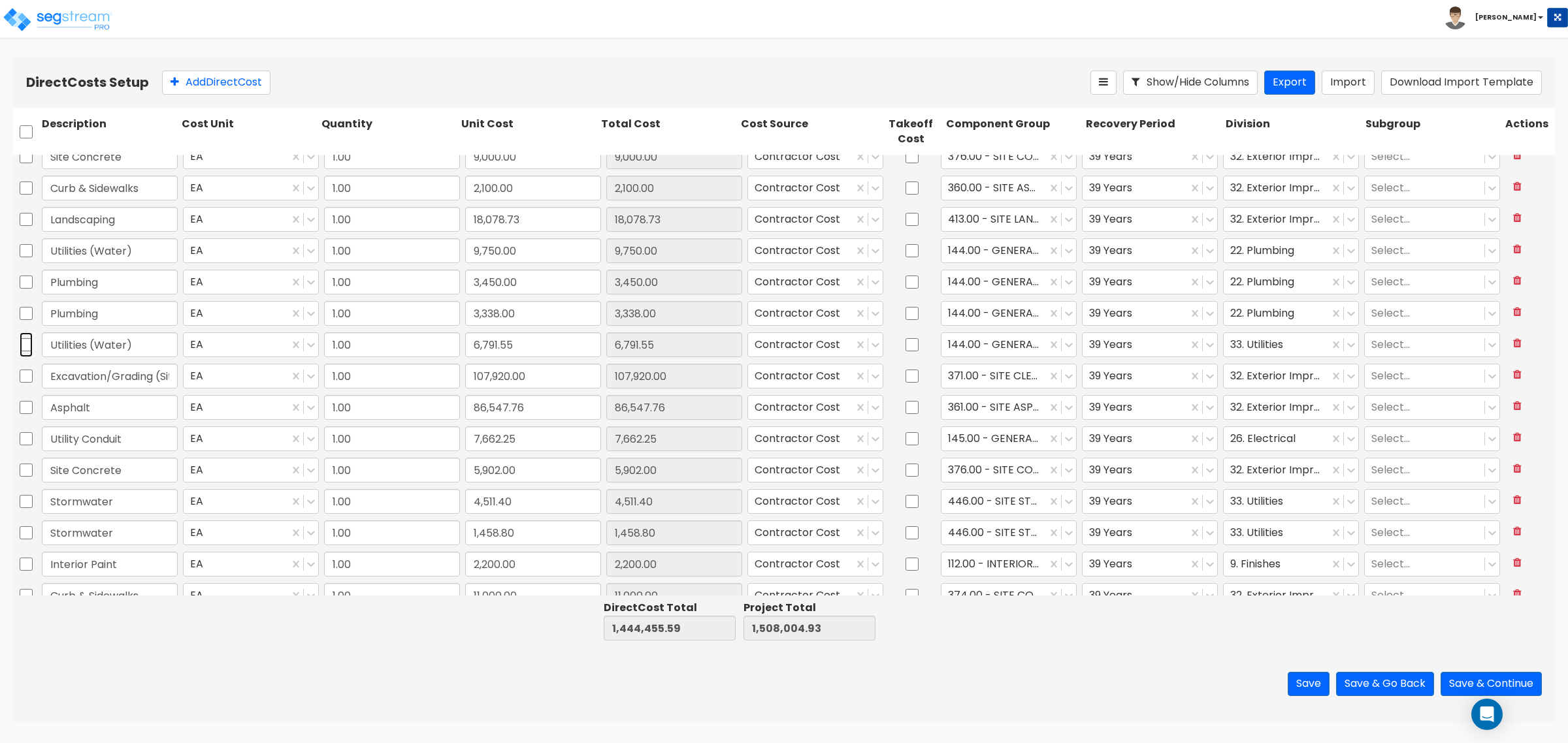
click at [27, 346] on input "checkbox" at bounding box center [26, 344] width 13 height 24
click at [26, 315] on input "checkbox" at bounding box center [26, 313] width 13 height 24
click at [24, 281] on input "checkbox" at bounding box center [26, 282] width 13 height 24
click at [24, 248] on input "checkbox" at bounding box center [26, 251] width 13 height 24
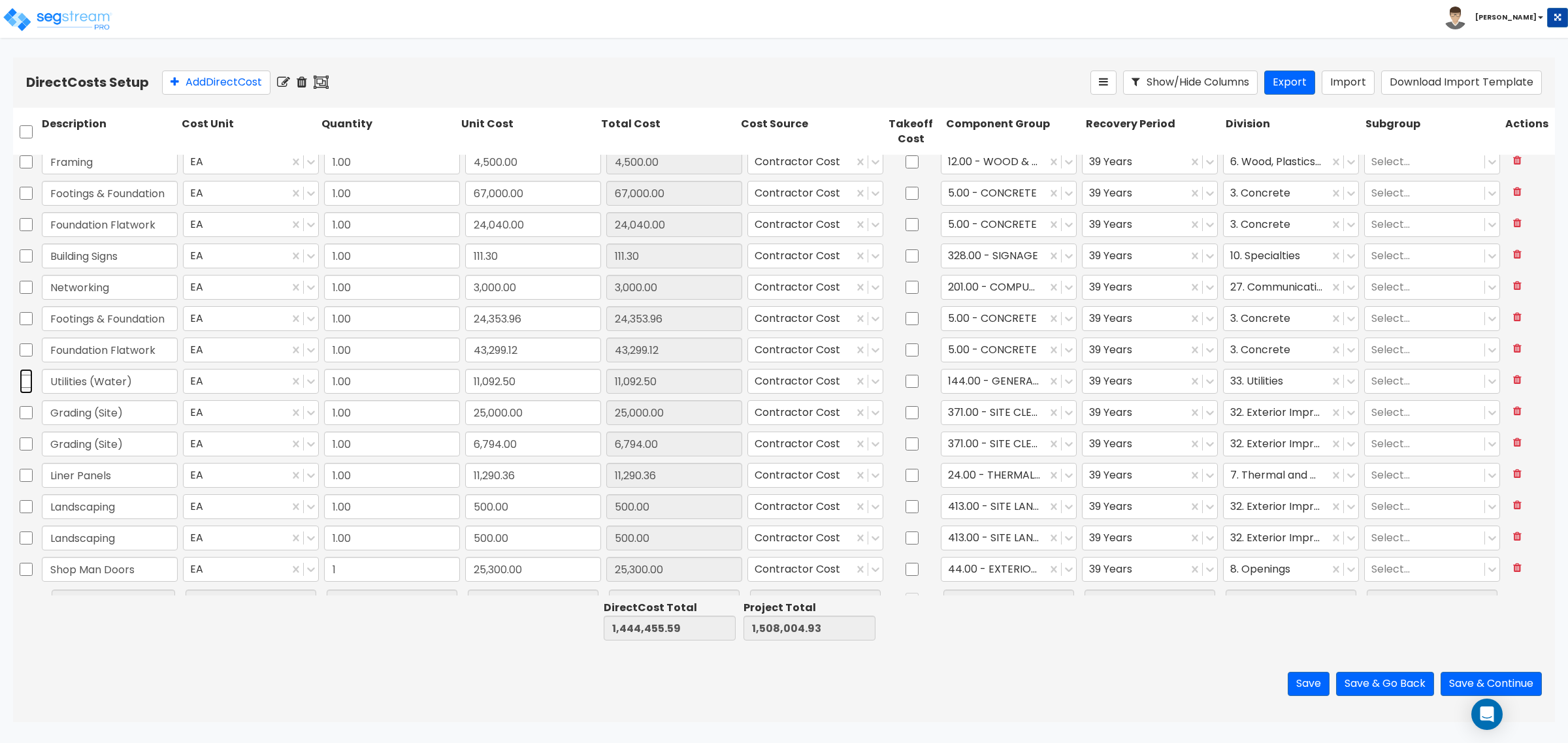
click at [24, 377] on input "checkbox" at bounding box center [26, 381] width 13 height 24
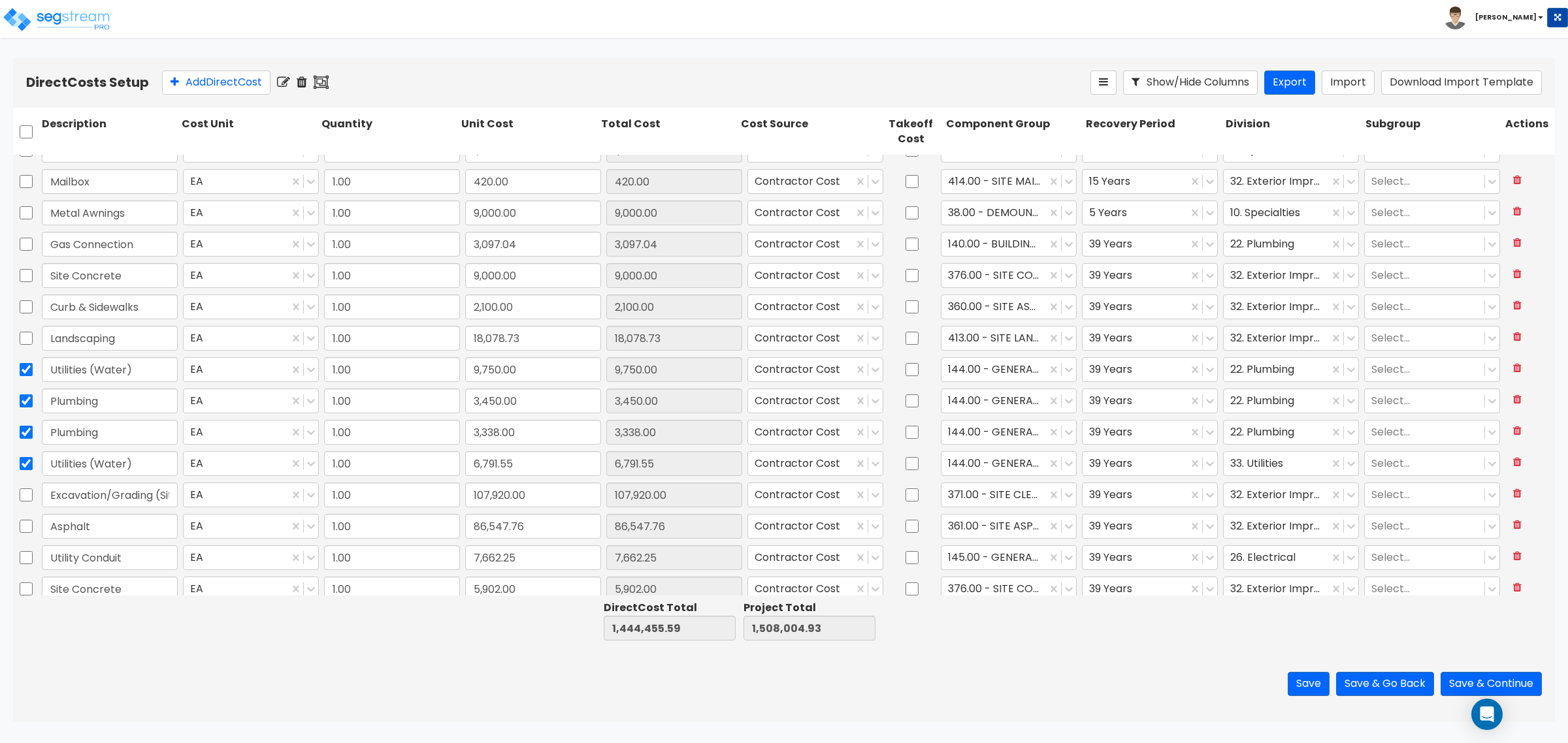
scroll to position [245, 0]
click at [325, 83] on icon at bounding box center [322, 82] width 15 height 13
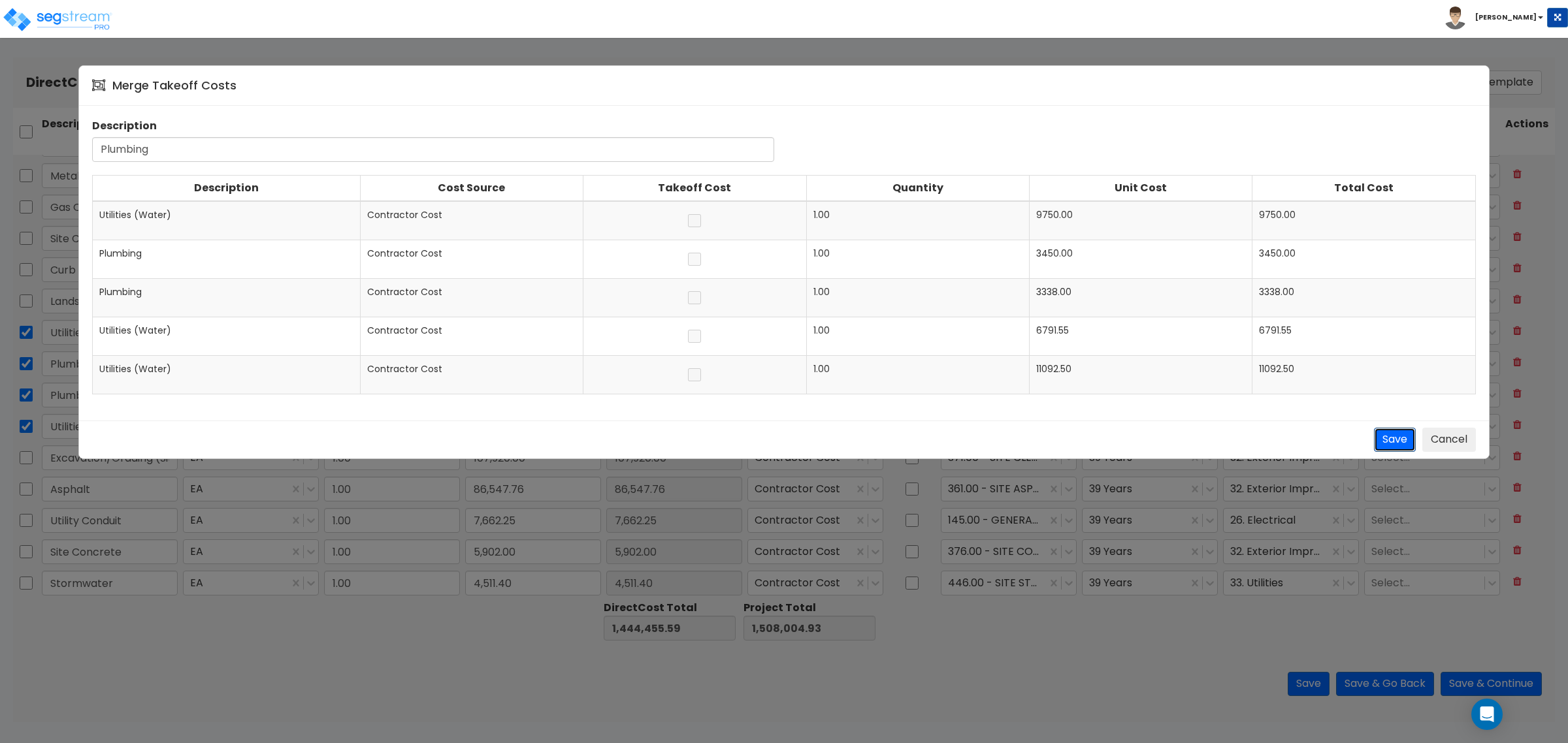
click at [1386, 436] on button "Save" at bounding box center [1395, 440] width 42 height 24
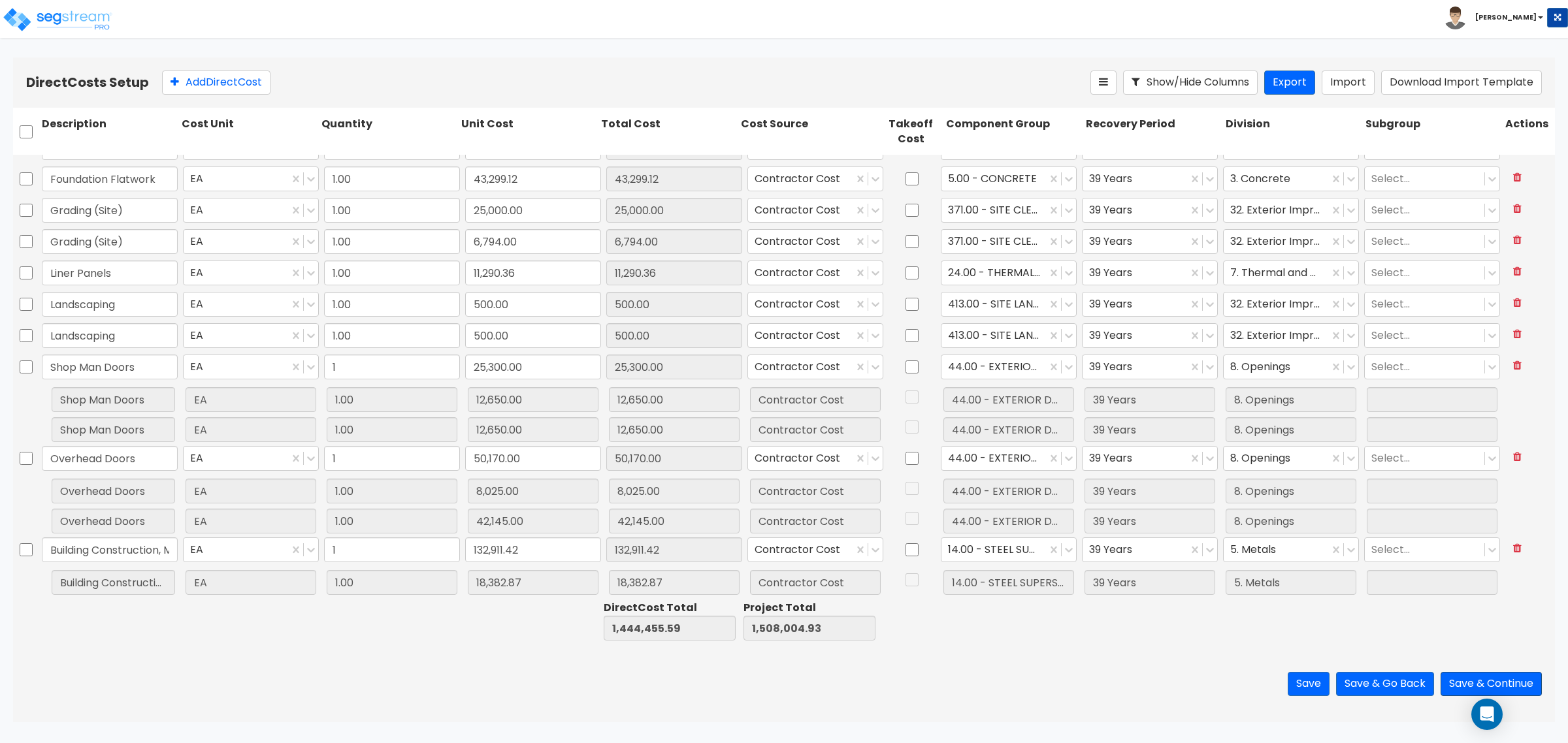
scroll to position [1061, 0]
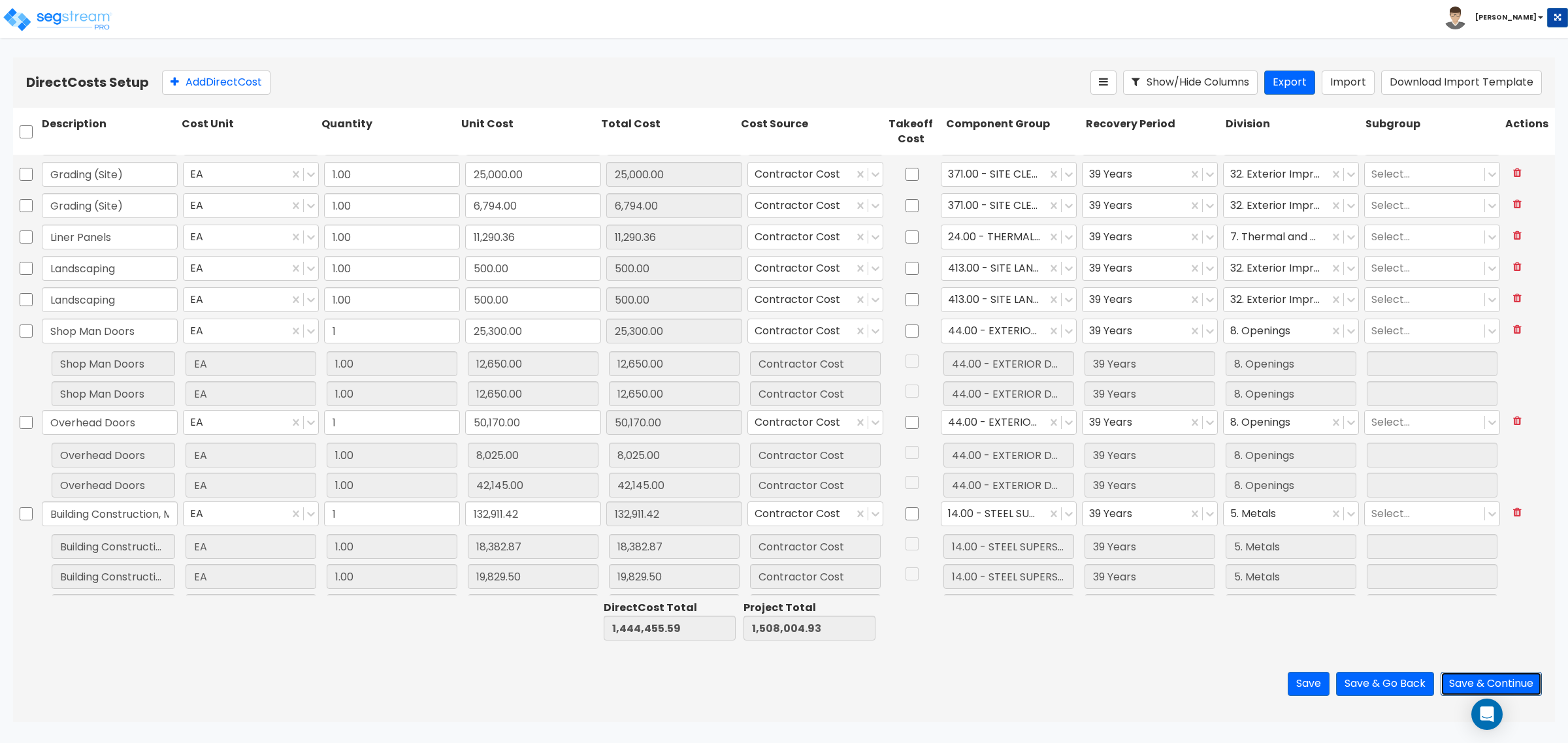
click at [1474, 680] on button "Save & Continue" at bounding box center [1491, 684] width 101 height 24
